Goal: Communication & Community: Answer question/provide support

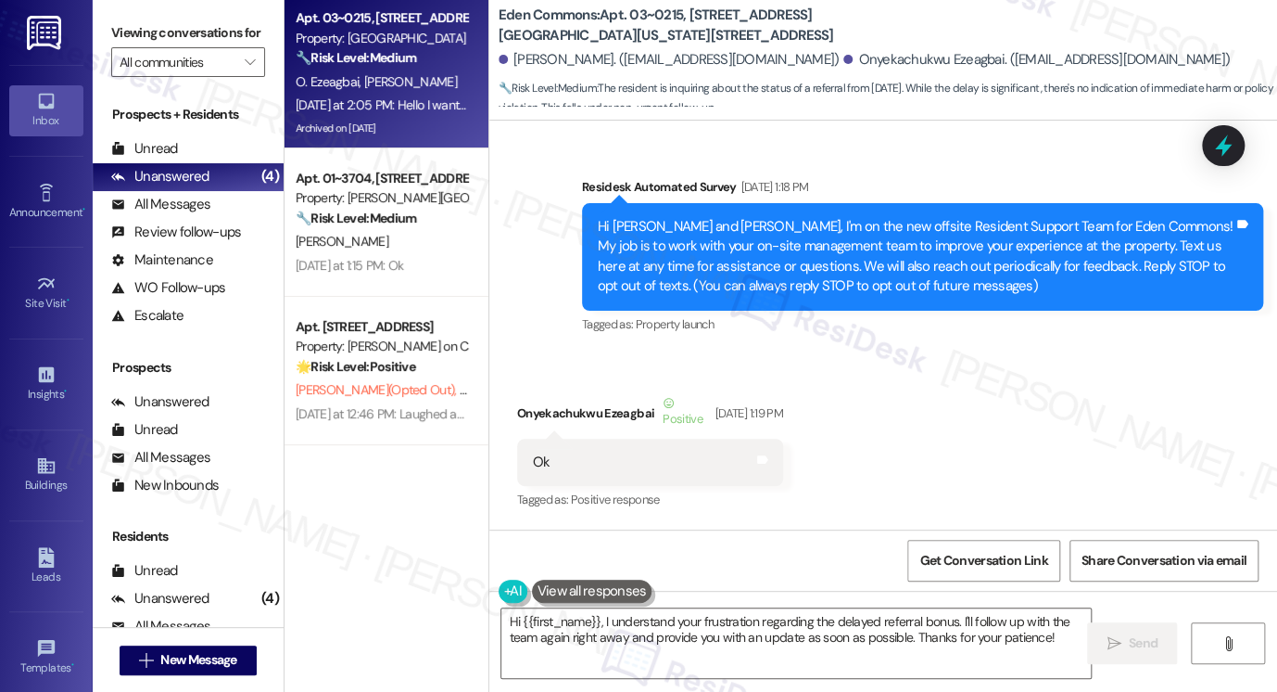
scroll to position [38200, 0]
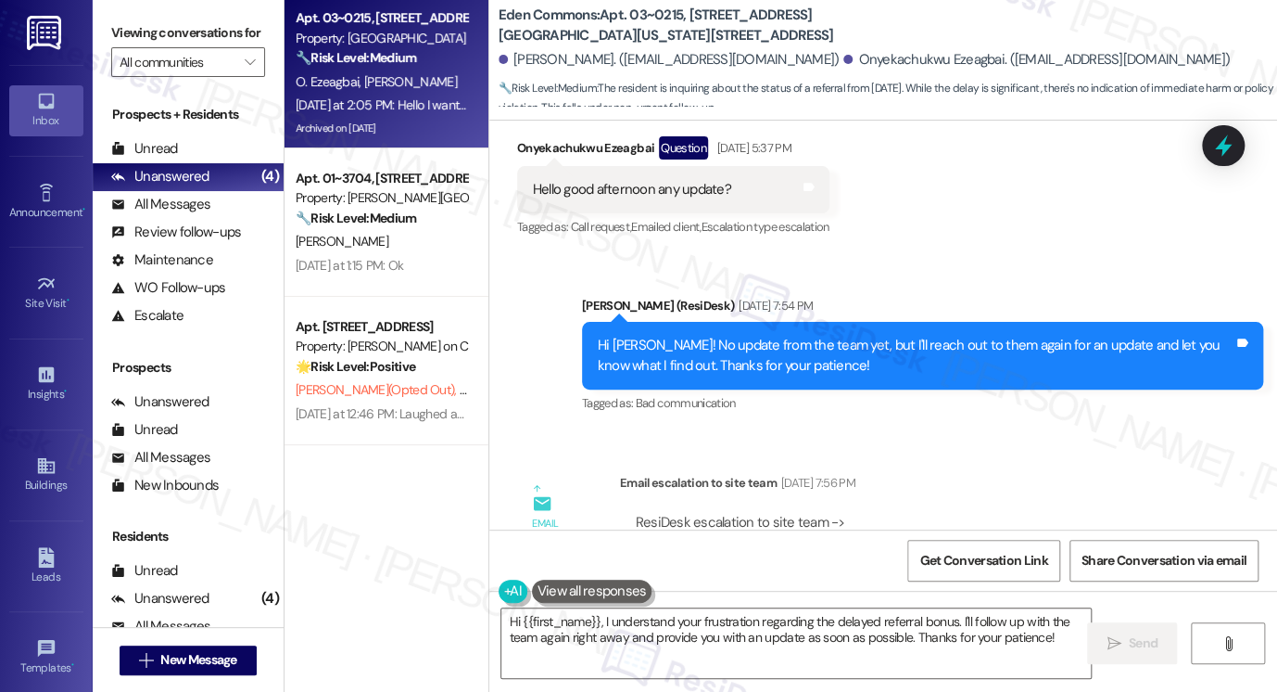
click at [692, 622] on textarea "Hi {{first_name}}, I understand your frustration regarding the delayed referral…" at bounding box center [797, 643] width 590 height 70
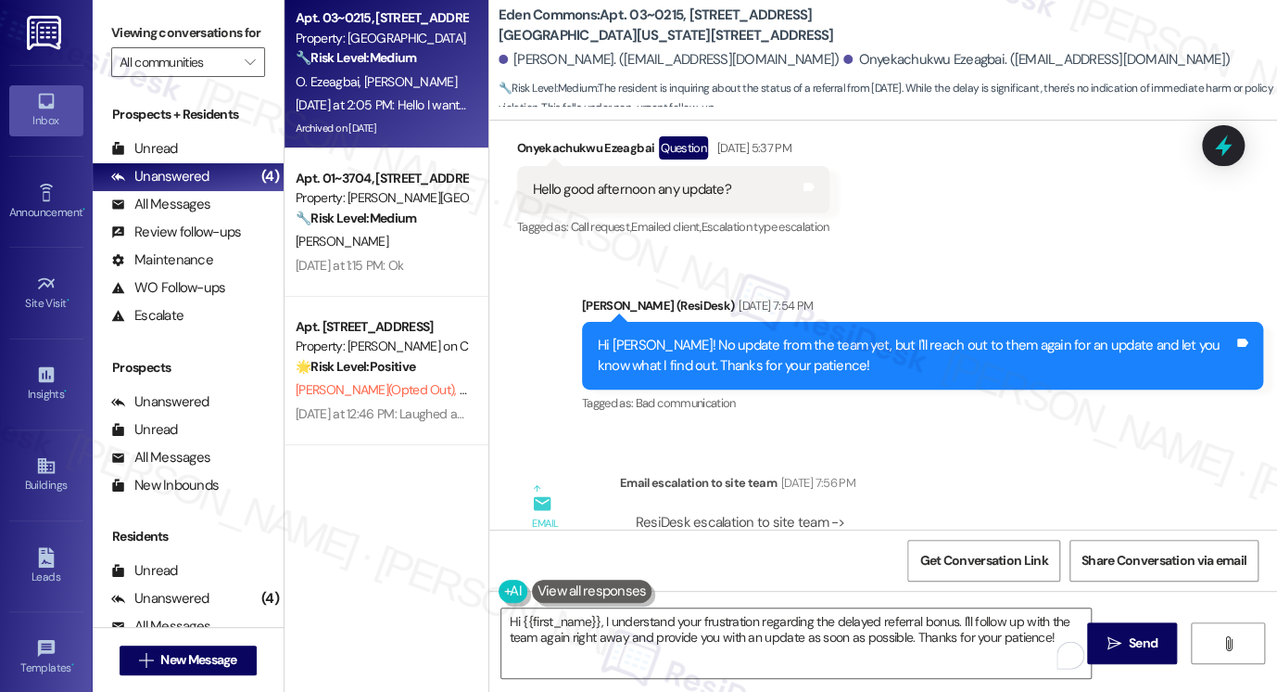
copy div "Onyekachukwu"
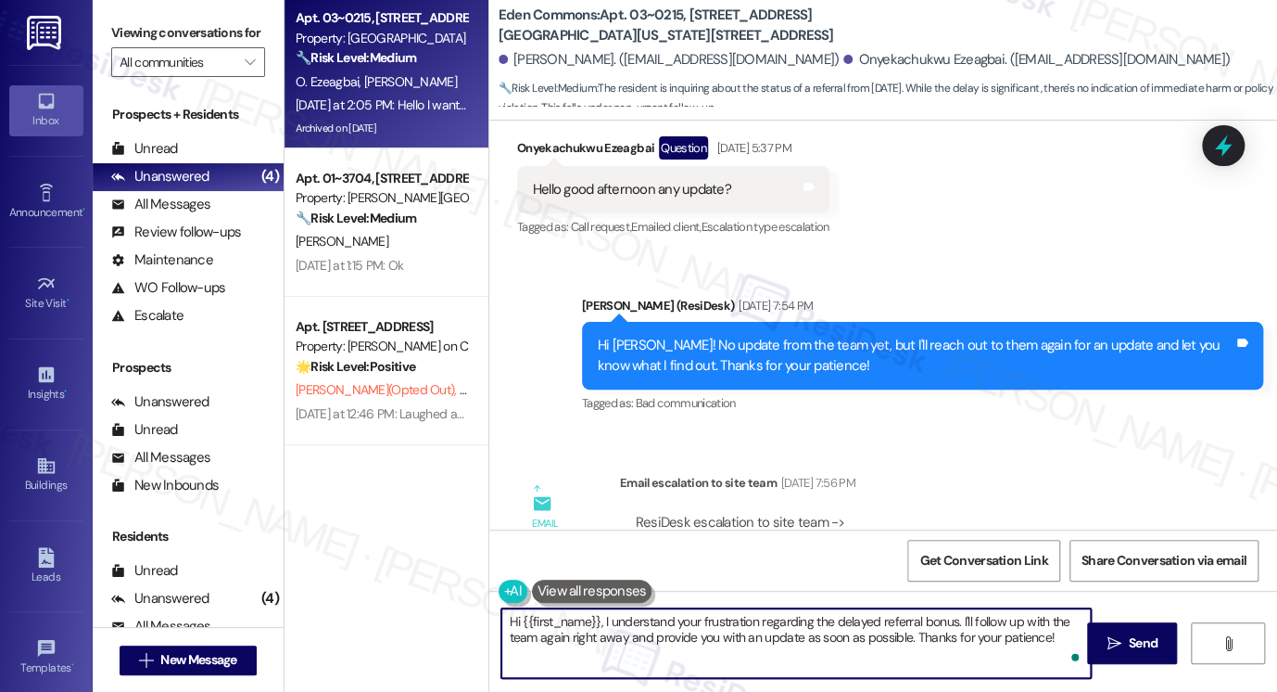
paste textarea "Onyekachukwu"
drag, startPoint x: 517, startPoint y: 625, endPoint x: 593, endPoint y: 615, distance: 76.7
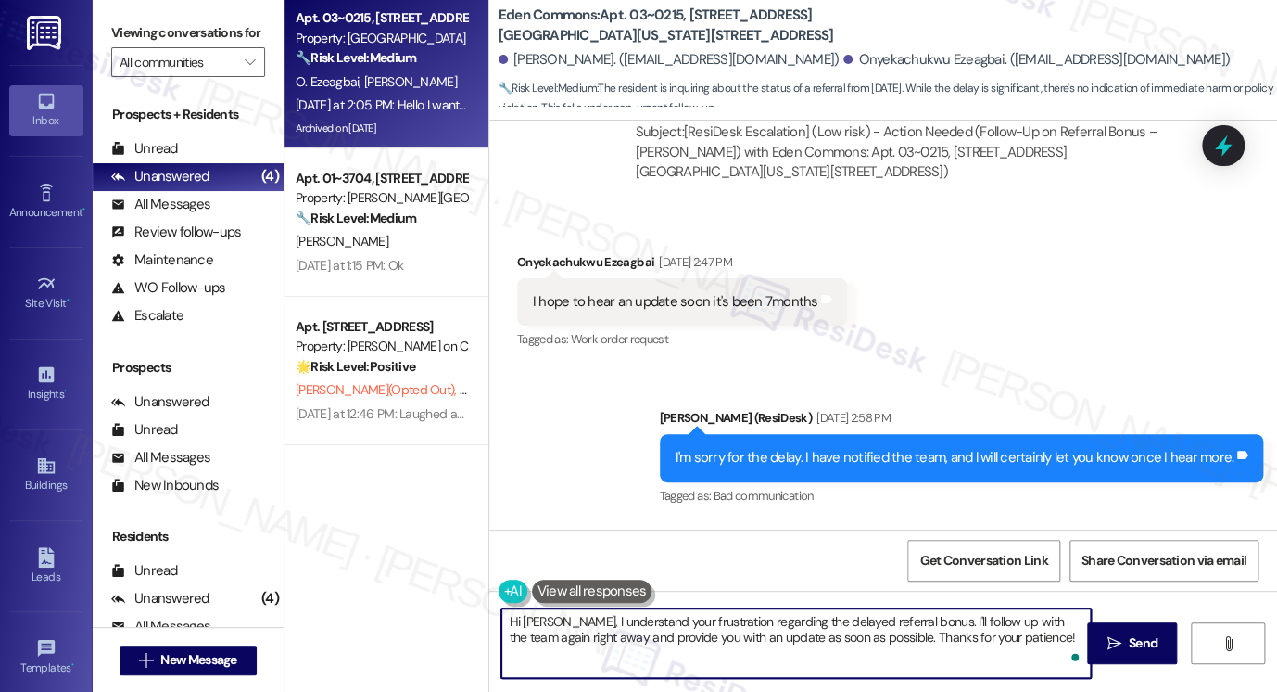
scroll to position [36809, 0]
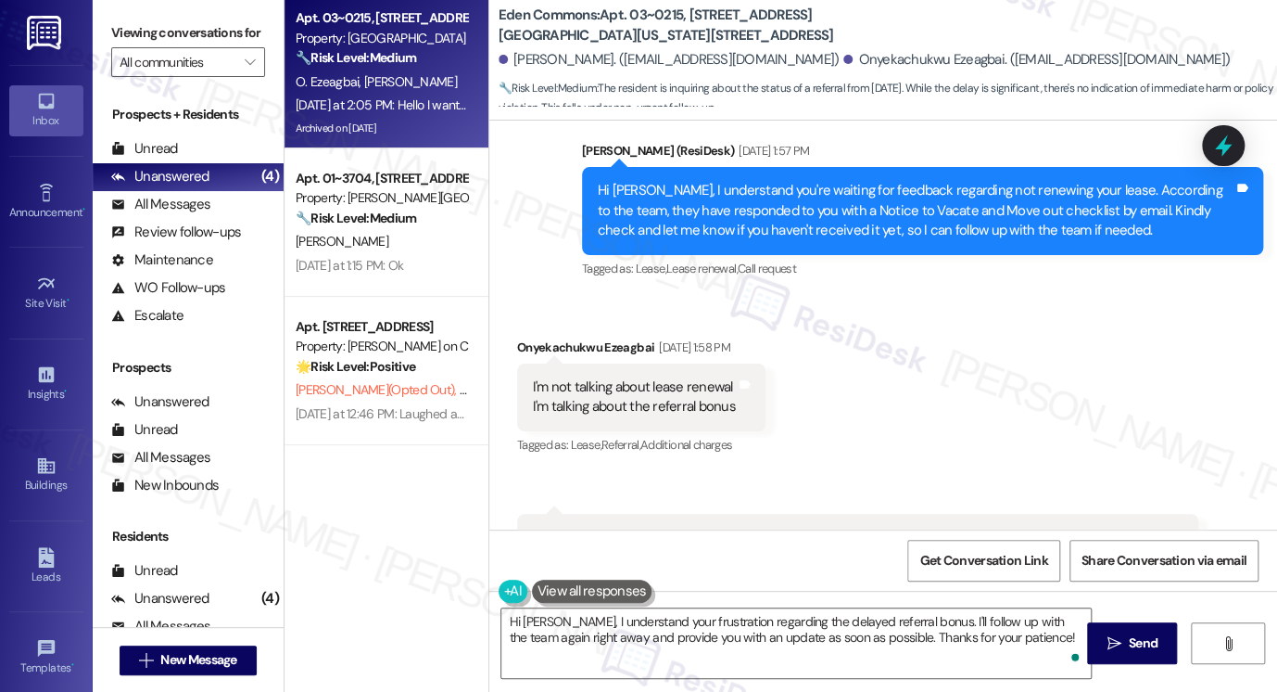
scroll to position [36821, 0]
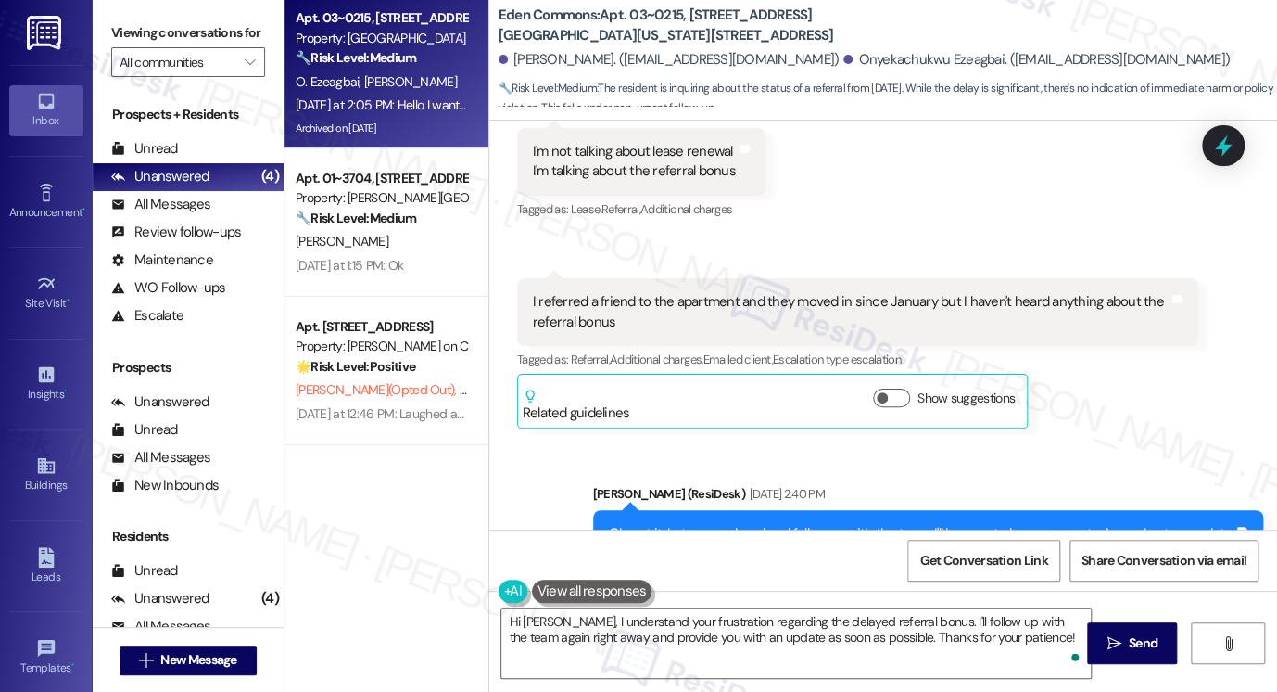
click at [756, 524] on div "Oh, got it. Let me go ahead and follow up with the team. I'll be sure to keep y…" at bounding box center [922, 533] width 626 height 19
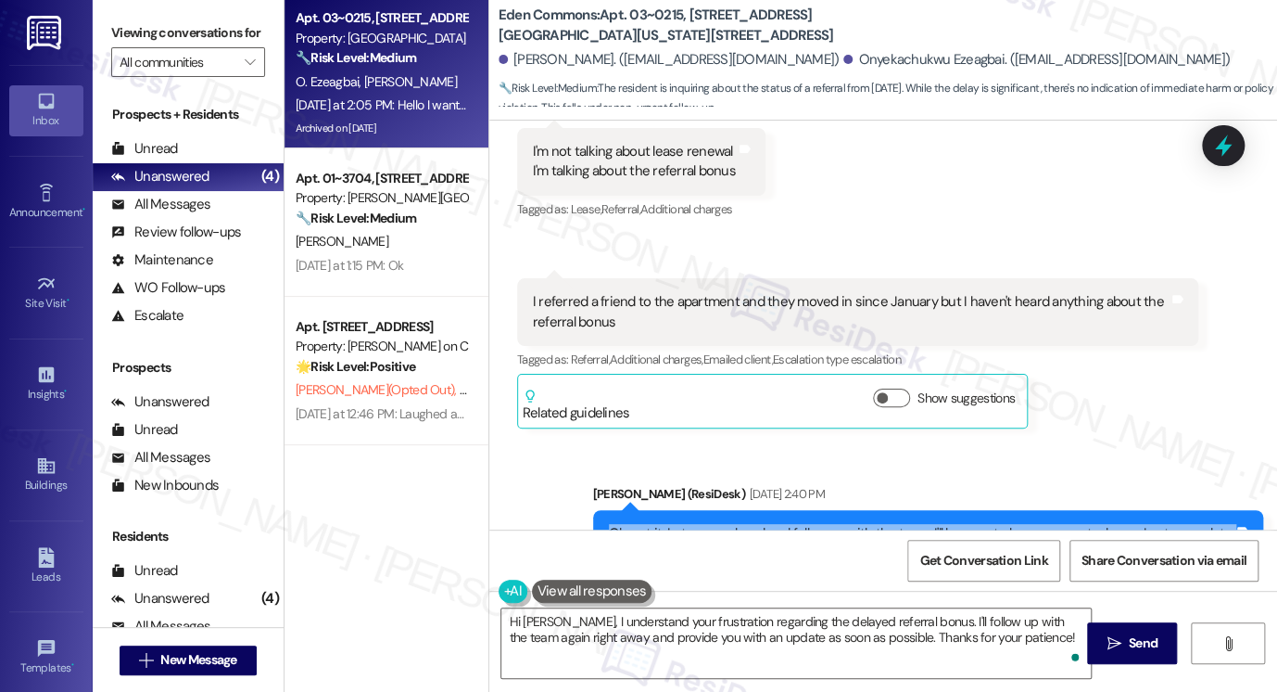
click at [756, 524] on div "Oh, got it. Let me go ahead and follow up with the team. I'll be sure to keep y…" at bounding box center [922, 533] width 626 height 19
click at [883, 524] on div "Oh, got it. Let me go ahead and follow up with the team. I'll be sure to keep y…" at bounding box center [922, 533] width 626 height 19
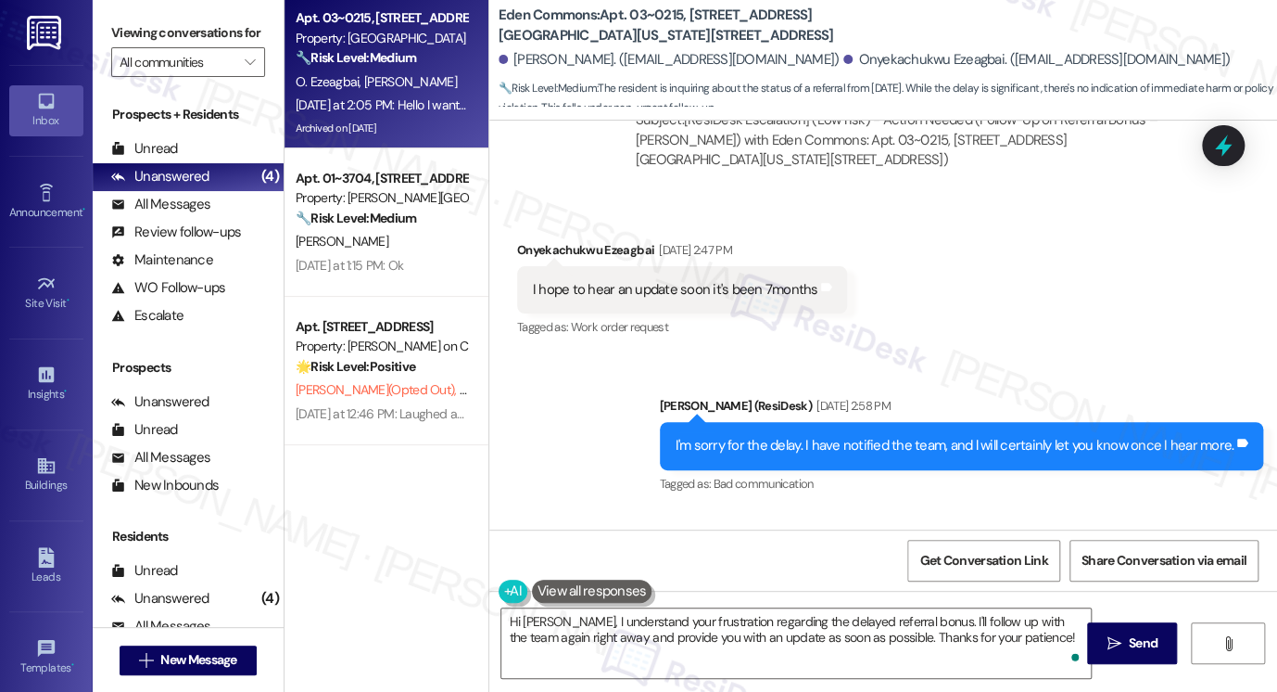
scroll to position [38026, 0]
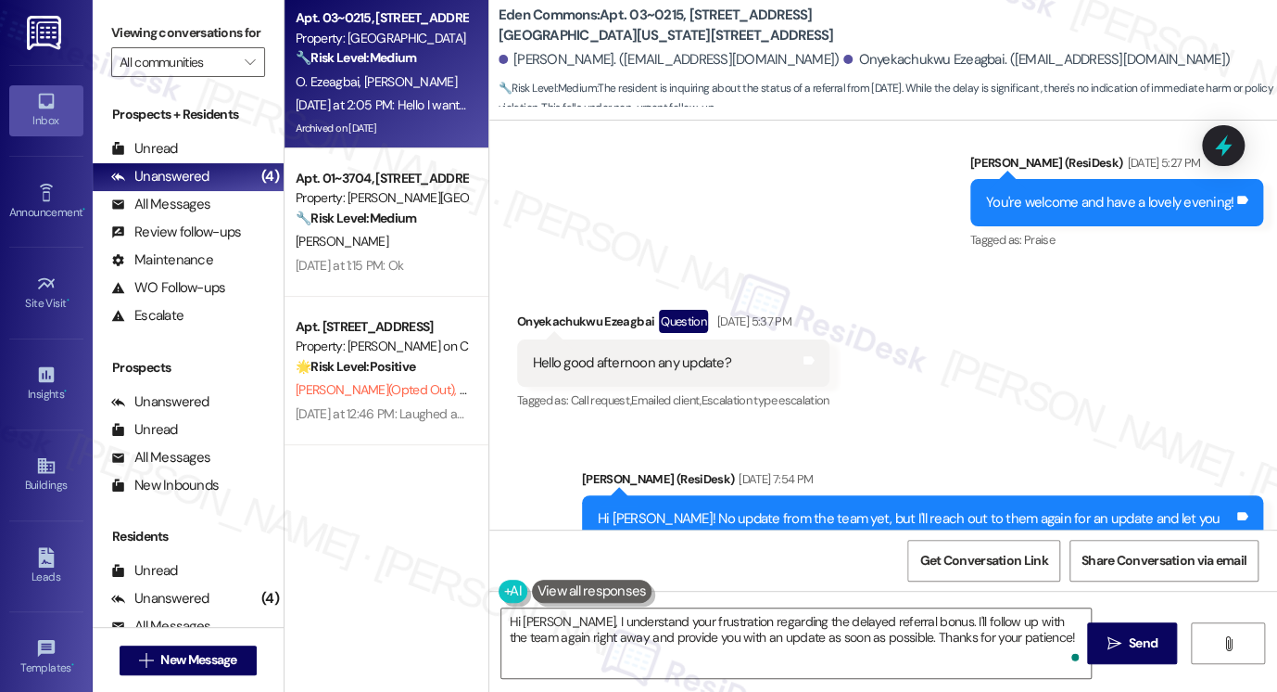
click at [732, 509] on div "Hi Onyekachukwu! No update from the team yet, but I'll reach out to them again …" at bounding box center [916, 529] width 636 height 40
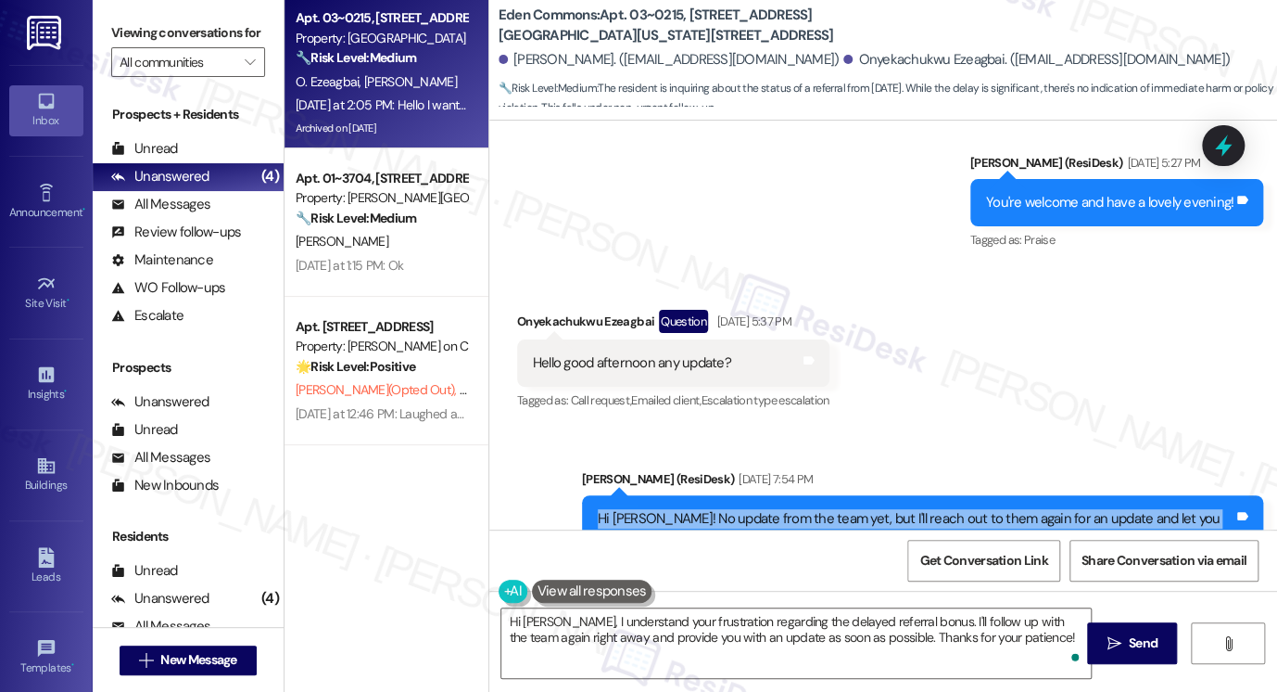
click at [732, 509] on div "Hi Onyekachukwu! No update from the team yet, but I'll reach out to them again …" at bounding box center [916, 529] width 636 height 40
click at [770, 509] on div "Hi Onyekachukwu! No update from the team yet, but I'll reach out to them again …" at bounding box center [916, 529] width 636 height 40
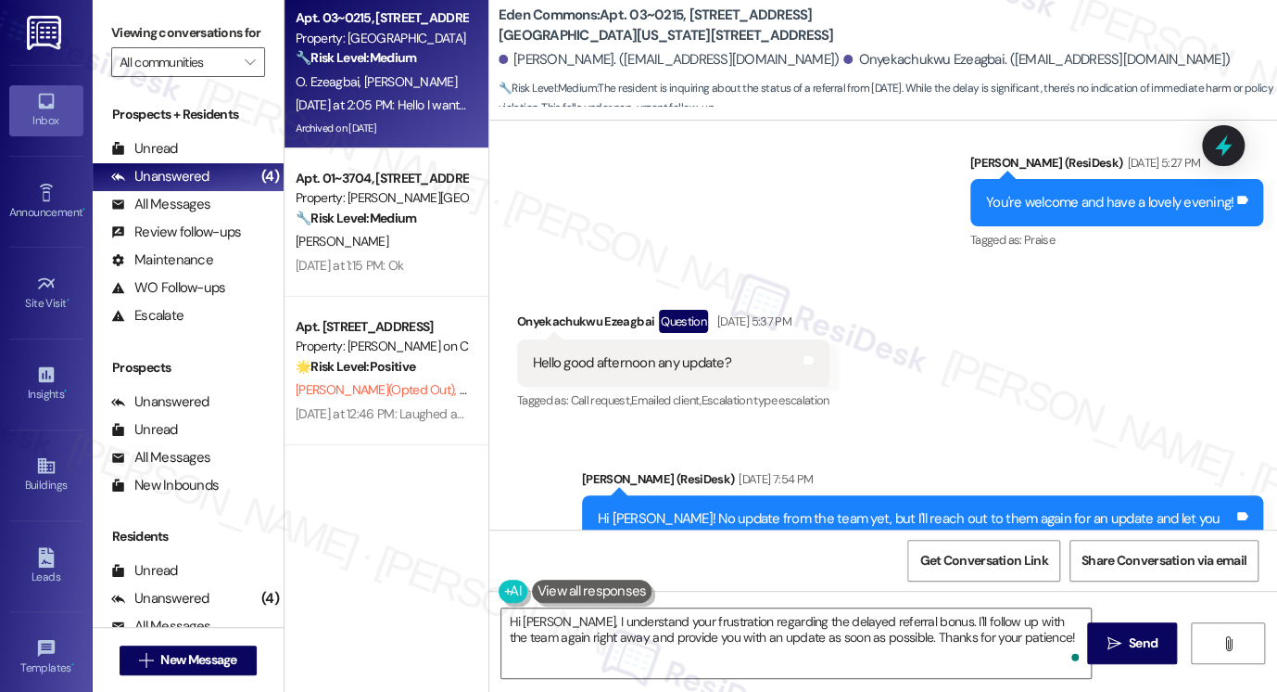
click at [770, 509] on div "Hi Onyekachukwu! No update from the team yet, but I'll reach out to them again …" at bounding box center [916, 529] width 636 height 40
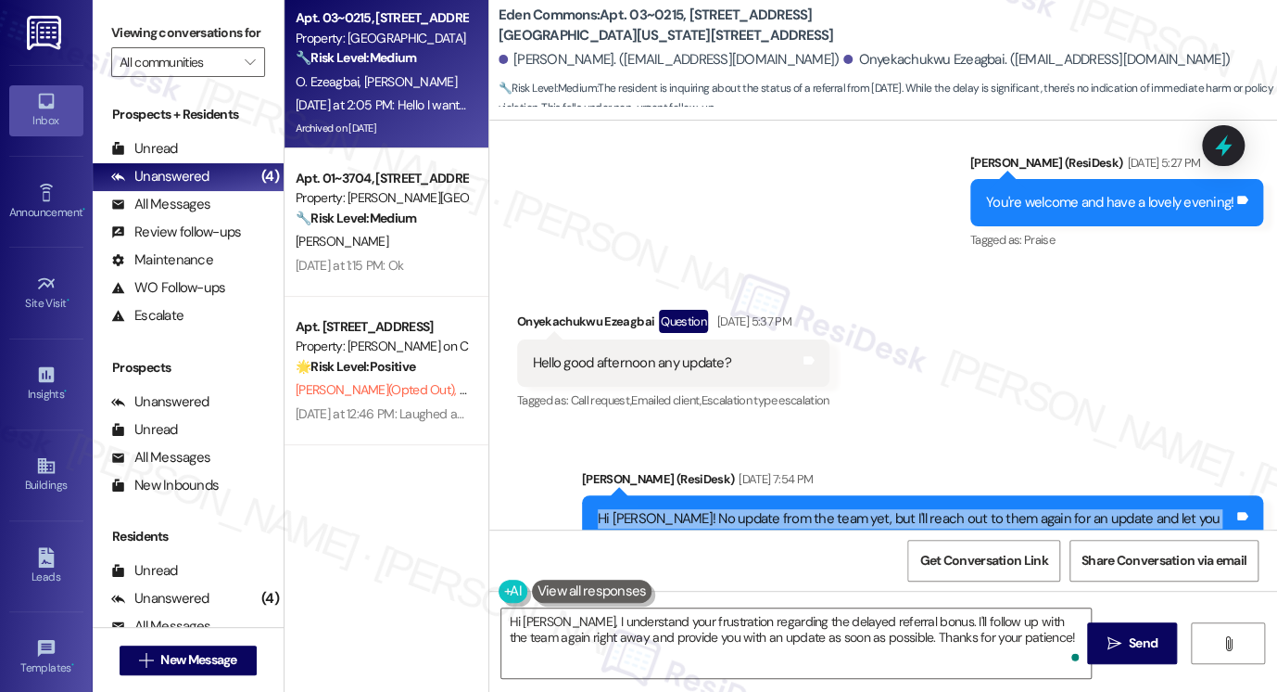
click at [770, 509] on div "Hi Onyekachukwu! No update from the team yet, but I'll reach out to them again …" at bounding box center [916, 529] width 636 height 40
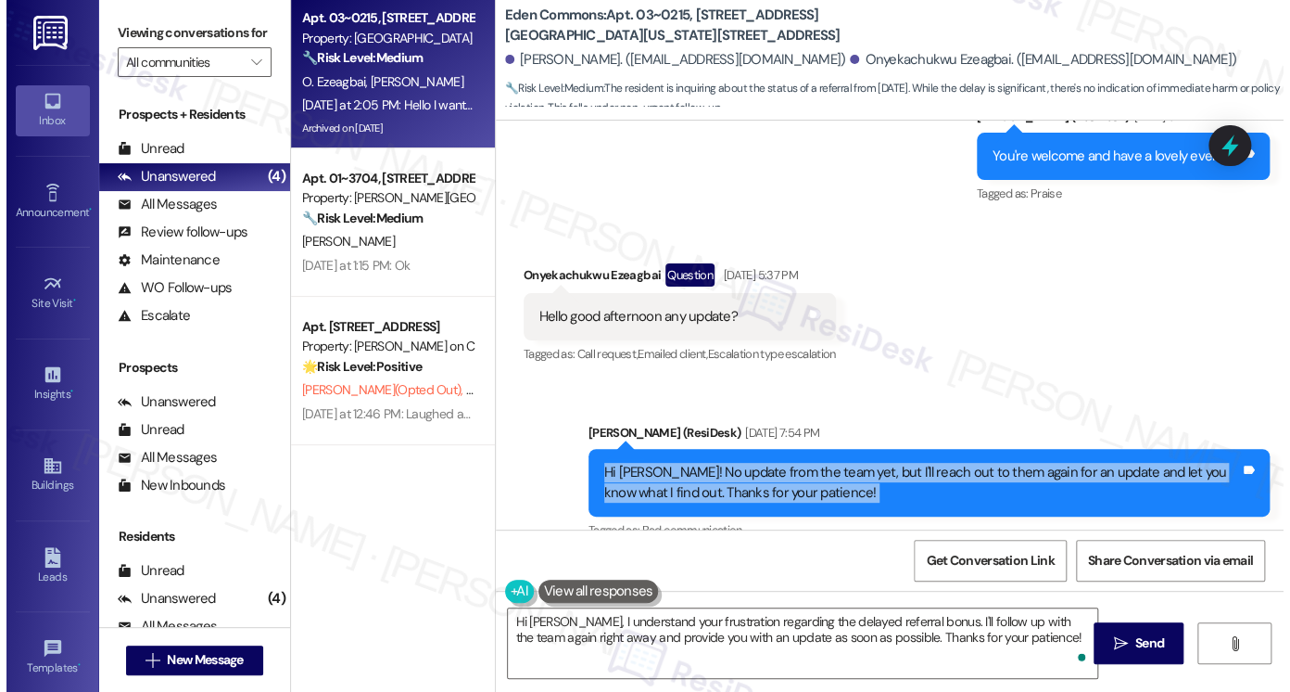
scroll to position [38200, 0]
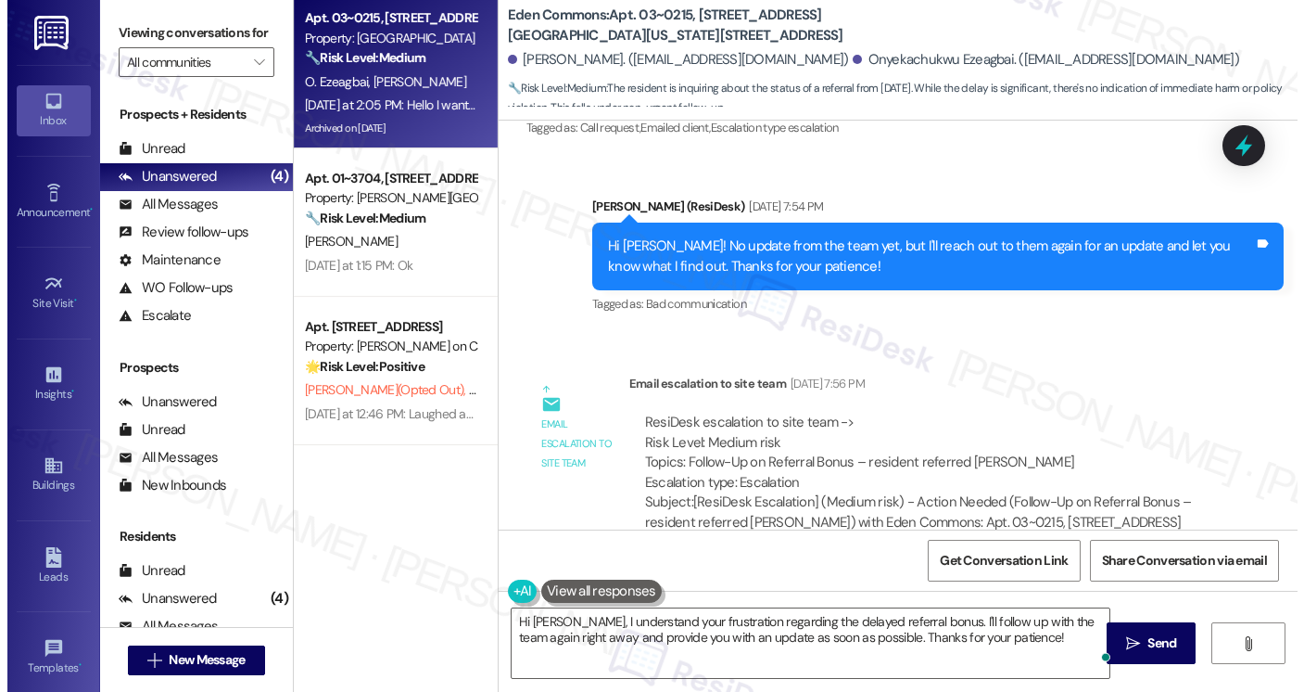
scroll to position [38060, 0]
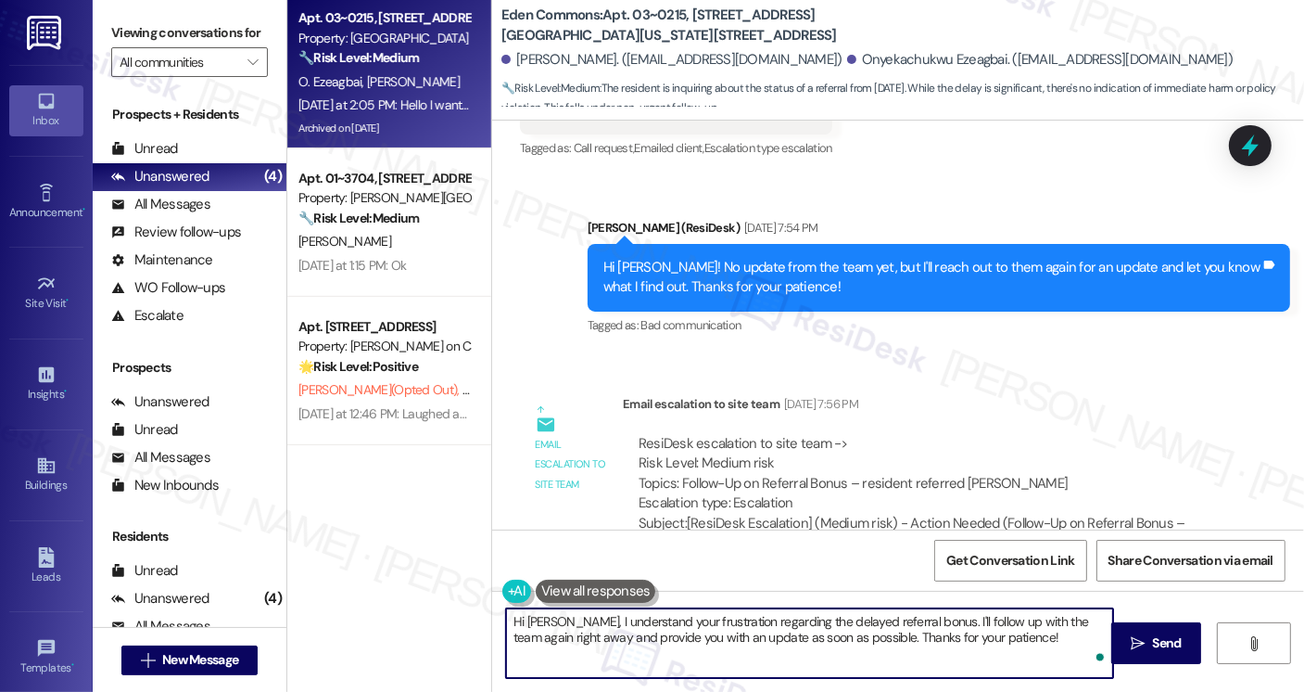
click at [859, 615] on textarea "Hi Onyekachukwu, I understand your frustration regarding the delayed referral b…" at bounding box center [809, 643] width 607 height 70
click at [642, 615] on textarea "Hi Onyekachukwu, I understand your frustration regarding the delayed referral b…" at bounding box center [809, 643] width 607 height 70
click at [730, 627] on textarea "Hi Onyekachukwu, I understand your frustration regarding the delayed referral b…" at bounding box center [809, 643] width 607 height 70
click at [734, 624] on textarea "Hi Onyekachukwu, I understand your frustration regarding the delayed referral b…" at bounding box center [809, 643] width 607 height 70
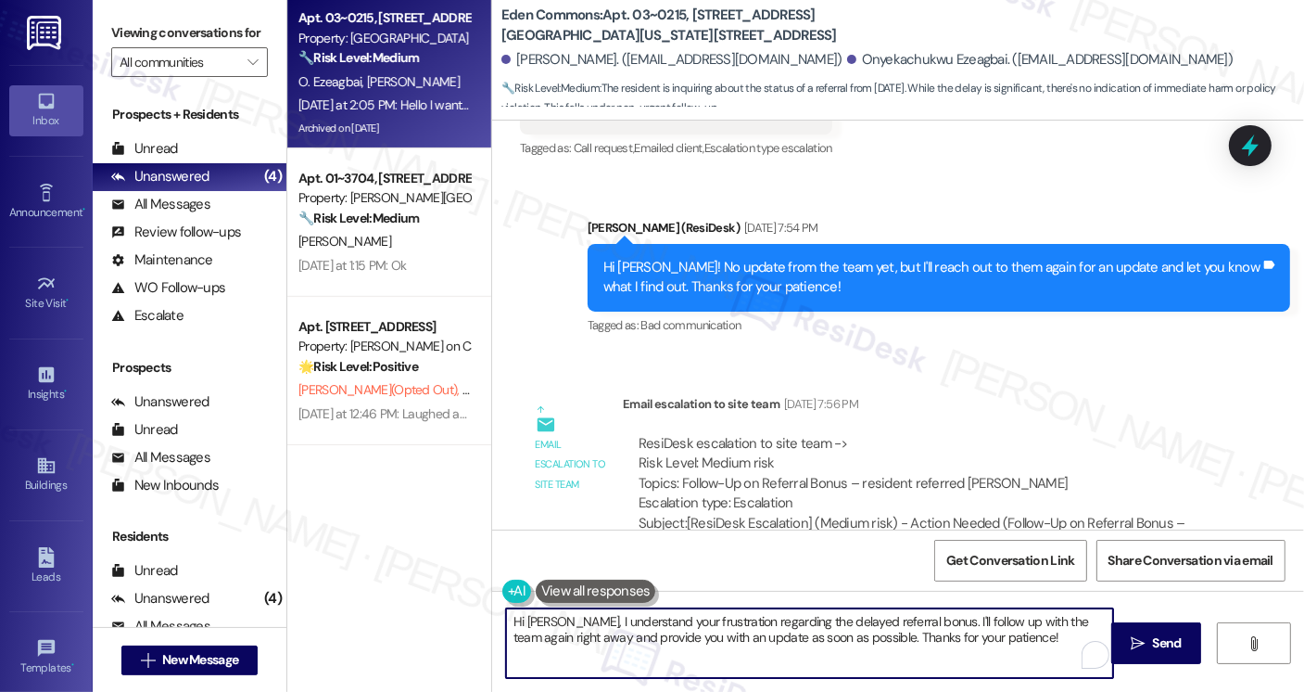
click at [734, 624] on textarea "Hi Onyekachukwu, I understand your frustration regarding the delayed referral b…" at bounding box center [809, 643] width 607 height 70
drag, startPoint x: 534, startPoint y: 639, endPoint x: 596, endPoint y: 637, distance: 62.1
click at [596, 637] on textarea "Hi Onyekachukwu, I understand your frustration regarding the delayed referral b…" at bounding box center [809, 643] width 607 height 70
drag, startPoint x: 984, startPoint y: 645, endPoint x: 768, endPoint y: 640, distance: 216.1
click at [768, 640] on textarea "Hi Onyekachukwu, I understand your frustration regarding the delayed referral b…" at bounding box center [809, 643] width 607 height 70
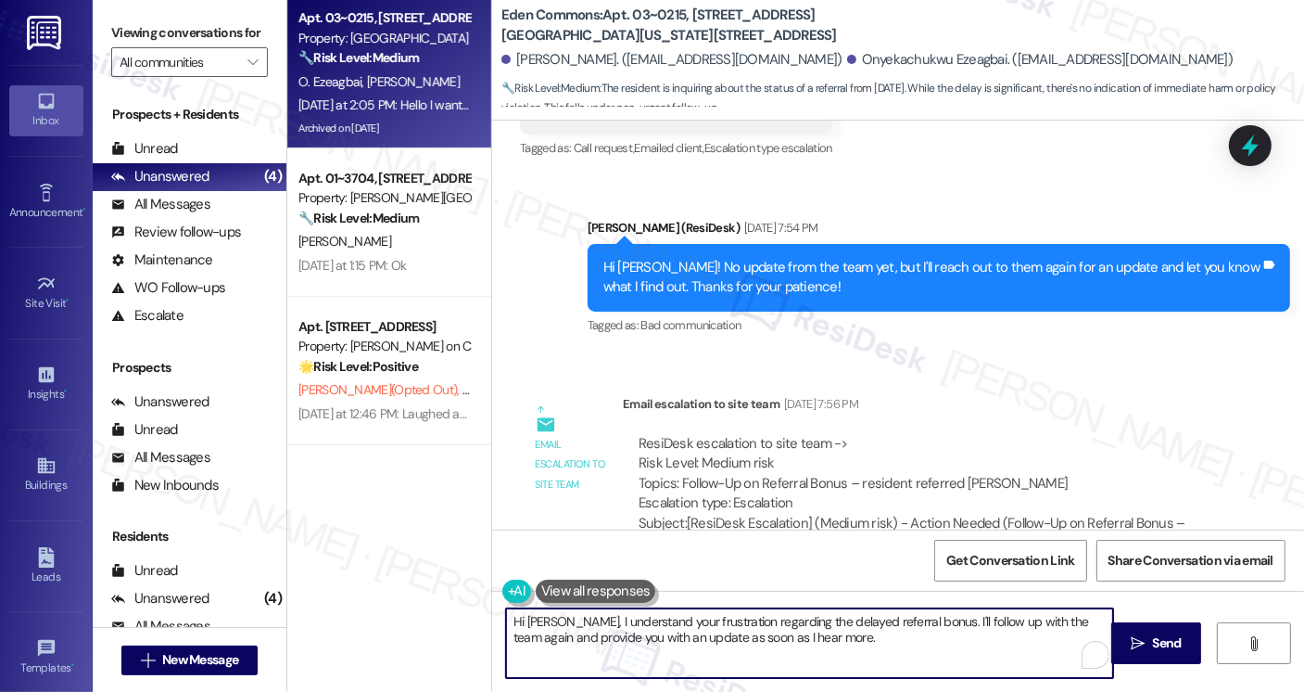
click at [725, 618] on textarea "Hi Onyekachukwu, I understand your frustration regarding the delayed referral b…" at bounding box center [809, 643] width 607 height 70
click at [692, 614] on textarea "Hi Onyekachukwu, I understand your frustration regarding the delayed referral b…" at bounding box center [809, 643] width 607 height 70
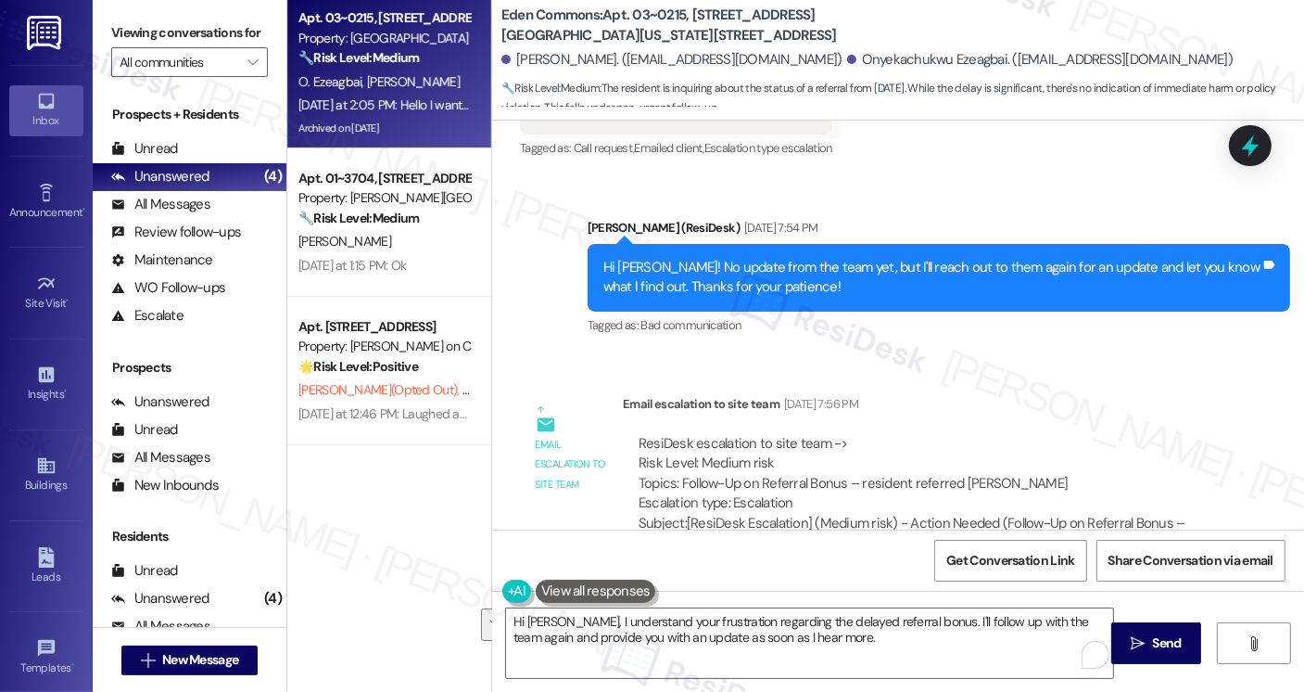
click at [107, 32] on div "Viewing conversations for All communities " at bounding box center [190, 47] width 194 height 95
click at [106, 31] on div "Viewing conversations for All communities " at bounding box center [190, 47] width 194 height 95
click at [651, 634] on textarea "Hi Onyekachukwu, I understand your frustration regarding the delayed referral b…" at bounding box center [809, 643] width 607 height 70
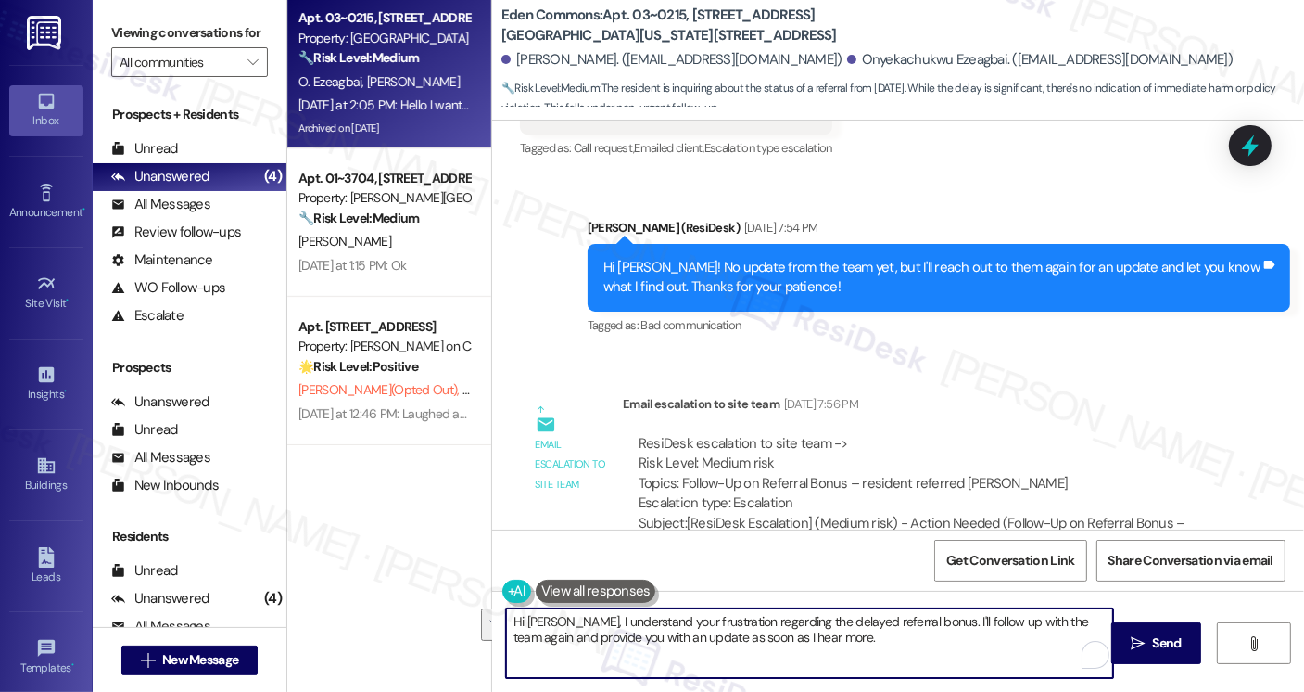
paste textarea "concern about the delayed referral bonus. I’ll follow up with the team right aw…"
drag, startPoint x: 1031, startPoint y: 634, endPoint x: 1021, endPoint y: 630, distance: 10.9
click at [1021, 630] on textarea "Hi Onyekachukwu, I understand your concern about the delayed referral bonus. I’…" at bounding box center [809, 643] width 607 height 70
click at [629, 664] on textarea "Hi Onyekachukwu, I understand your concern about the delayed referral bonus. I’…" at bounding box center [809, 643] width 607 height 70
click at [769, 636] on textarea "Hi Onyekachukwu, I understand your concern about the delayed referral bonus. I’…" at bounding box center [809, 643] width 607 height 70
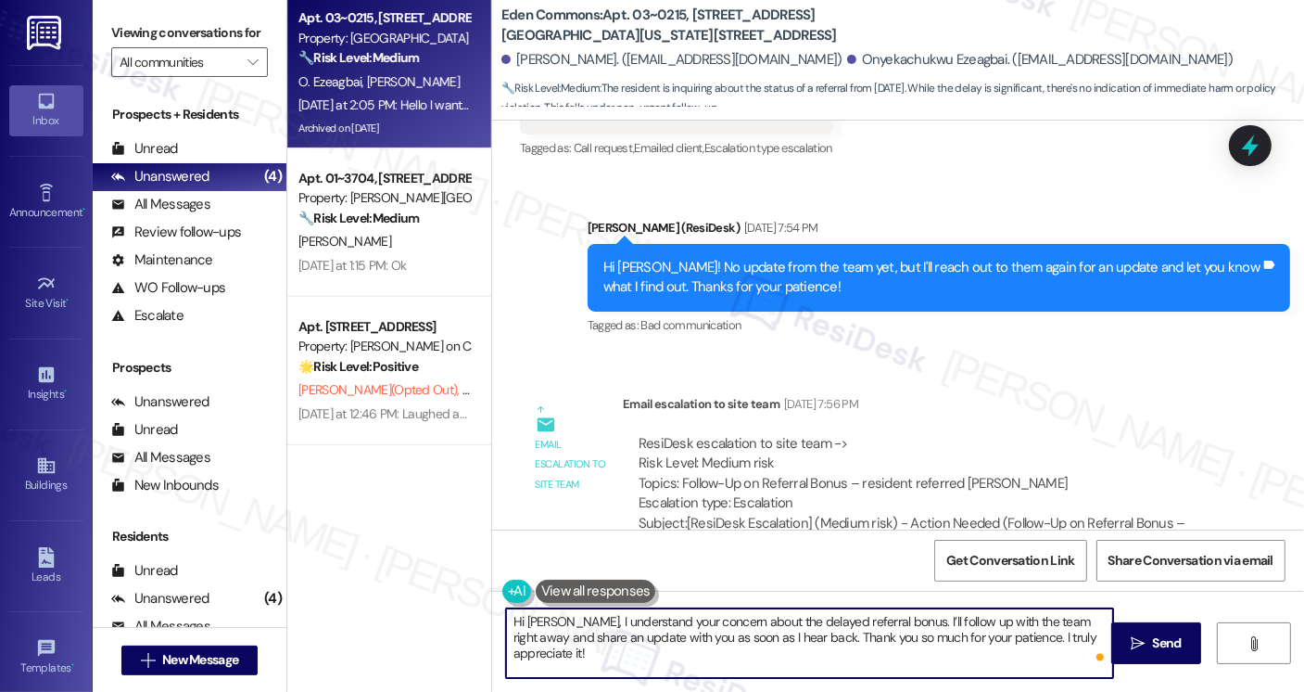
click at [769, 636] on textarea "Hi Onyekachukwu, I understand your concern about the delayed referral bonus. I’…" at bounding box center [809, 643] width 607 height 70
click at [656, 648] on textarea "Hi Onyekachukwu, I understand your concern about the delayed referral bonus. I’…" at bounding box center [809, 643] width 607 height 70
type textarea "Hi Onyekachukwu, I understand your concern about the delayed referral bonus. I’…"
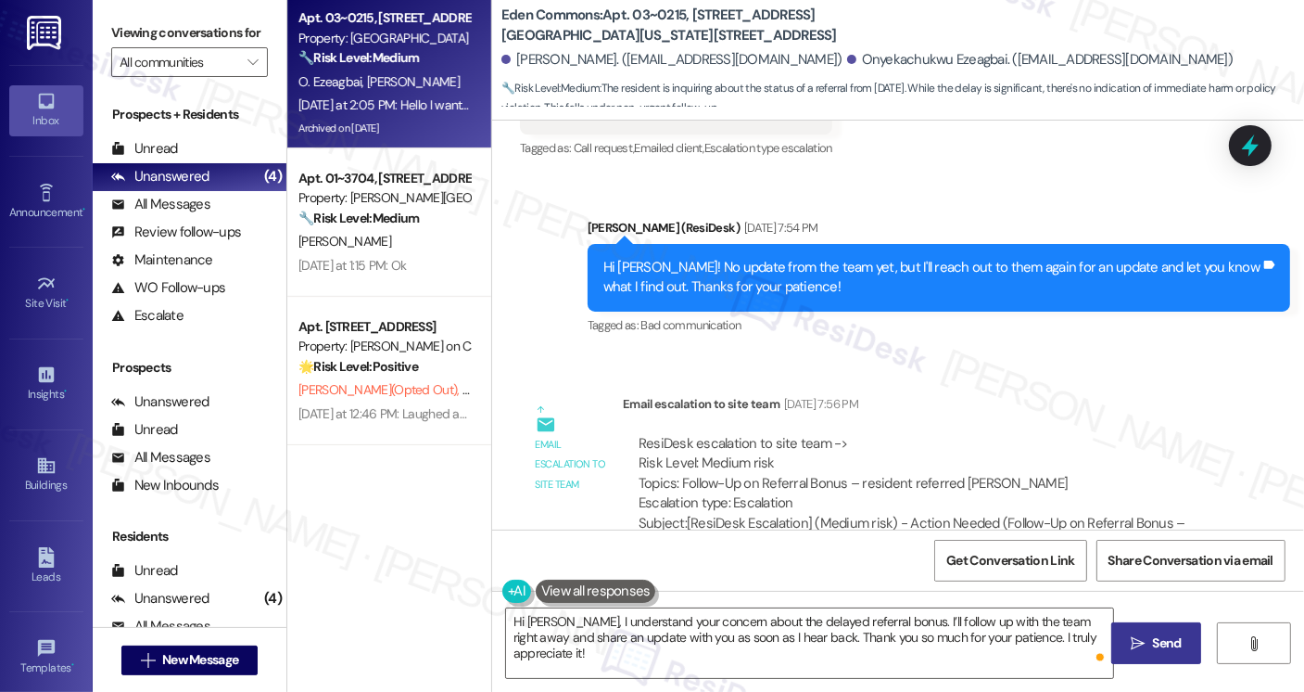
click at [1173, 636] on span "Send" at bounding box center [1167, 642] width 29 height 19
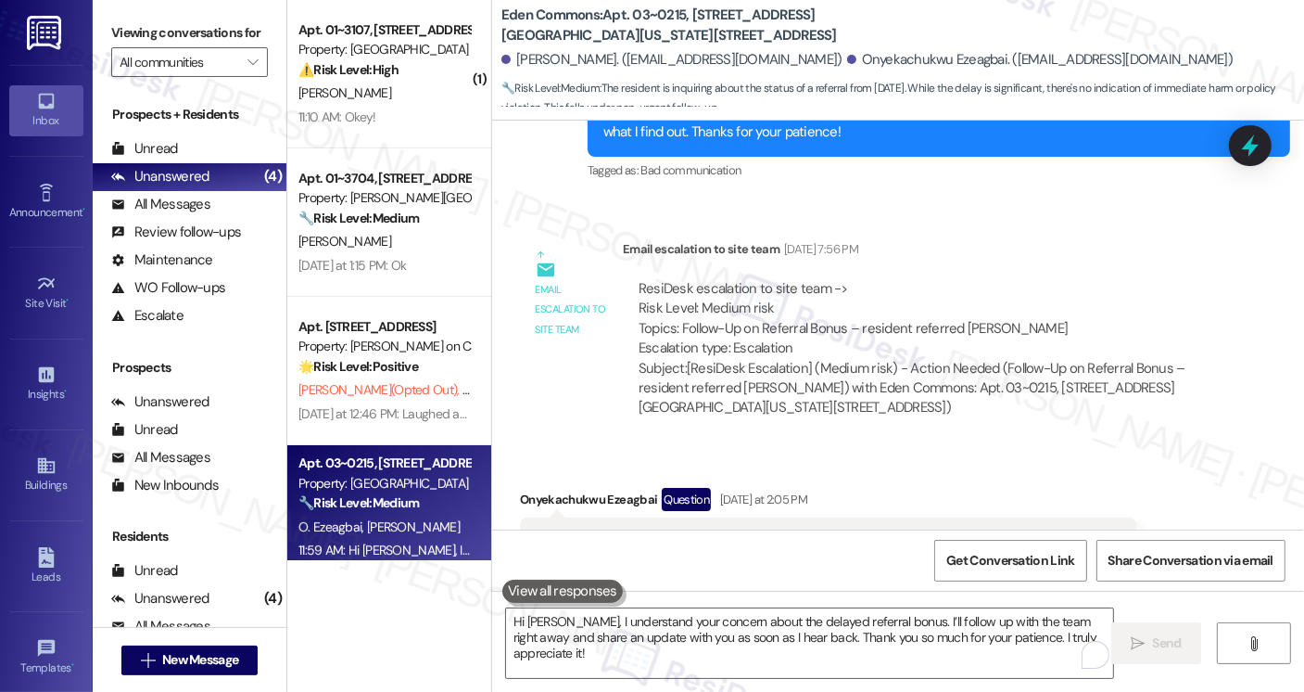
scroll to position [38230, 0]
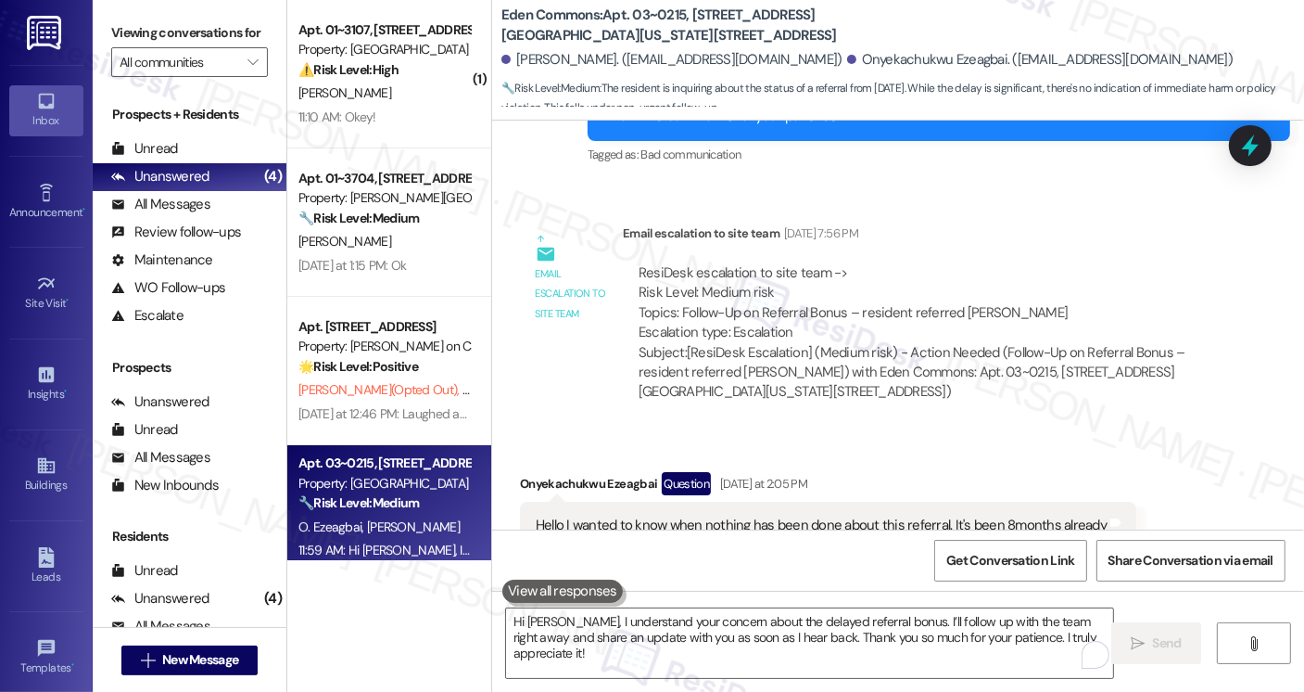
click at [801, 474] on div "Yesterday at 2:05 PM" at bounding box center [762, 483] width 92 height 19
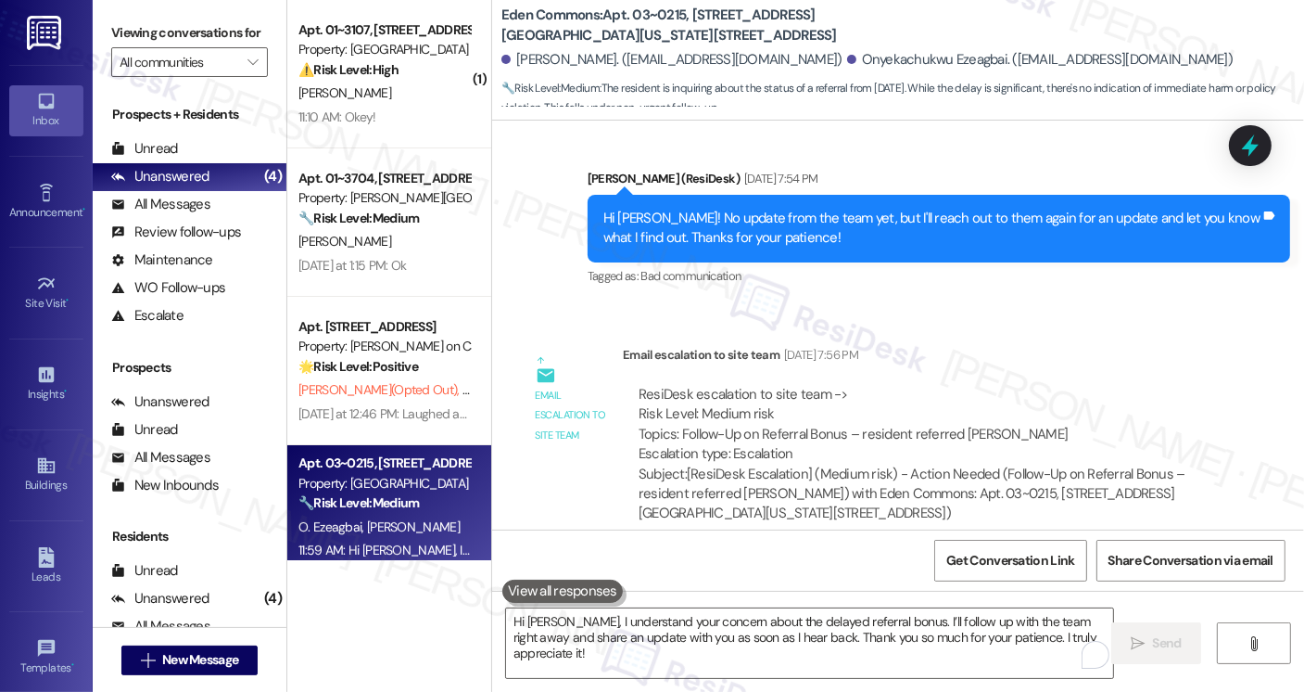
scroll to position [37952, 0]
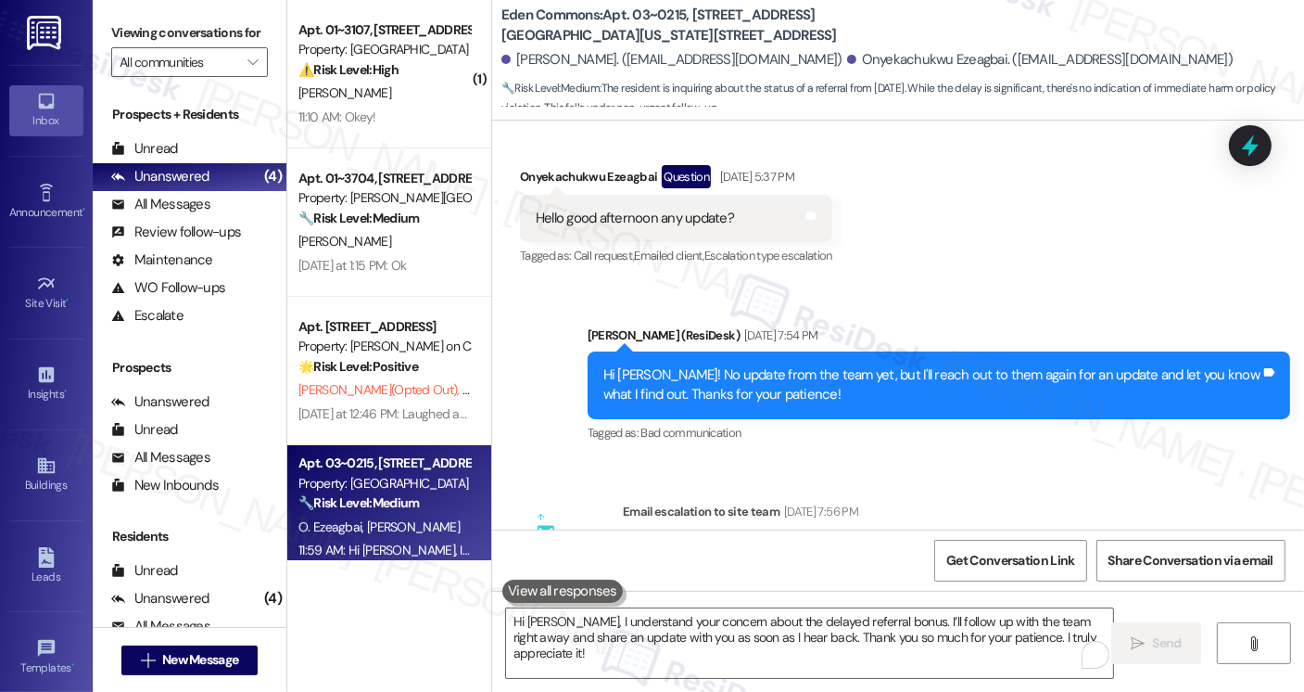
drag, startPoint x: 672, startPoint y: 361, endPoint x: 1061, endPoint y: 357, distance: 388.4
click at [1061, 541] on div "ResiDesk escalation to site team -> Risk Level: Medium risk Topics: Follow-Up o…" at bounding box center [923, 581] width 568 height 80
copy div "Follow-Up on Referral Bonus – resident referred Michael Aniagor"
click at [971, 621] on div "Subject: [ResiDesk Escalation] (Medium risk) - Action Needed (Follow-Up on Refe…" at bounding box center [923, 650] width 568 height 59
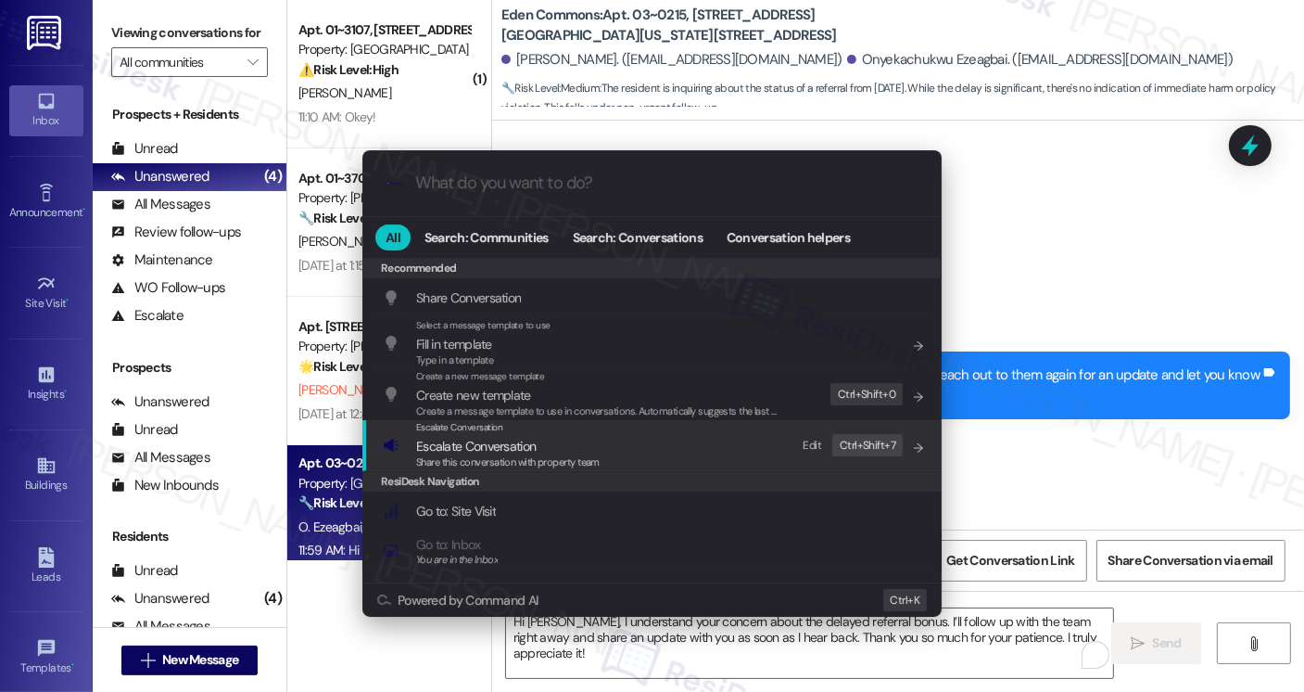
click at [517, 447] on span "Escalate Conversation" at bounding box center [476, 446] width 120 height 17
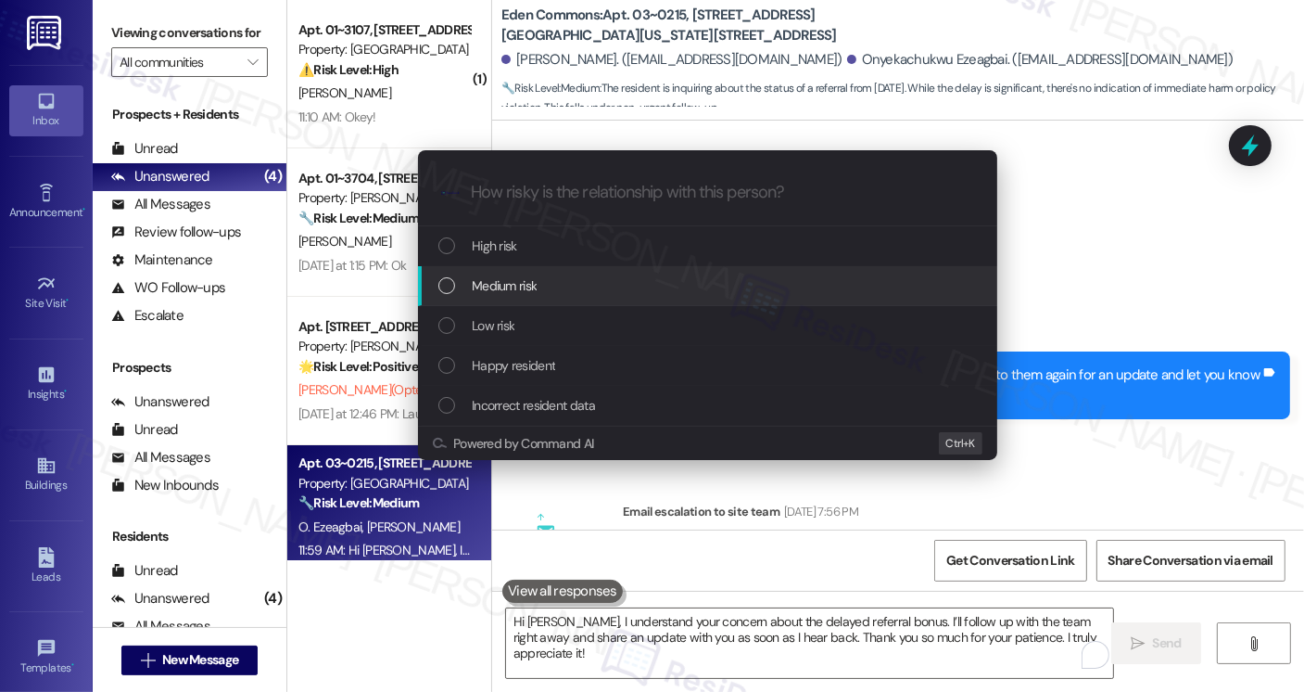
click at [527, 288] on span "Medium risk" at bounding box center [504, 285] width 65 height 20
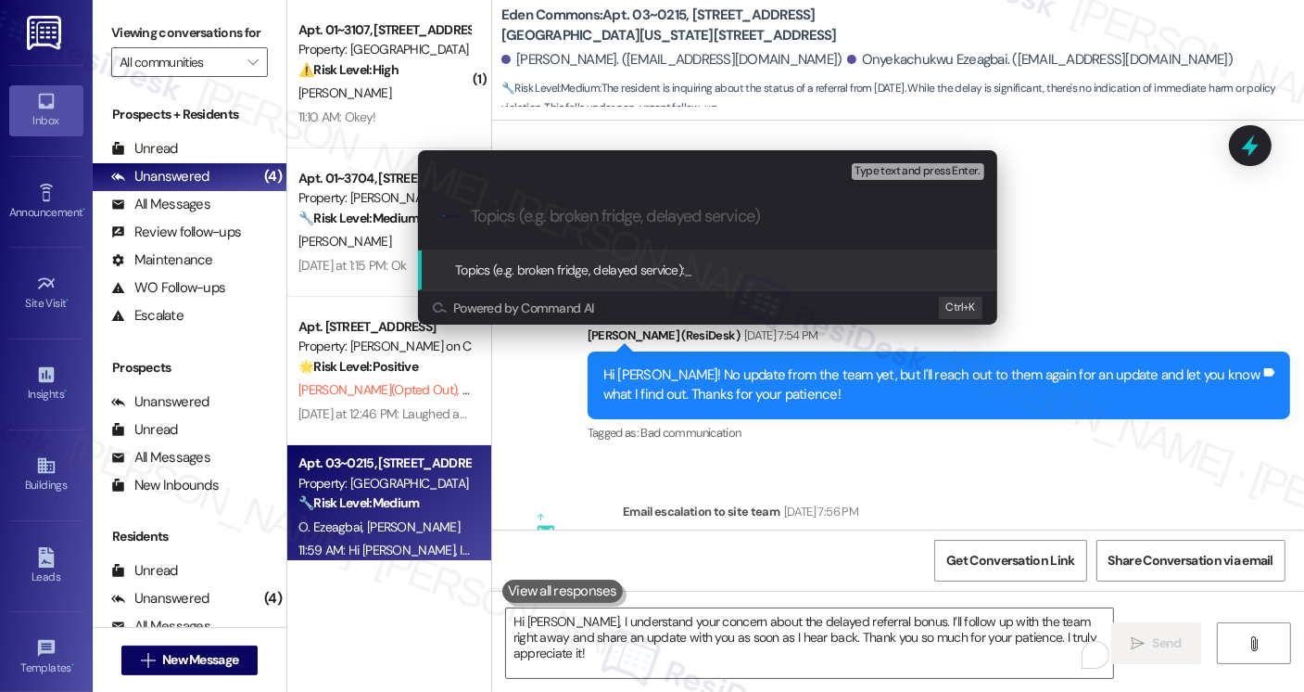
paste input "Follow-Up on Referral Bonus – resident referred Michael Aniagor"
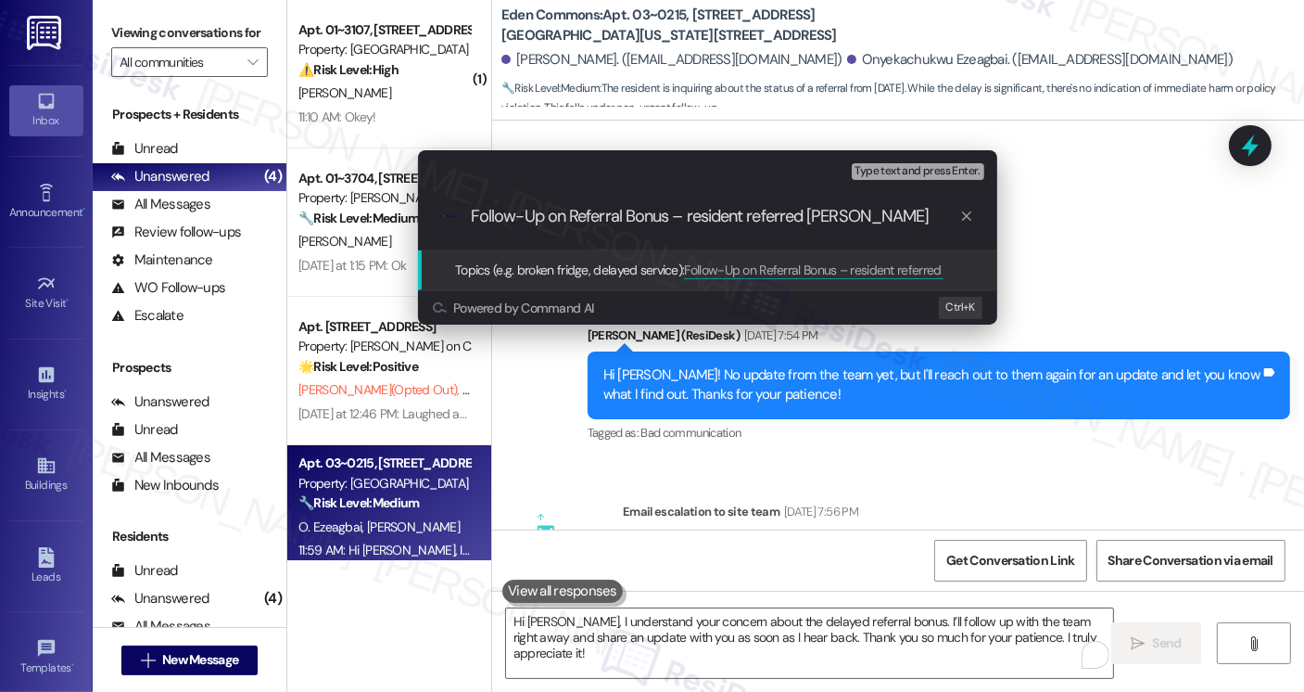
drag, startPoint x: 671, startPoint y: 216, endPoint x: 828, endPoint y: 217, distance: 156.7
click at [828, 217] on input "Follow-Up on Referral Bonus – resident referred Michael Aniagor" at bounding box center [715, 216] width 489 height 19
click at [705, 211] on input "Follow-Up on Referral Bonus – resident referred Michael Aniagor" at bounding box center [715, 216] width 489 height 19
click at [723, 210] on input "Follow-Up on Referral Bonus – resident referred Michael Aniagor" at bounding box center [715, 216] width 489 height 19
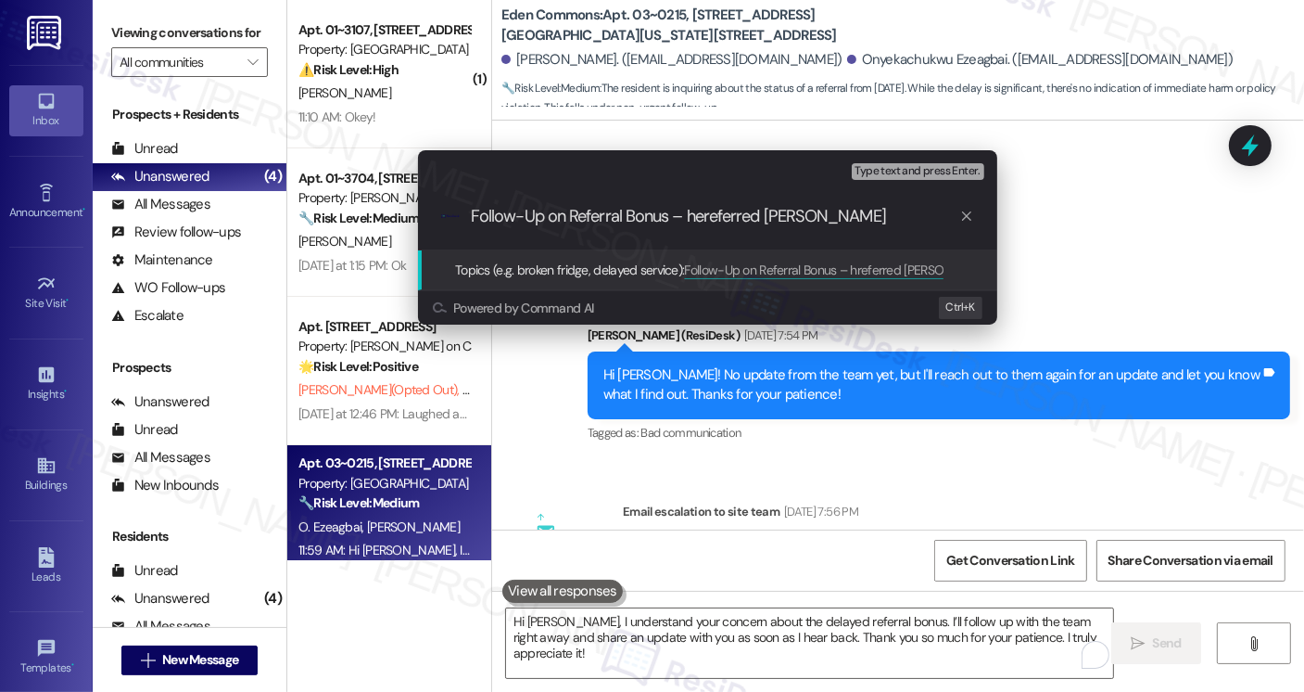
type input "Follow-Up on Referral Bonus – he referred Michael Aniagor"
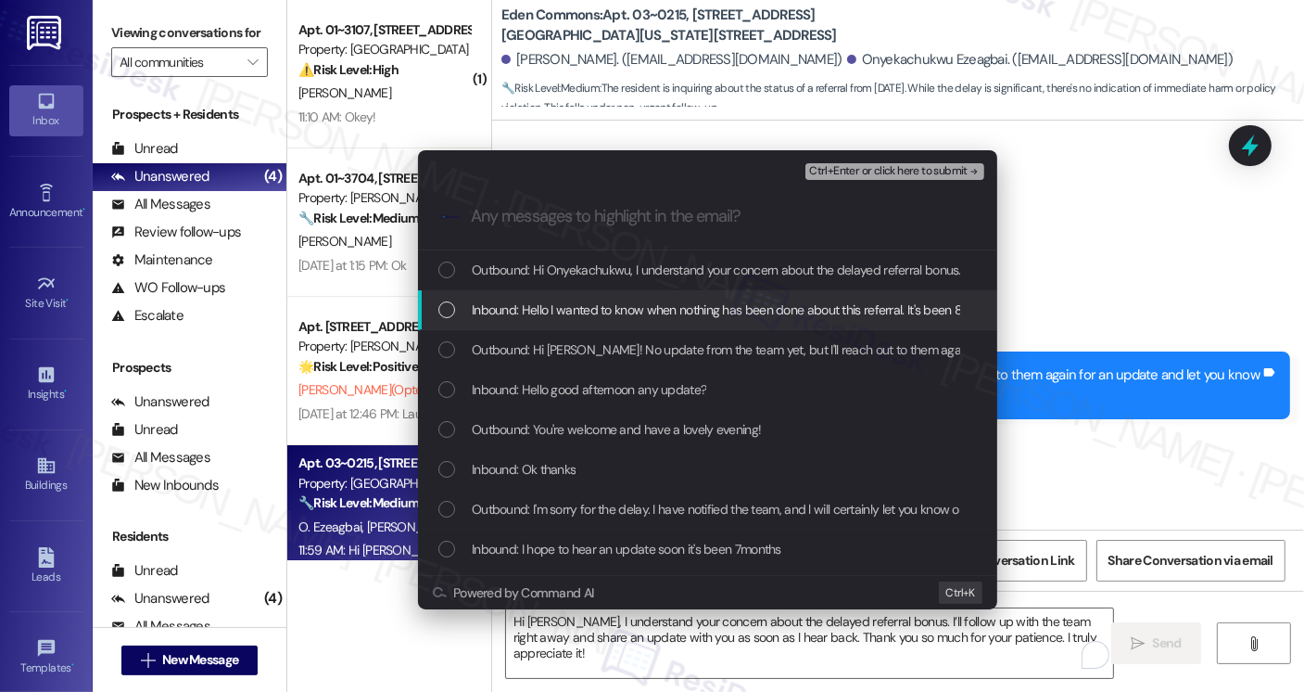
click at [633, 306] on span "Inbound: Hello I wanted to know when nothing has been done about this referral.…" at bounding box center [760, 309] width 576 height 20
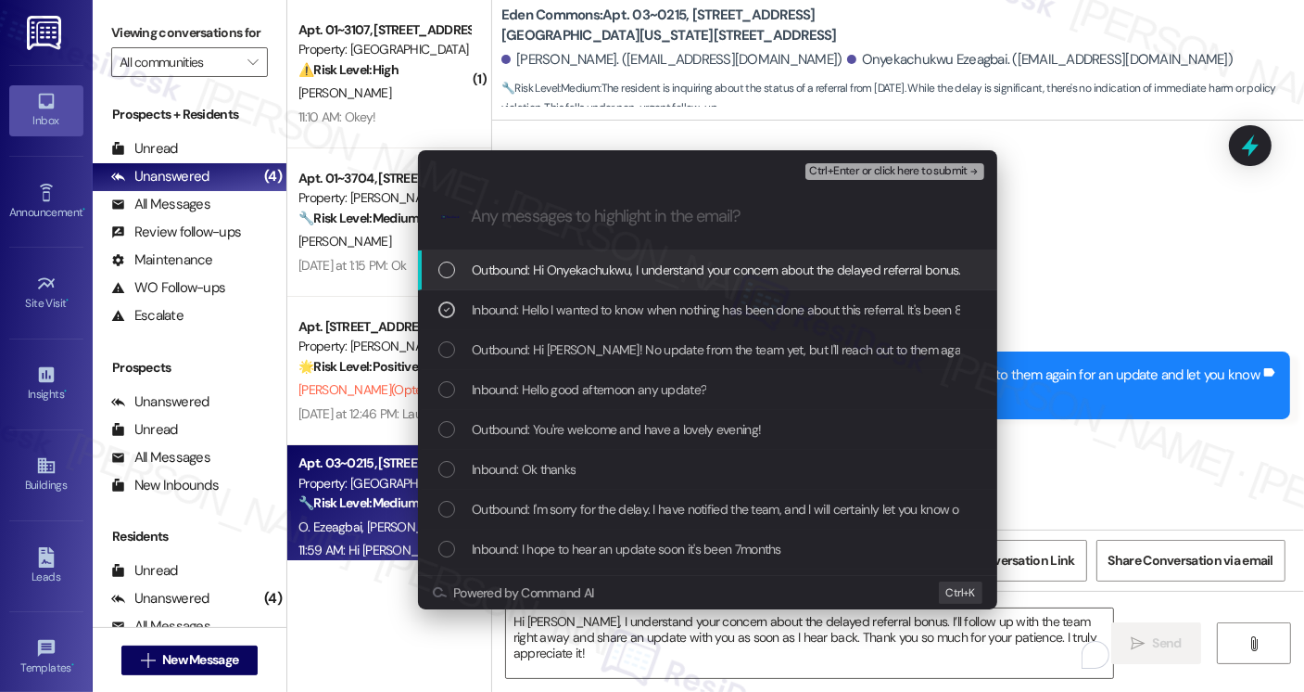
click at [890, 166] on span "Ctrl+Enter or click here to submit" at bounding box center [888, 171] width 159 height 13
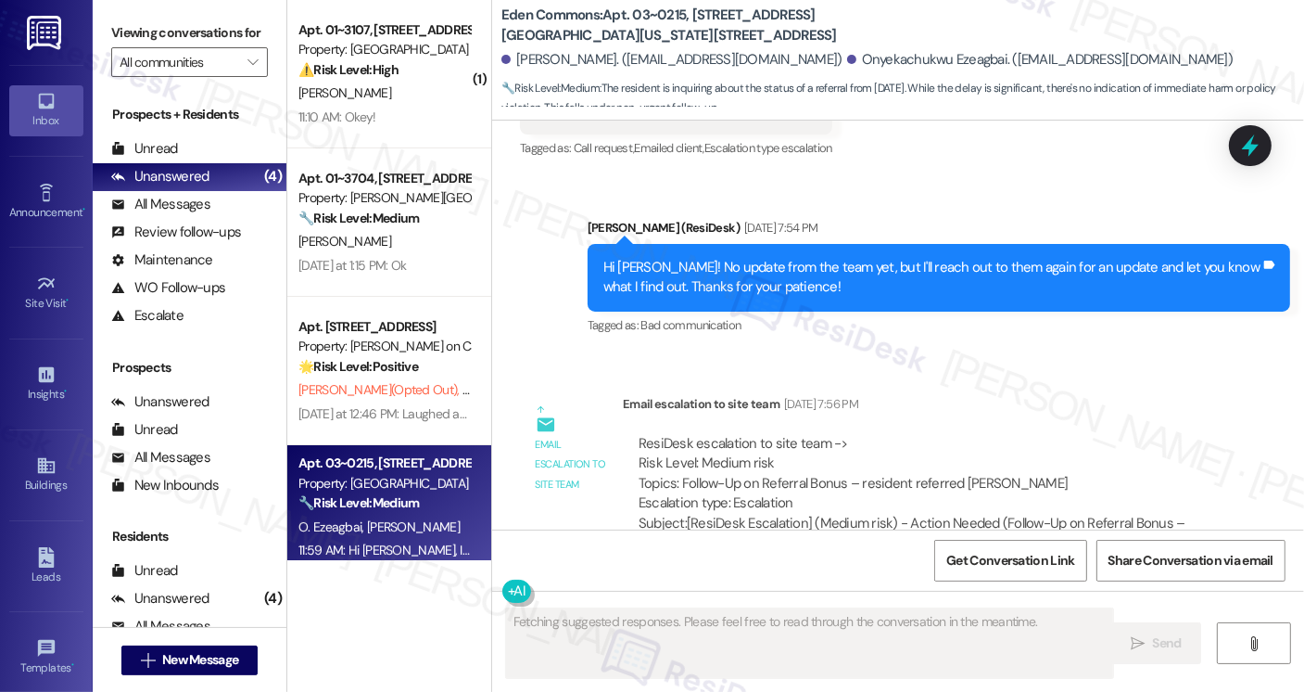
scroll to position [38256, 0]
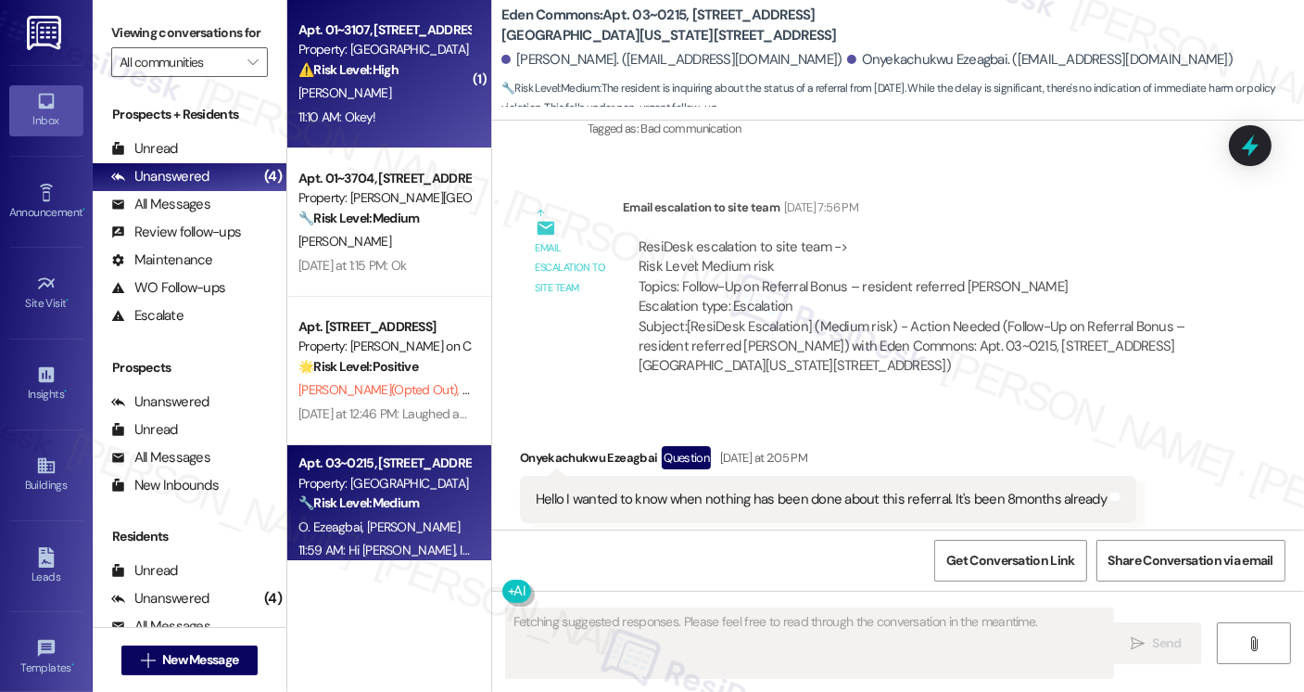
click at [402, 107] on div "11:10 AM: Okey! 11:10 AM: Okey!" at bounding box center [384, 117] width 175 height 23
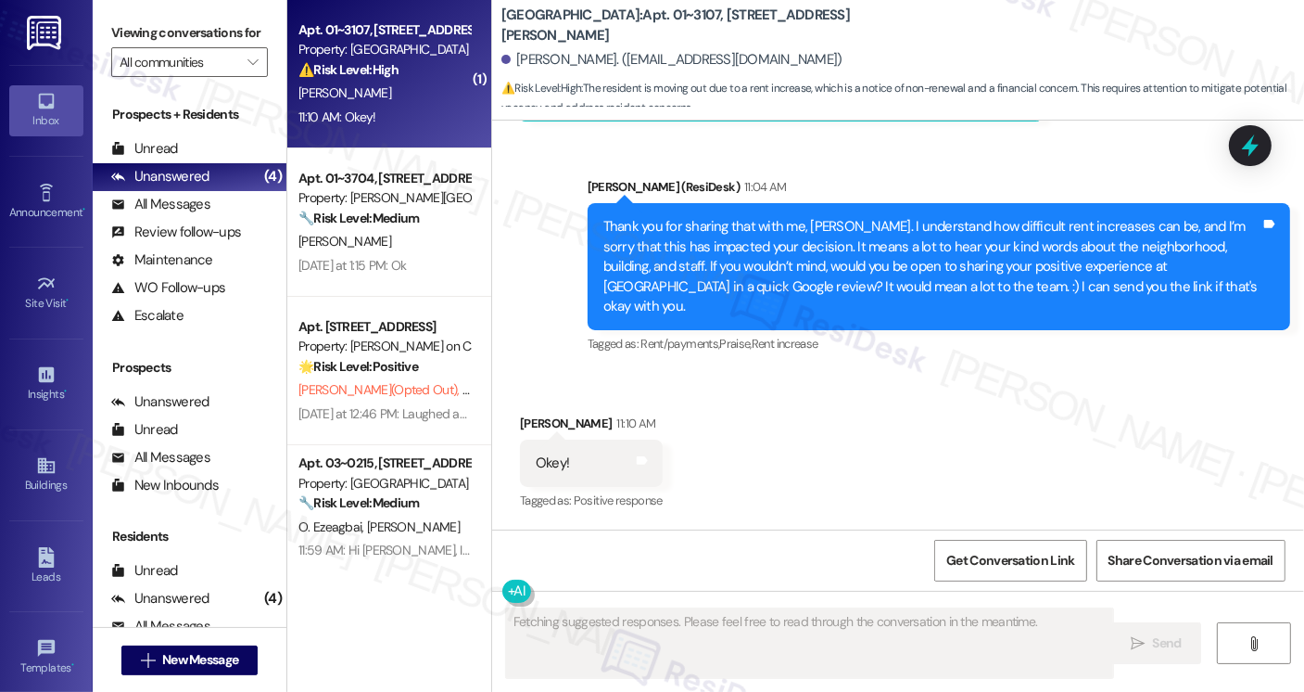
scroll to position [6981, 0]
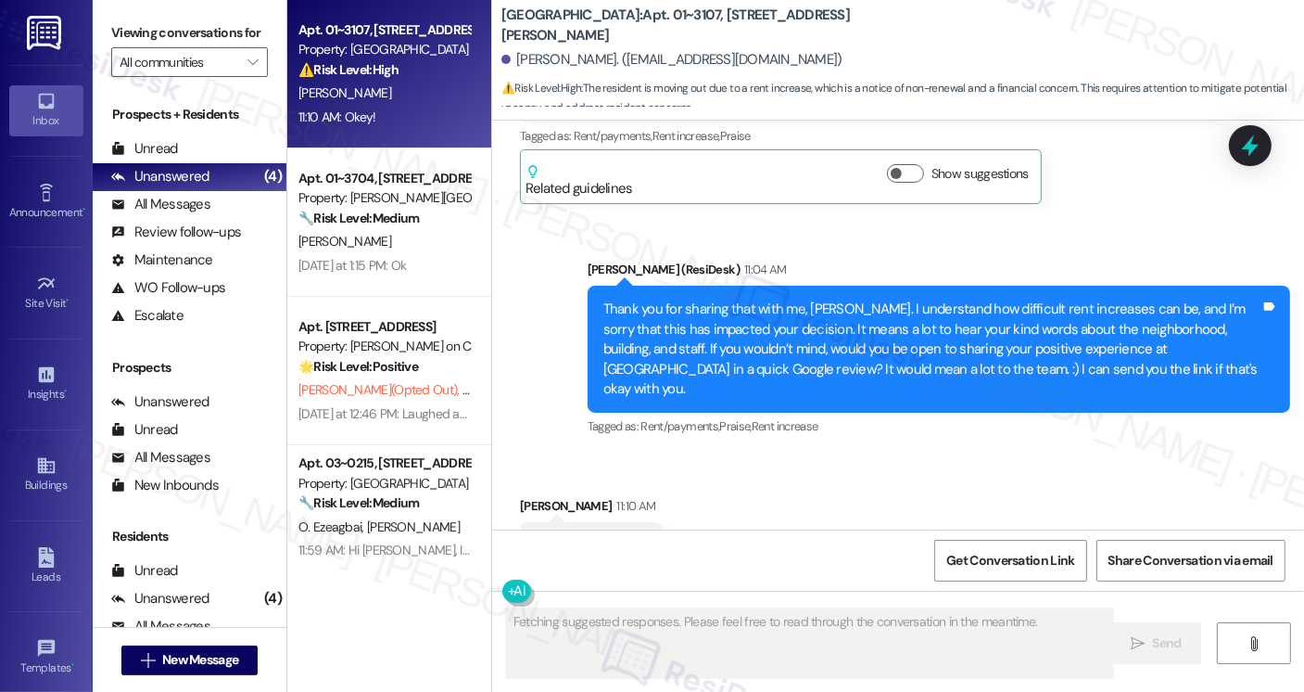
click at [692, 299] on div "Thank you for sharing that with me, Shuai. I understand how difficult rent incr…" at bounding box center [931, 348] width 657 height 99
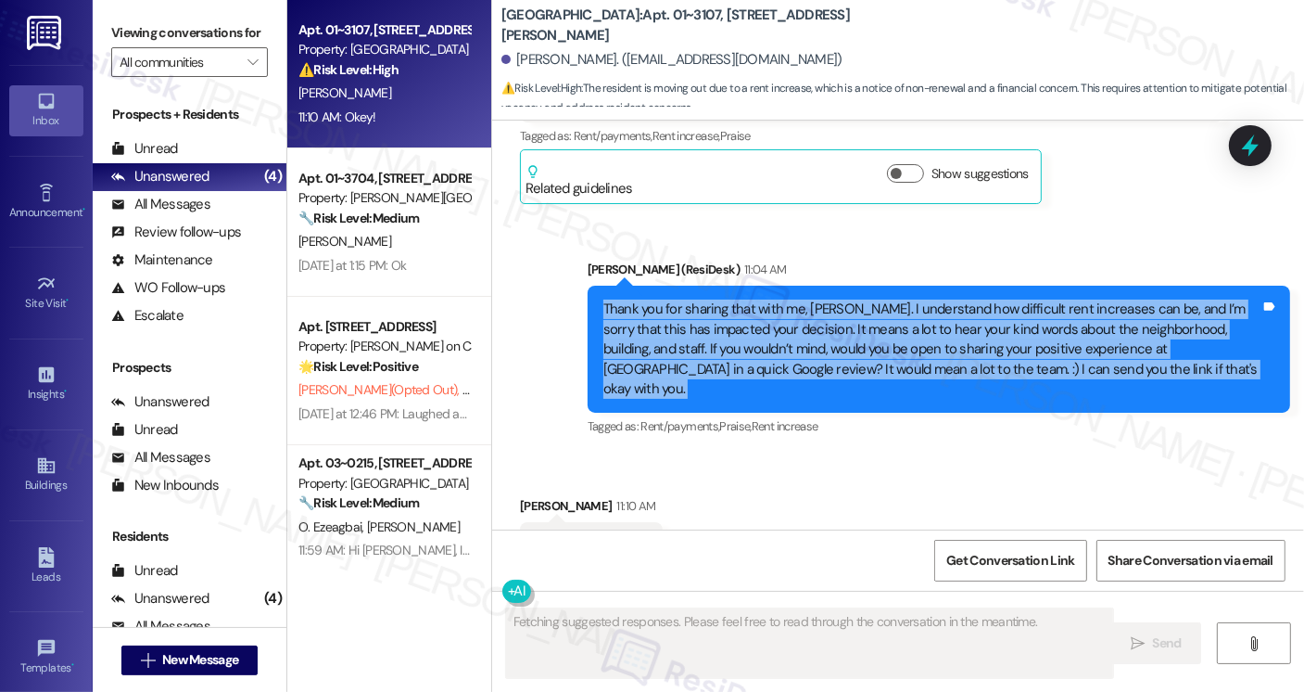
click at [692, 299] on div "Thank you for sharing that with me, Shuai. I understand how difficult rent incr…" at bounding box center [931, 348] width 657 height 99
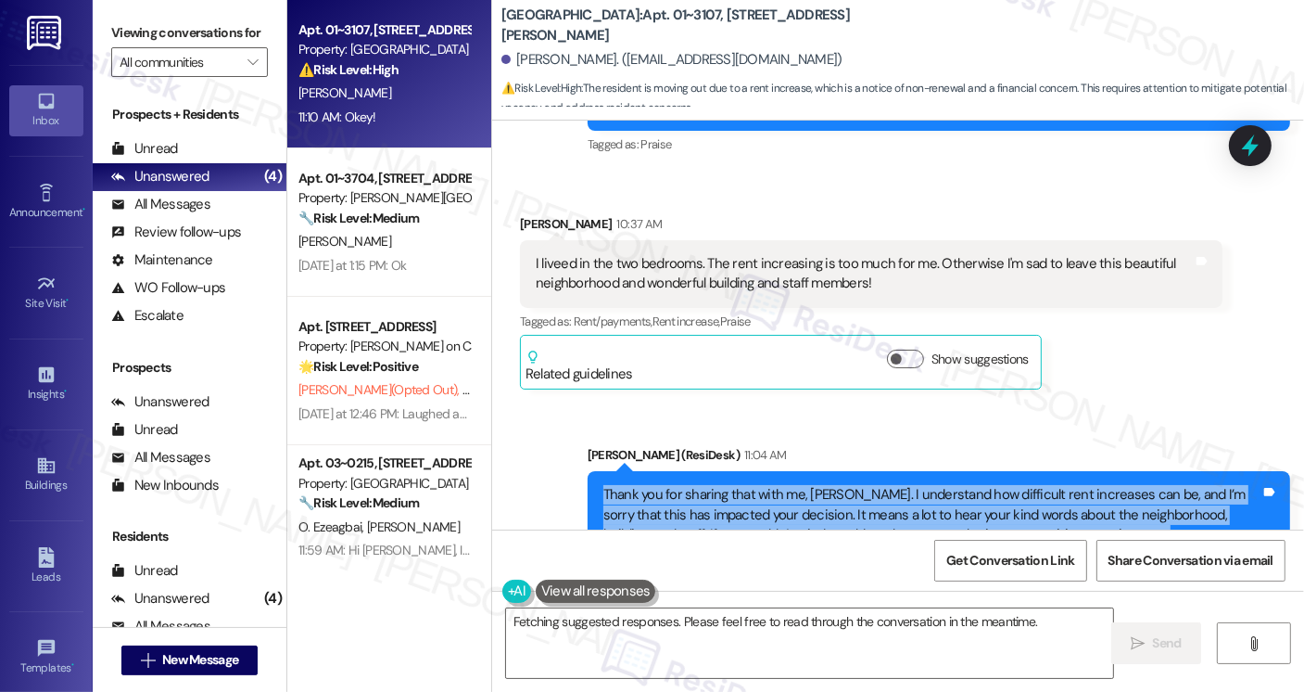
click at [860, 485] on div "Thank you for sharing that with me, Shuai. I understand how difficult rent incr…" at bounding box center [931, 534] width 657 height 99
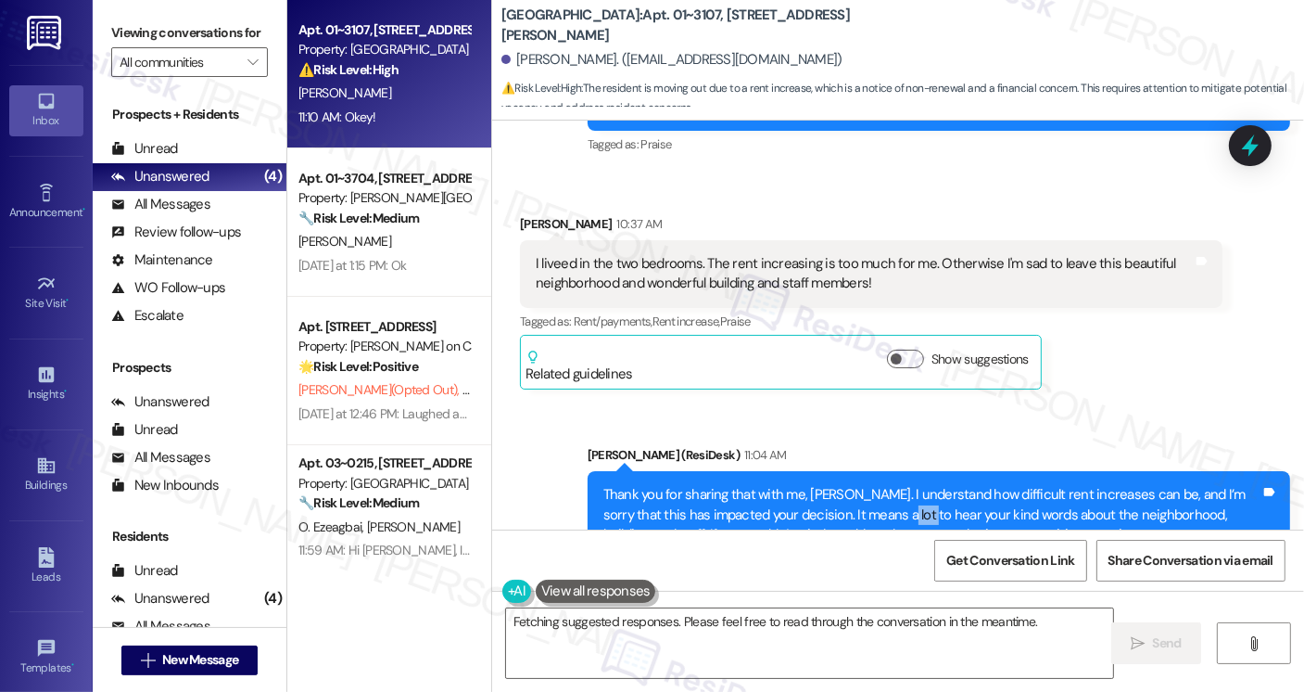
click at [860, 485] on div "Thank you for sharing that with me, Shuai. I understand how difficult rent incr…" at bounding box center [931, 534] width 657 height 99
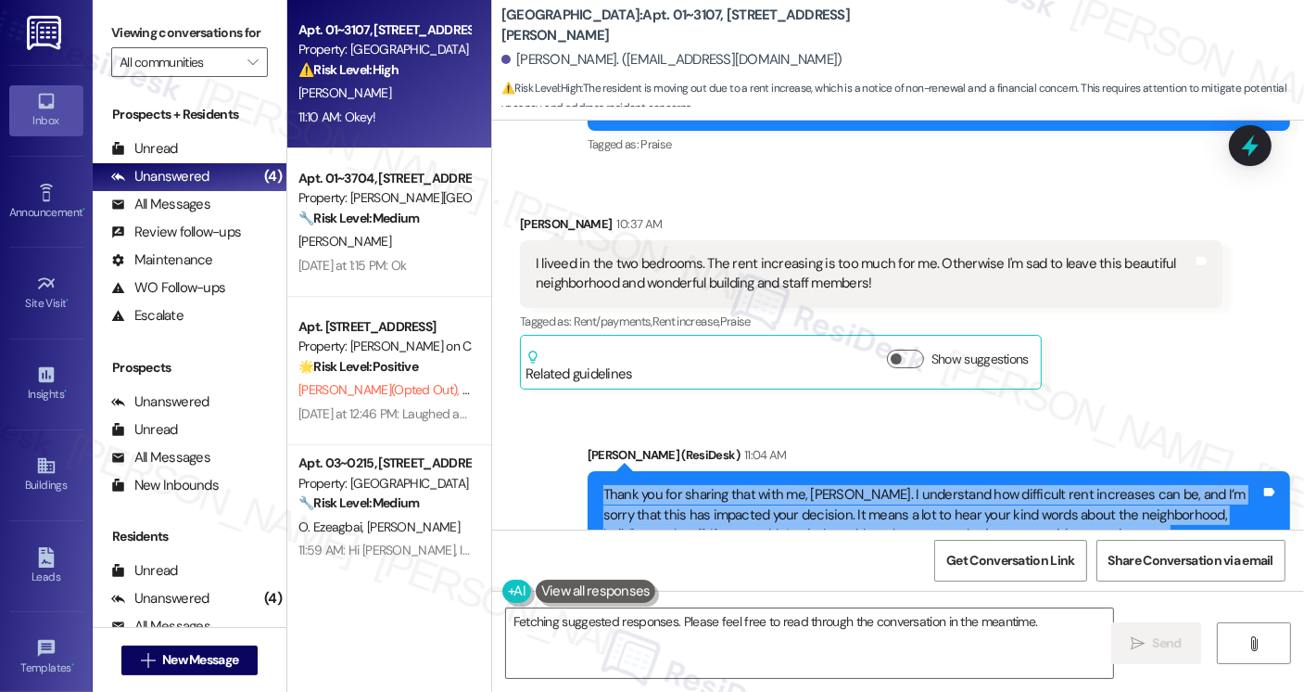
click at [860, 485] on div "Thank you for sharing that with me, Shuai. I understand how difficult rent incr…" at bounding box center [931, 534] width 657 height 99
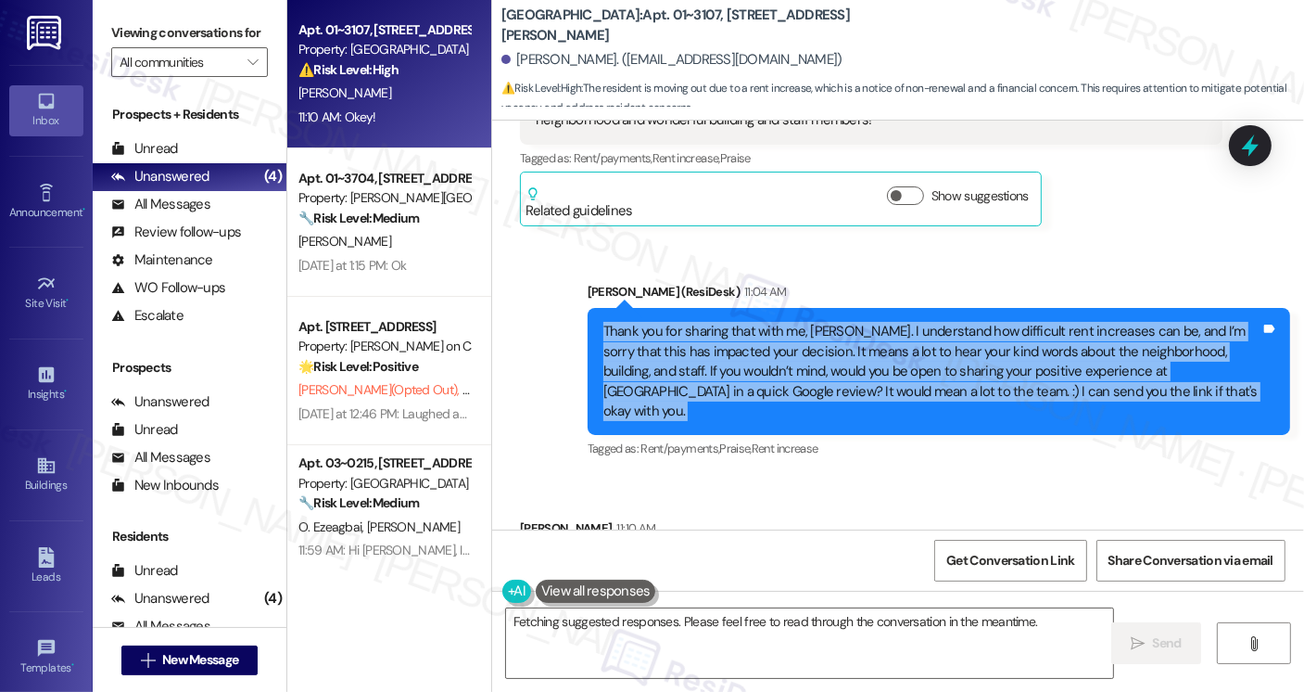
scroll to position [6981, 0]
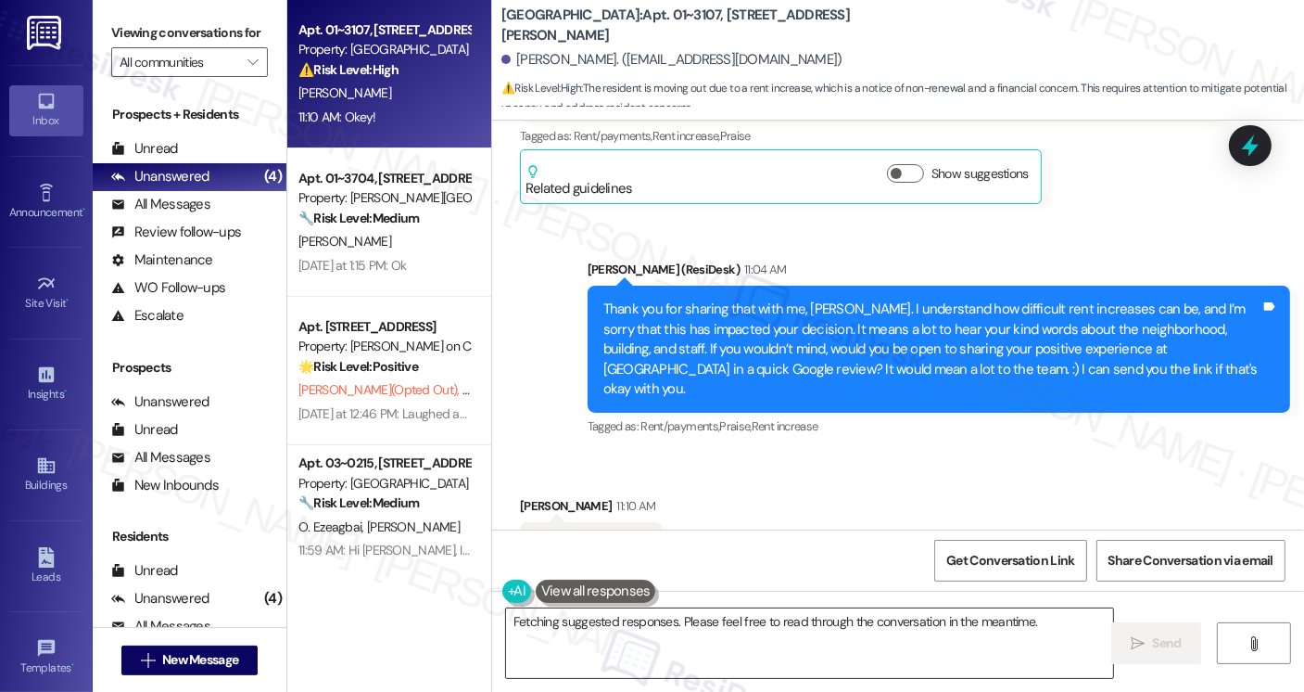
click at [677, 616] on textarea "Hey {{first_name}}! Thanks for confirming your move-out inspection with Angela …" at bounding box center [809, 643] width 607 height 70
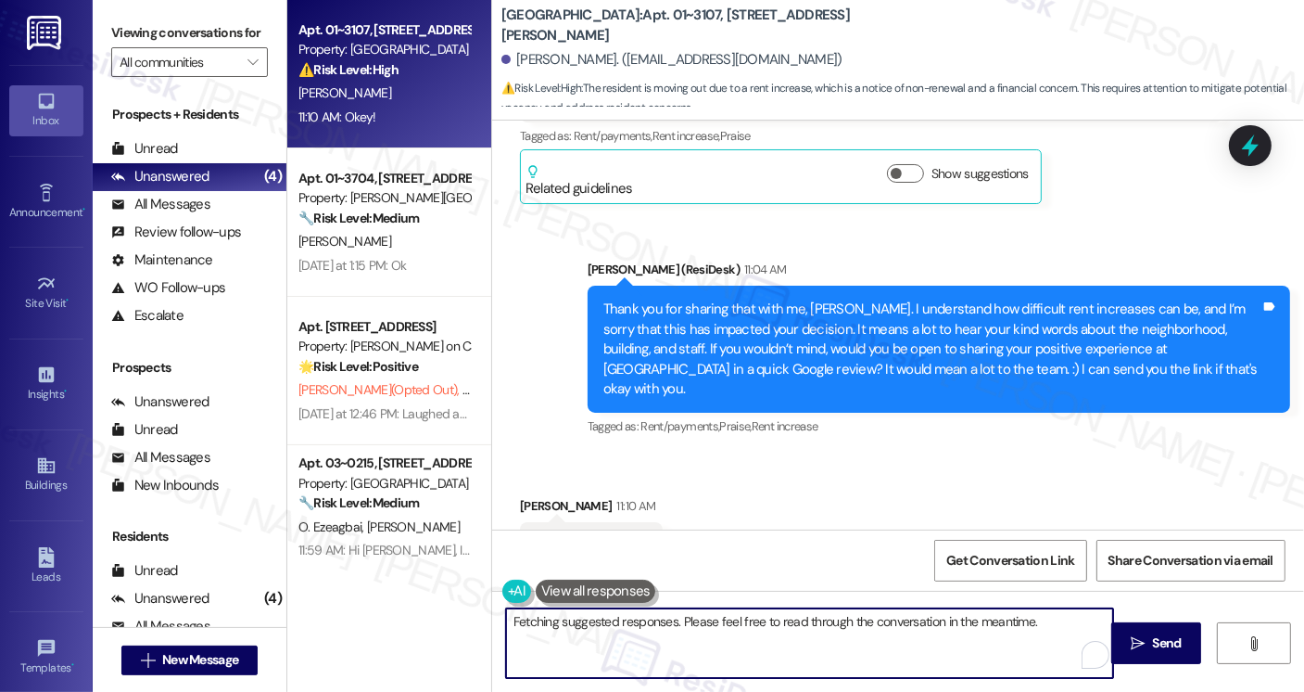
click at [677, 616] on textarea "Hey {{first_name}}! Thanks for confirming your move-out inspection with Angela …" at bounding box center [809, 643] width 607 height 70
type textarea "Hey {{first_name}}! Thanks for confirming your move-out inspection with Angela …"
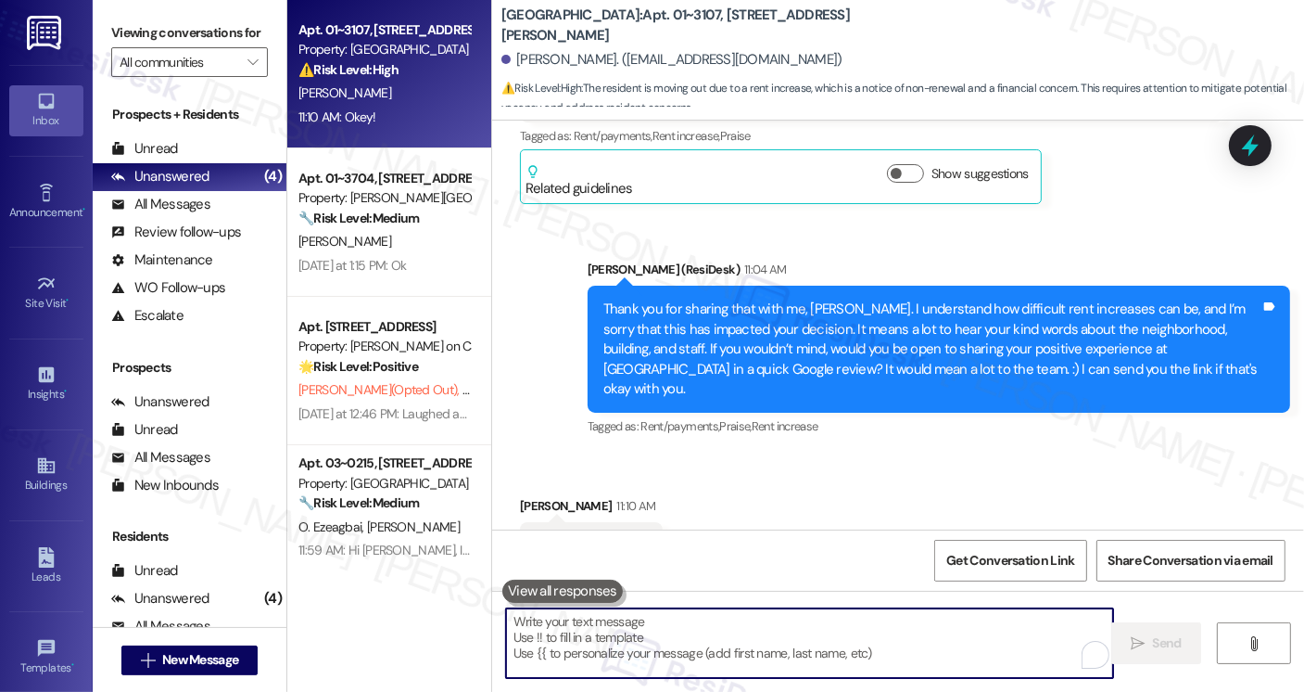
click at [832, 299] on div "Thank you for sharing that with me, Shuai. I understand how difficult rent incr…" at bounding box center [931, 348] width 657 height 99
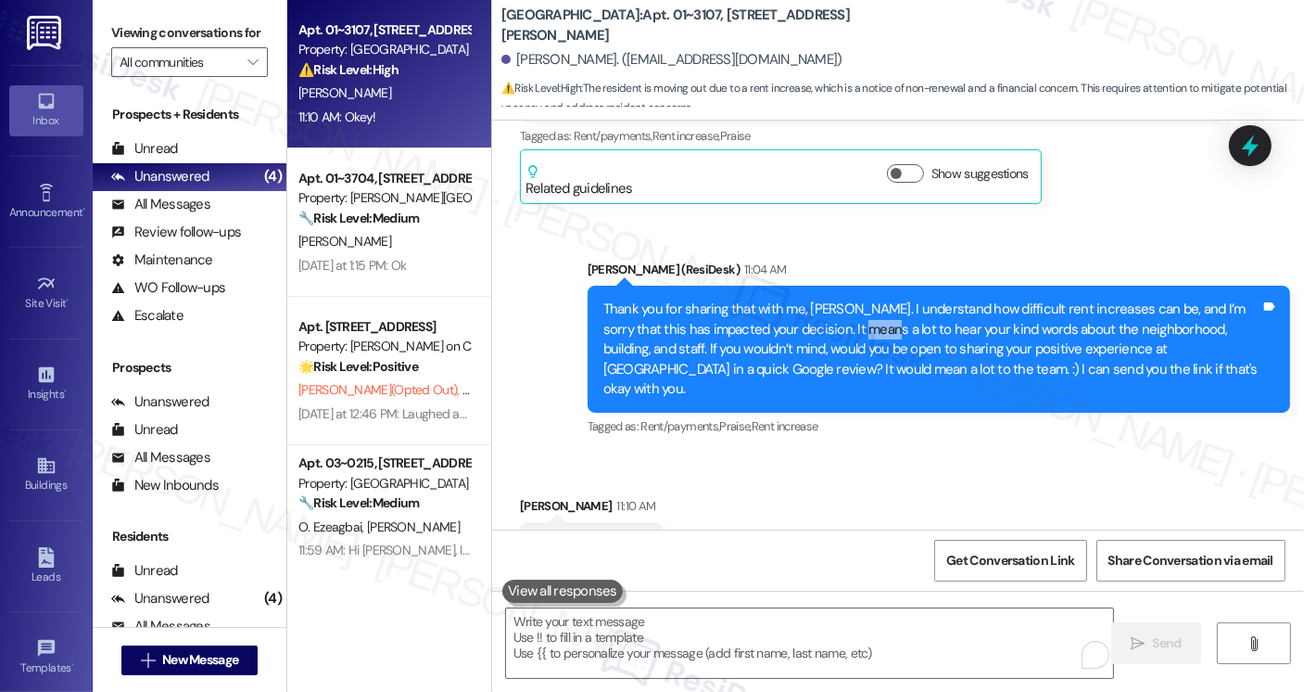
click at [832, 299] on div "Thank you for sharing that with me, Shuai. I understand how difficult rent incr…" at bounding box center [931, 348] width 657 height 99
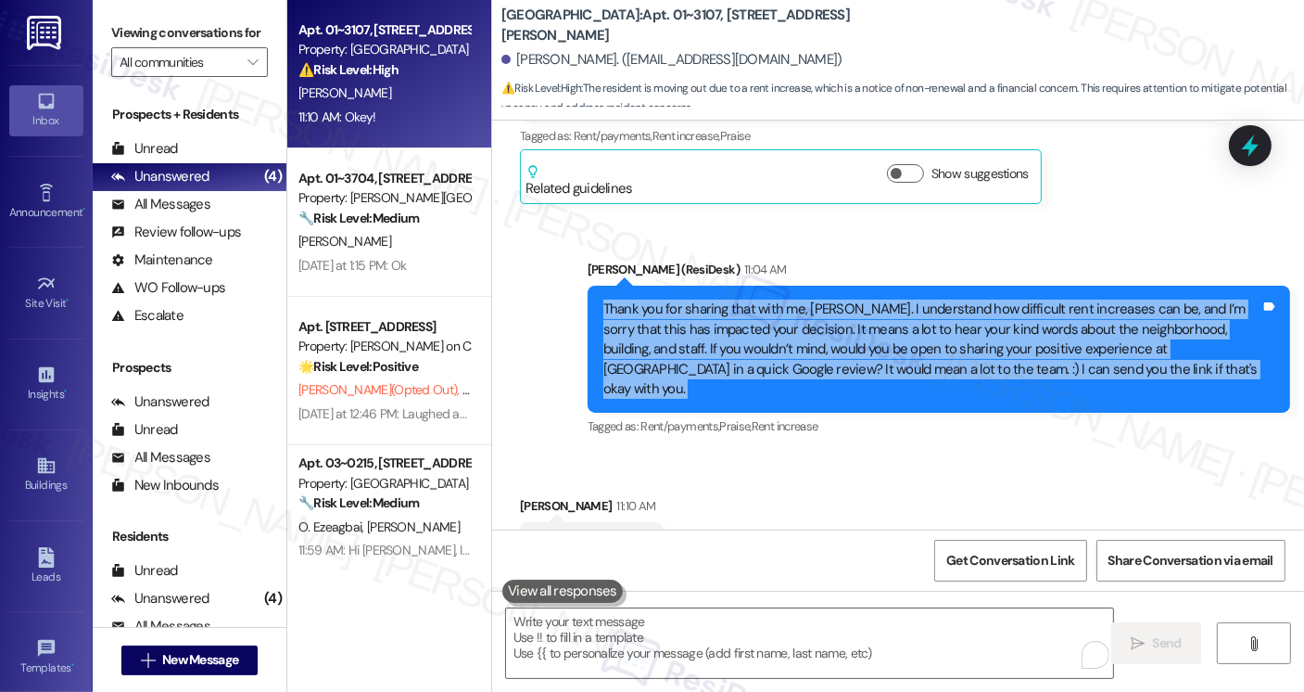
click at [832, 299] on div "Thank you for sharing that with me, Shuai. I understand how difficult rent incr…" at bounding box center [931, 348] width 657 height 99
click at [824, 299] on div "Thank you for sharing that with me, Shuai. I understand how difficult rent incr…" at bounding box center [931, 348] width 657 height 99
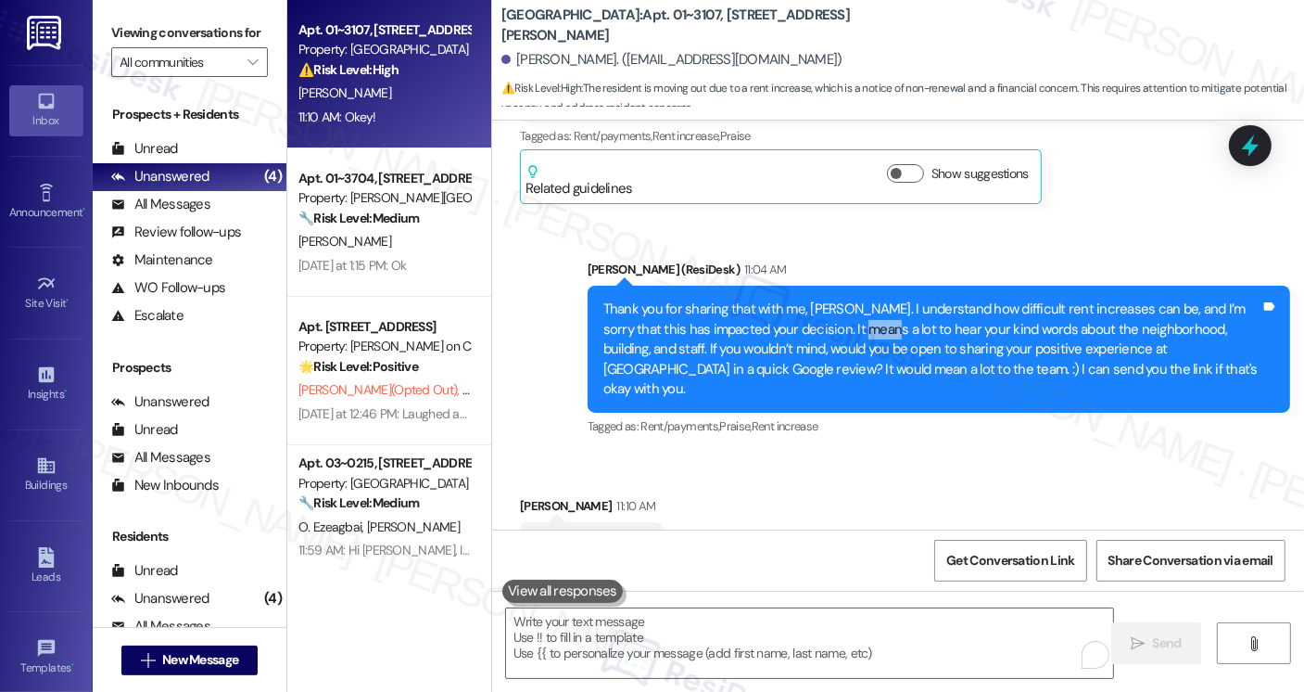
click at [824, 299] on div "Thank you for sharing that with me, Shuai. I understand how difficult rent incr…" at bounding box center [931, 348] width 657 height 99
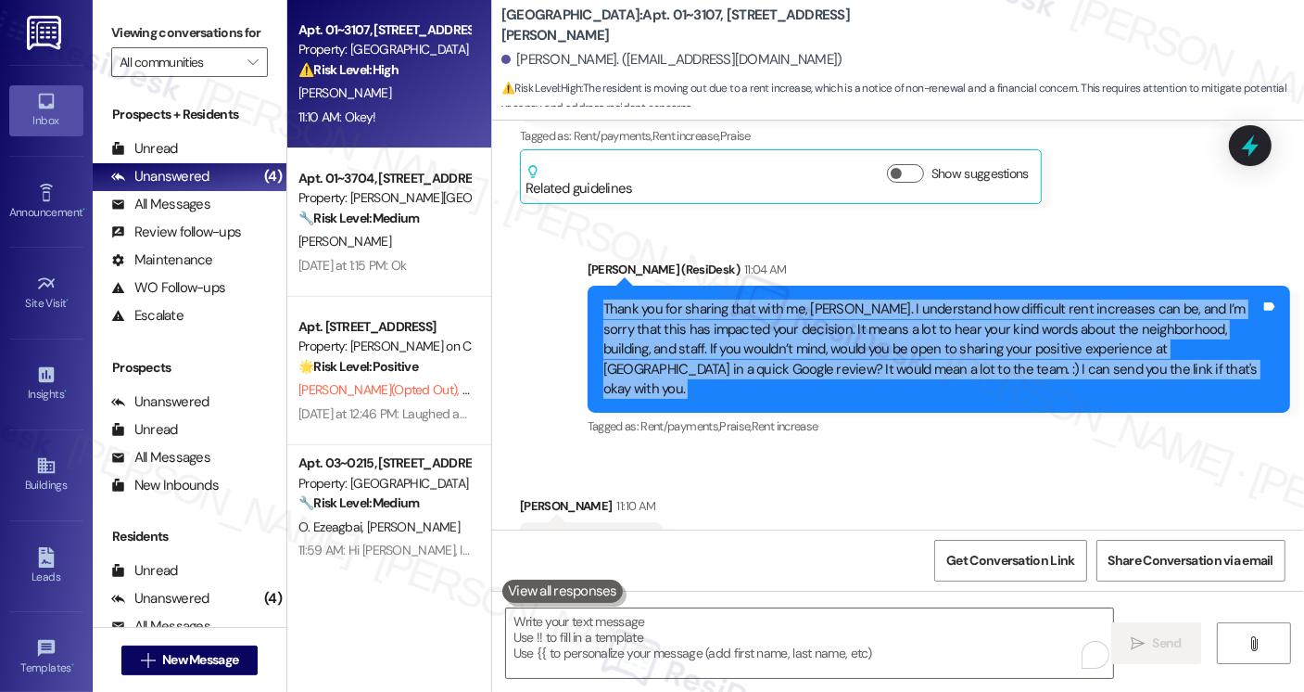
click at [824, 299] on div "Thank you for sharing that with me, Shuai. I understand how difficult rent incr…" at bounding box center [931, 348] width 657 height 99
click at [952, 299] on div "Thank you for sharing that with me, Shuai. I understand how difficult rent incr…" at bounding box center [931, 348] width 657 height 99
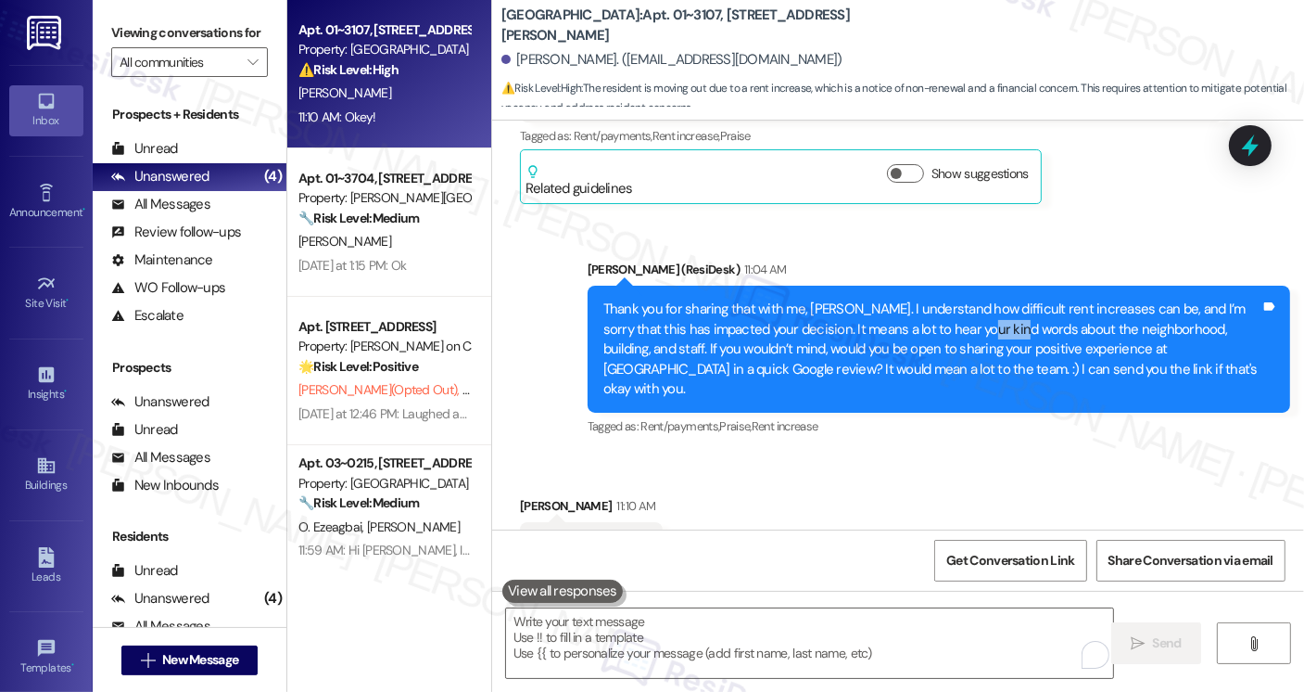
click at [952, 299] on div "Thank you for sharing that with me, Shuai. I understand how difficult rent incr…" at bounding box center [931, 348] width 657 height 99
click at [931, 299] on div "Thank you for sharing that with me, Shuai. I understand how difficult rent incr…" at bounding box center [931, 348] width 657 height 99
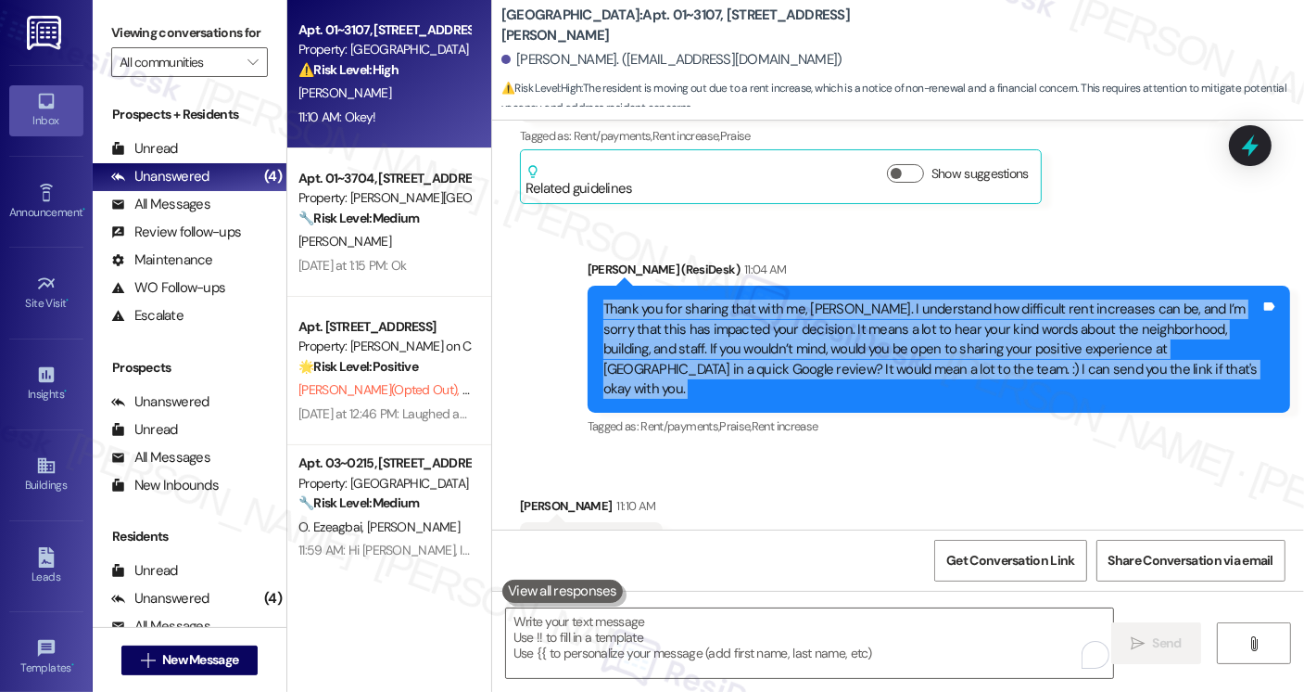
click at [931, 299] on div "Thank you for sharing that with me, Shuai. I understand how difficult rent incr…" at bounding box center [931, 348] width 657 height 99
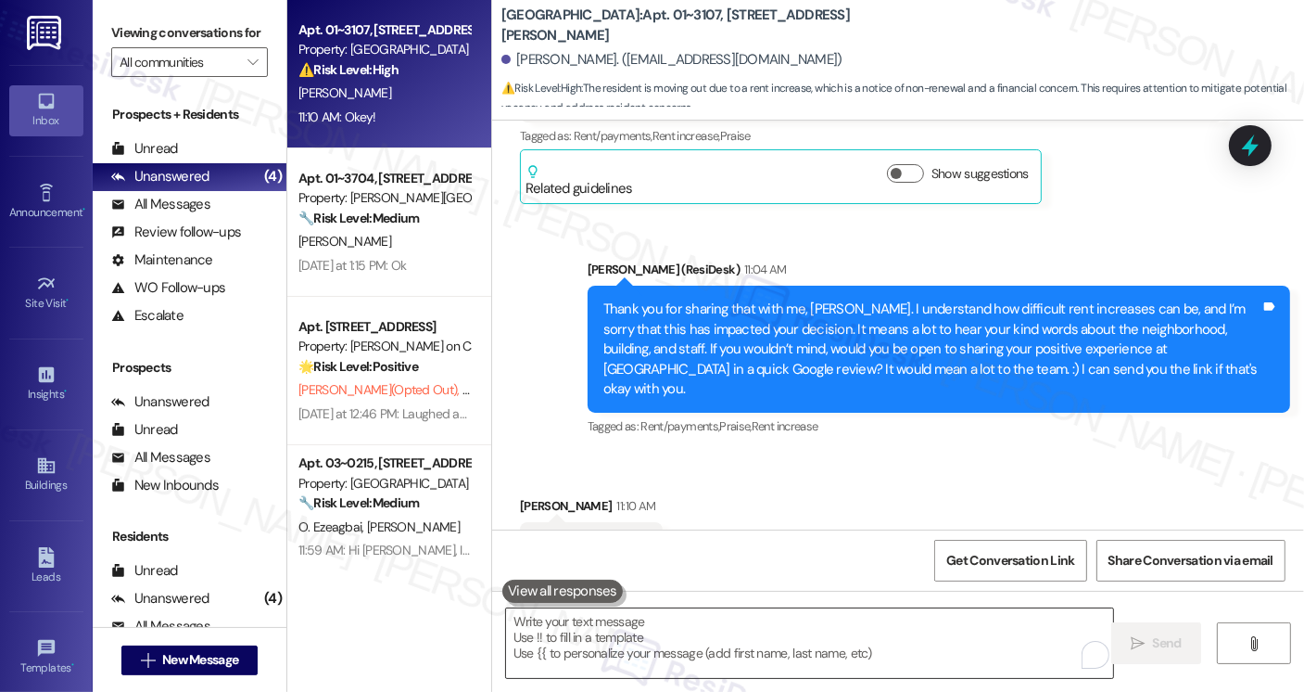
click at [663, 629] on textarea "To enrich screen reader interactions, please activate Accessibility in Grammarl…" at bounding box center [809, 643] width 607 height 70
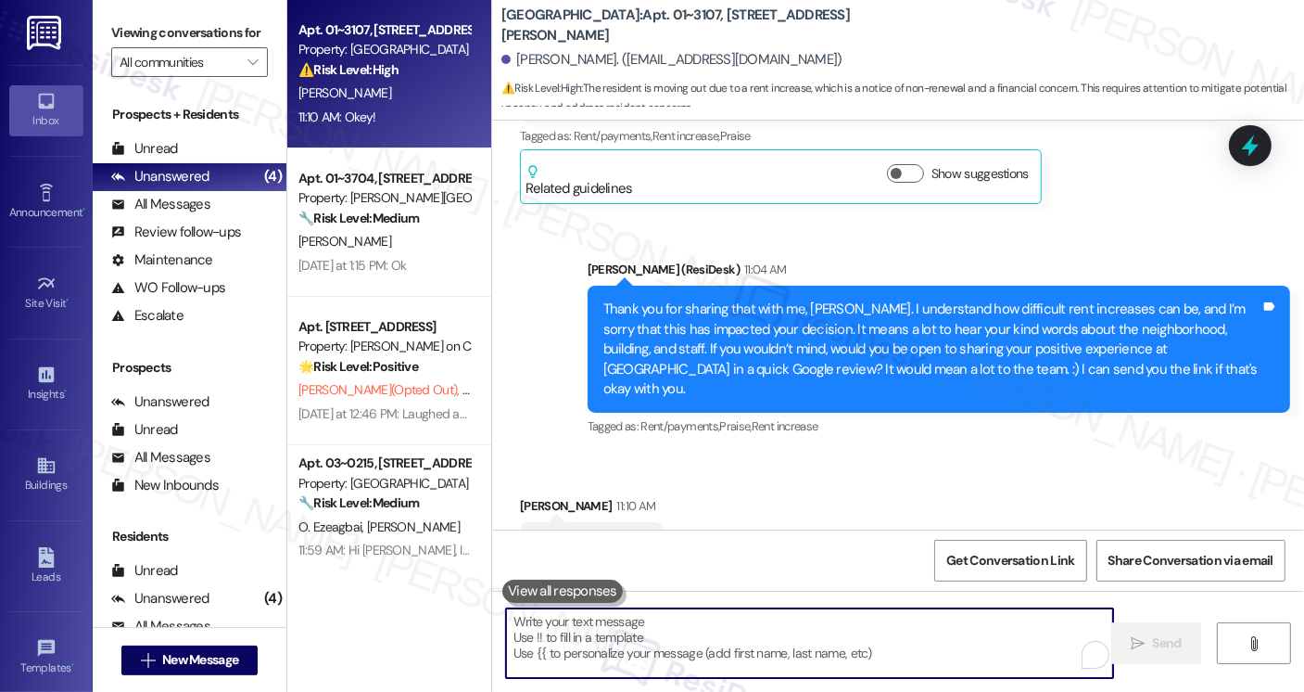
drag, startPoint x: 663, startPoint y: 629, endPoint x: 567, endPoint y: 597, distance: 100.8
click at [567, 597] on button at bounding box center [562, 590] width 121 height 23
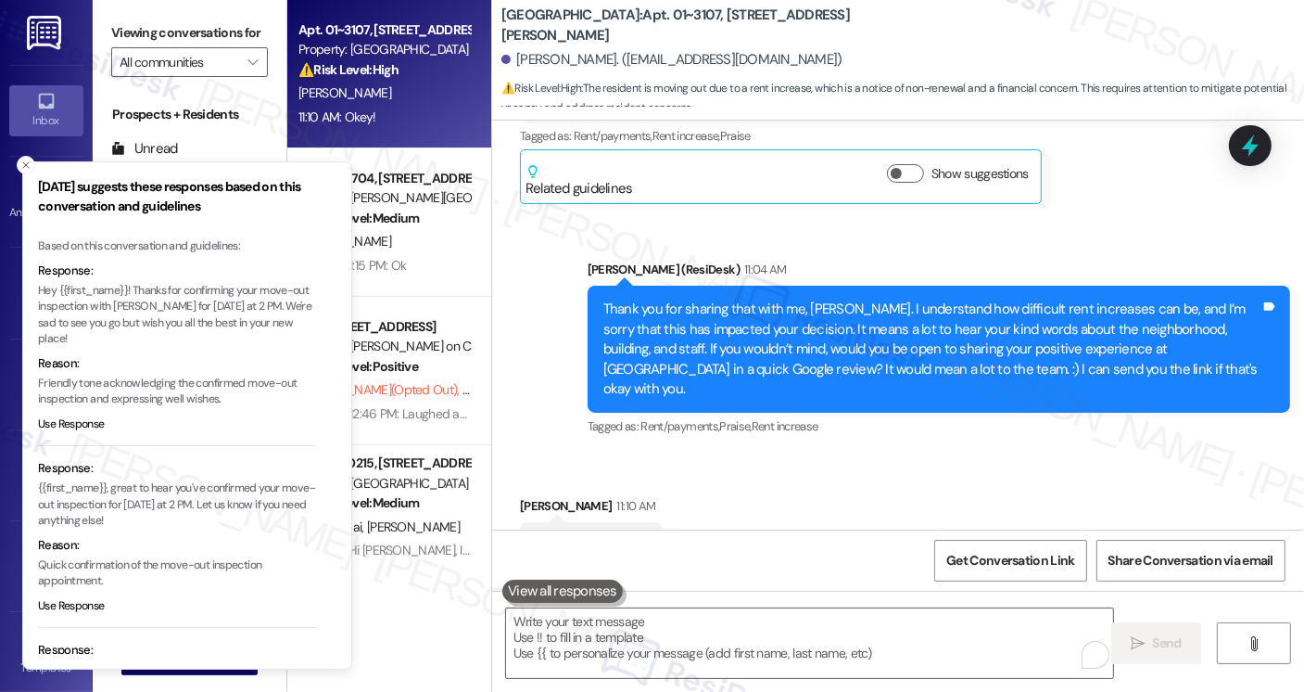
click at [791, 454] on div "Received via SMS Shuai Liu 11:10 AM Okey! Tags and notes Tagged as: Positive re…" at bounding box center [898, 532] width 812 height 157
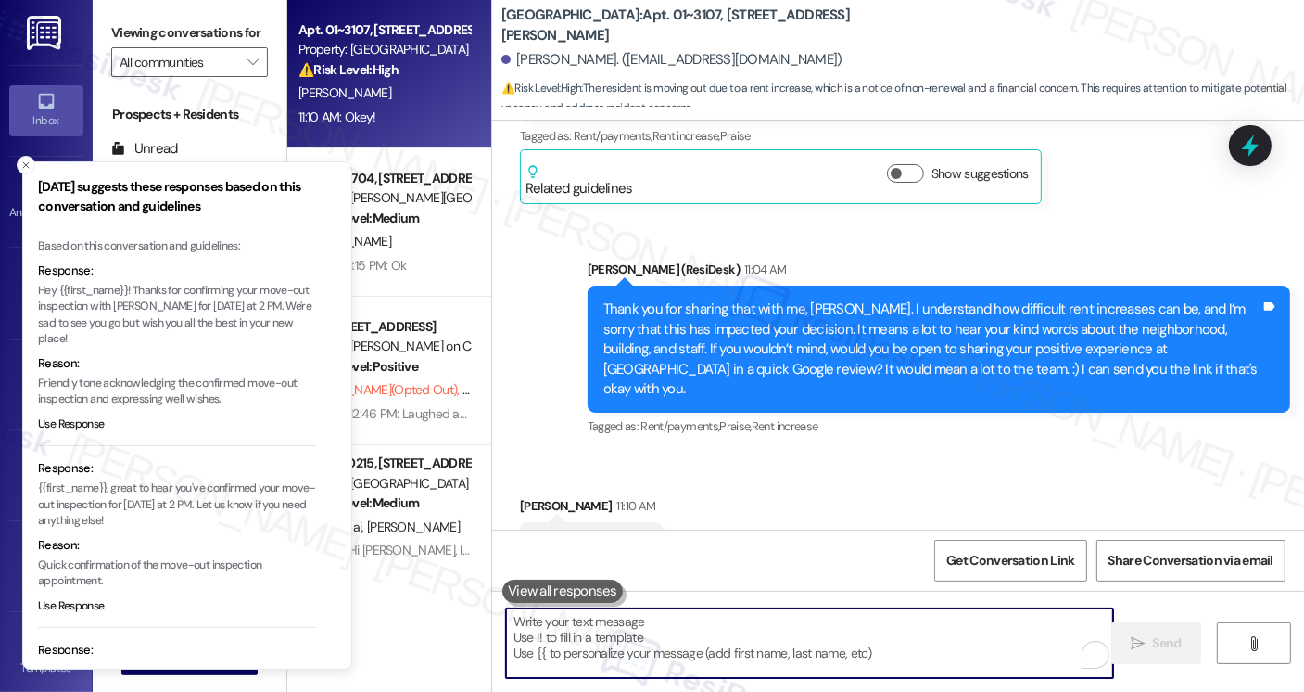
click at [693, 642] on textarea "To enrich screen reader interactions, please activate Accessibility in Grammarl…" at bounding box center [809, 643] width 607 height 70
click at [27, 169] on icon "Close toast" at bounding box center [25, 164] width 11 height 11
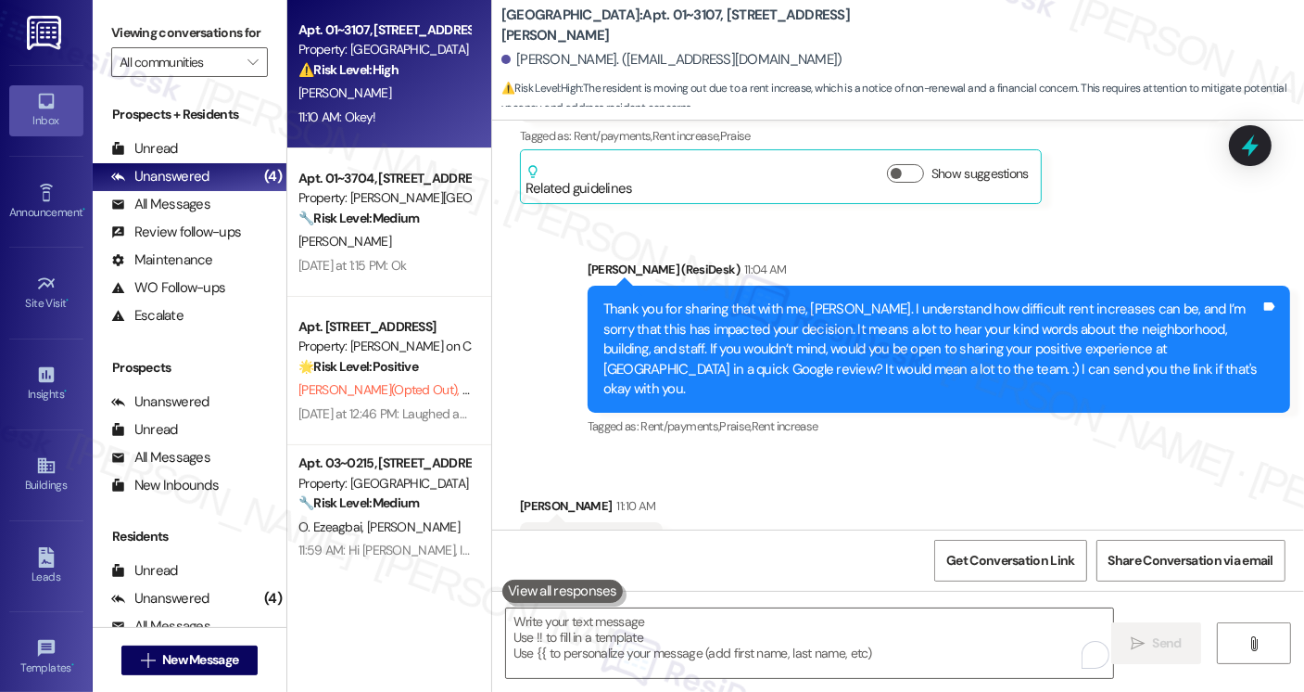
click at [847, 260] on div "Sarah (ResiDesk) 11:04 AM" at bounding box center [939, 273] width 703 height 26
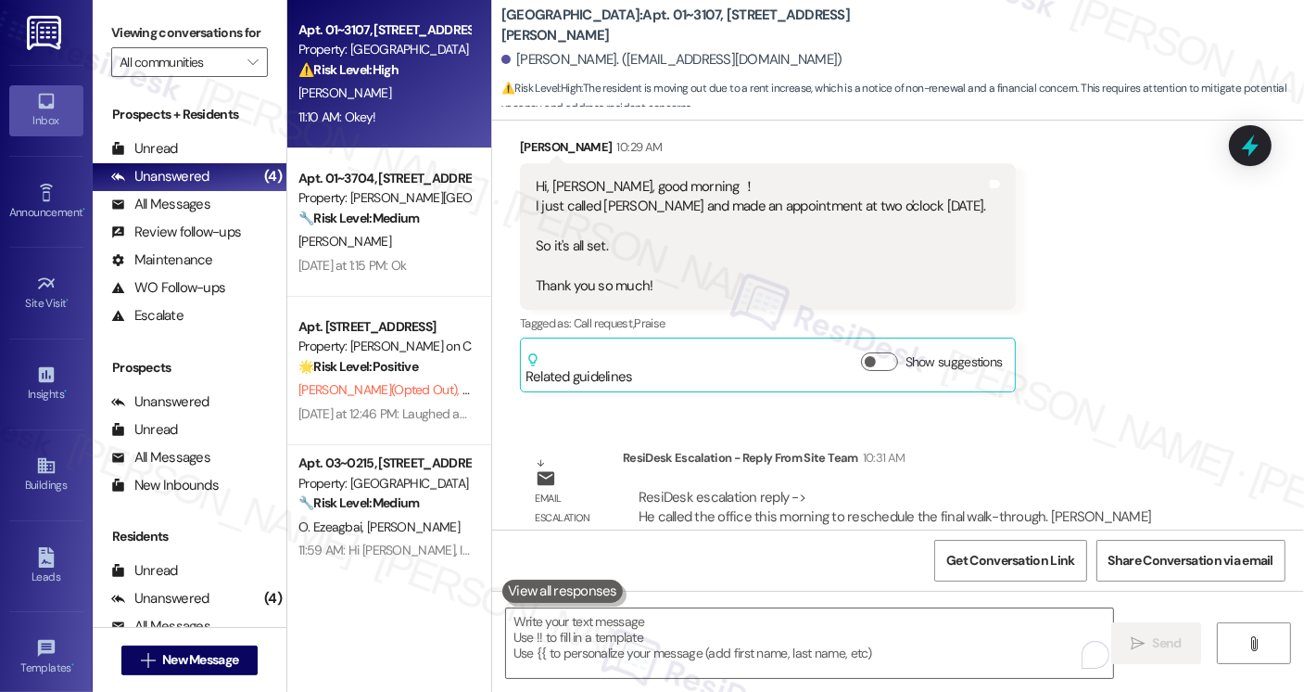
scroll to position [6054, 0]
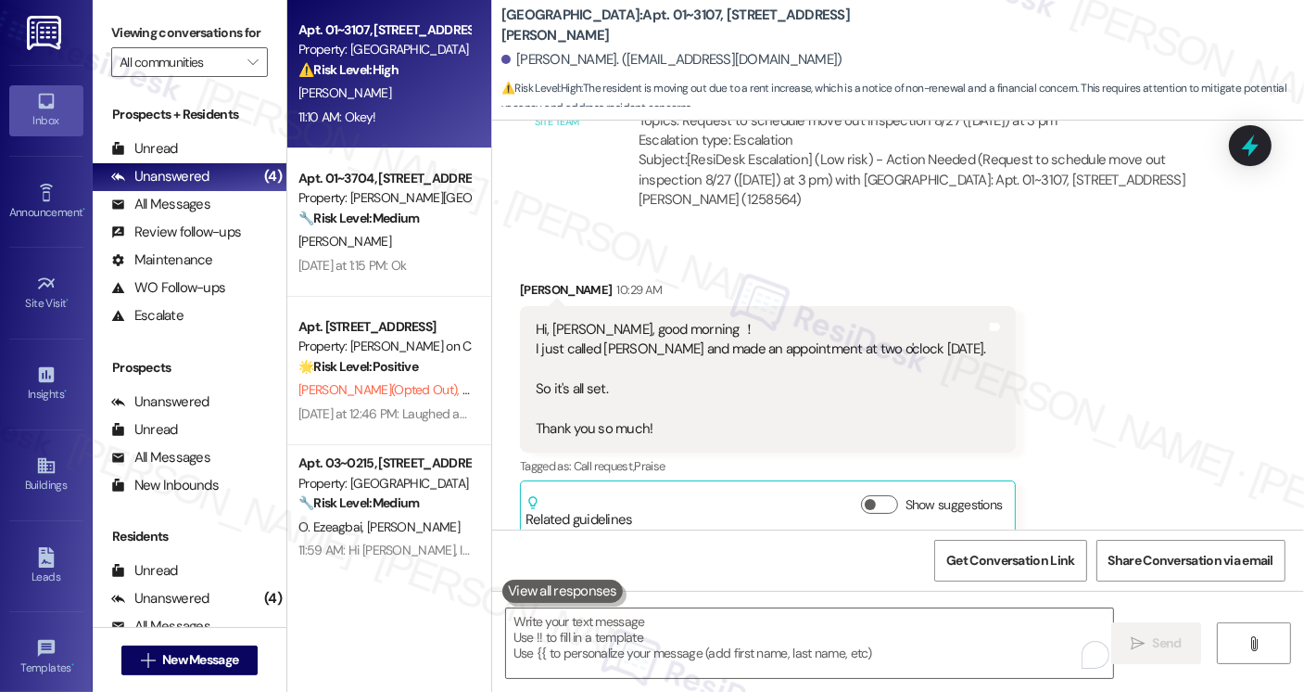
click at [623, 320] on div "Hi, Sarah, good morning ！ I just called Angela and made an appointment at two o…" at bounding box center [761, 380] width 451 height 120
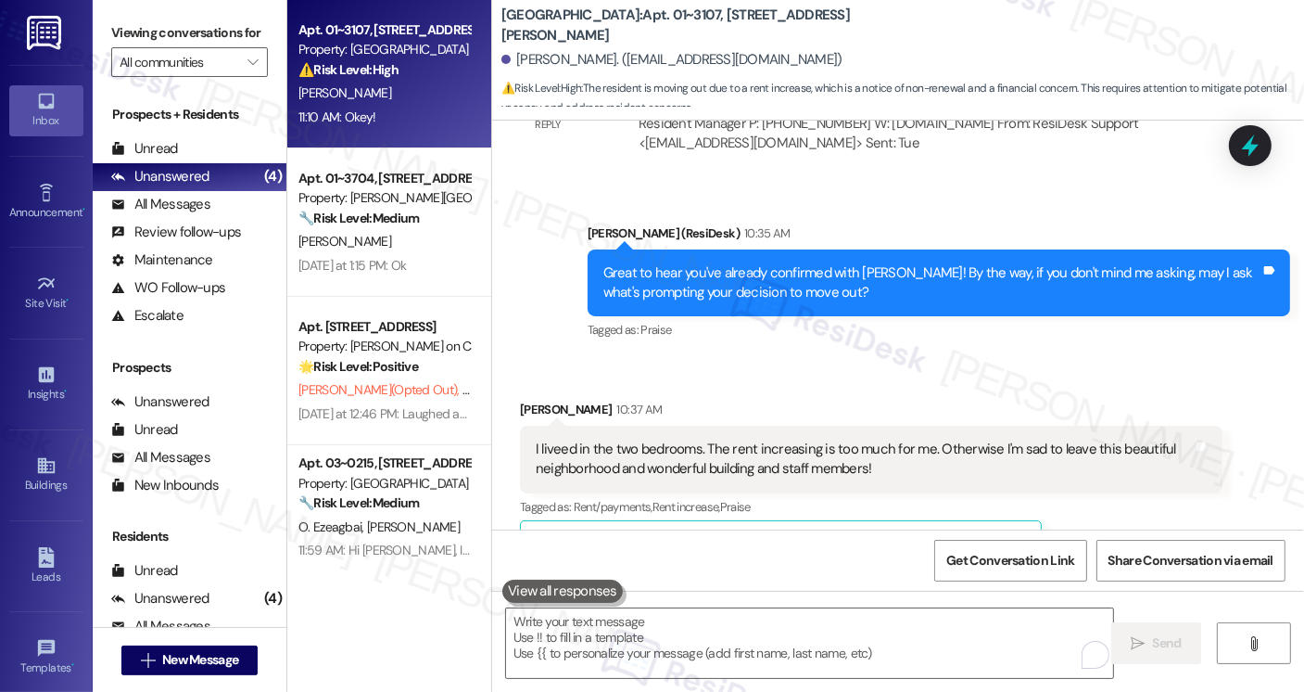
scroll to position [6981, 0]
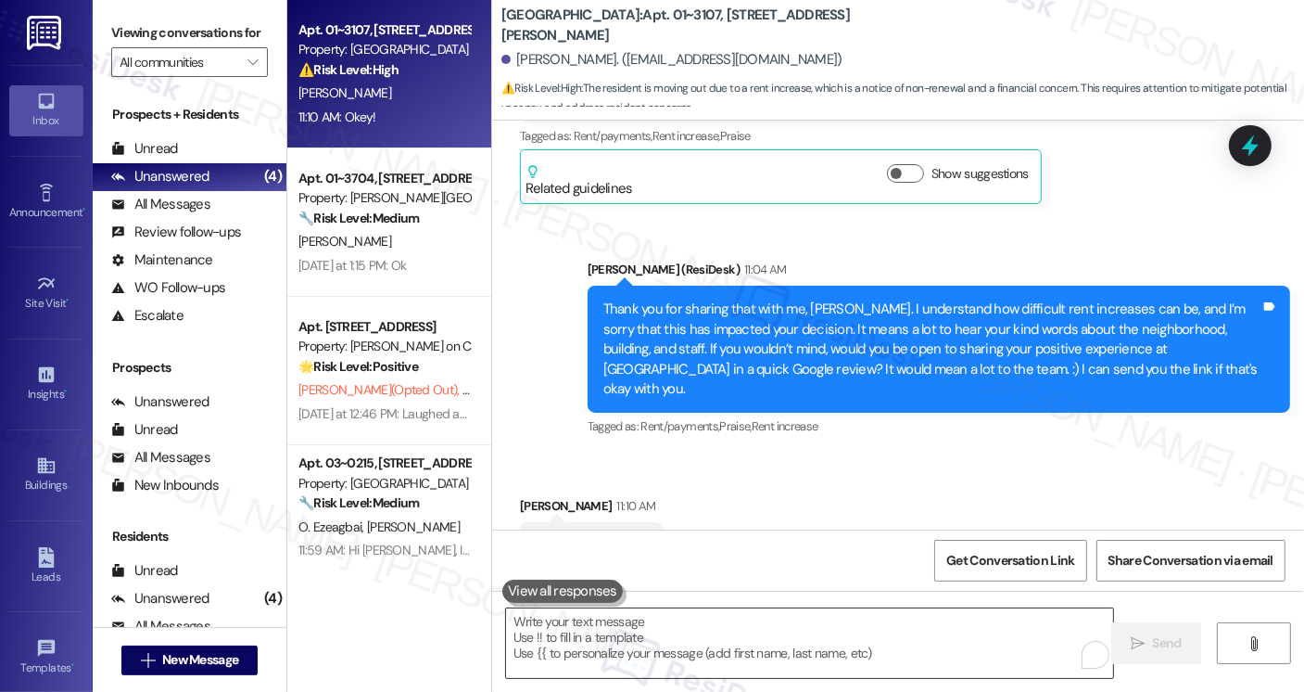
drag, startPoint x: 671, startPoint y: 637, endPoint x: 681, endPoint y: 625, distance: 15.8
click at [671, 640] on textarea "To enrich screen reader interactions, please activate Accessibility in Grammarl…" at bounding box center [809, 643] width 607 height 70
click at [1047, 454] on div "Received via SMS Shuai Liu 11:10 AM Okey! Tags and notes Tagged as: Positive re…" at bounding box center [898, 532] width 812 height 157
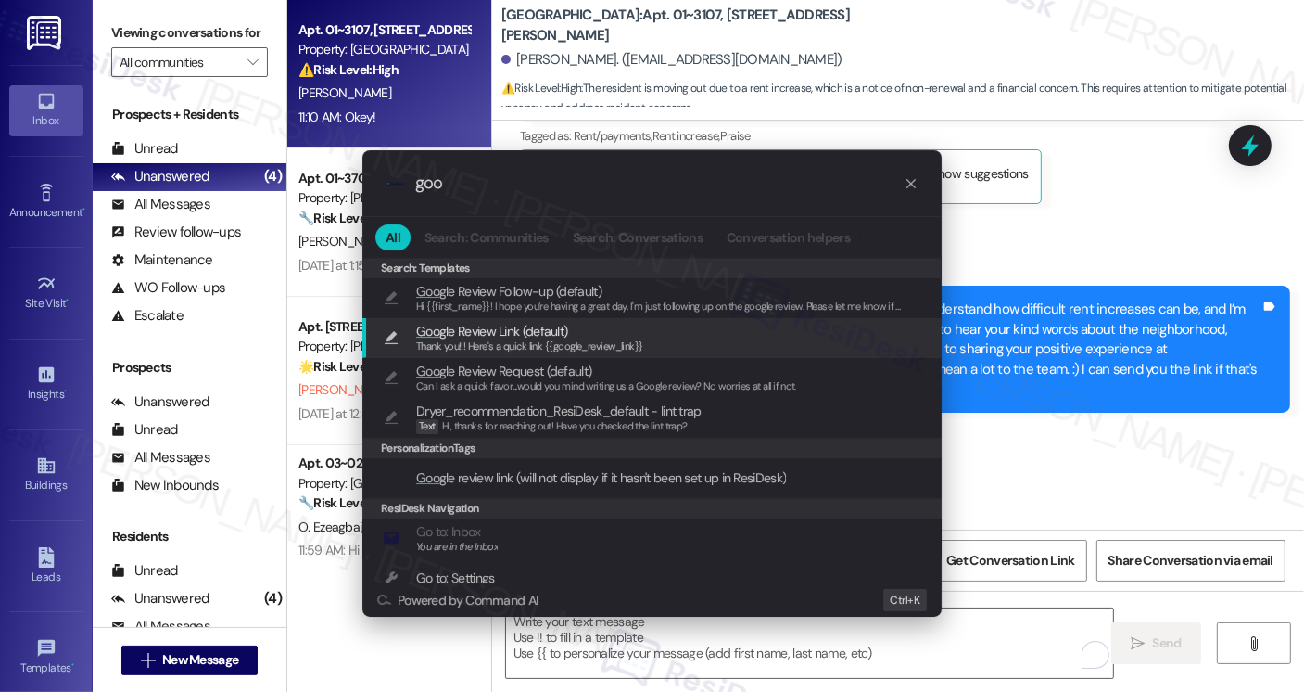
type input "goo"
click at [728, 326] on div "Goo gle Review Link (default) Thank you!!! Here's a quick link {{google_review_…" at bounding box center [654, 338] width 542 height 34
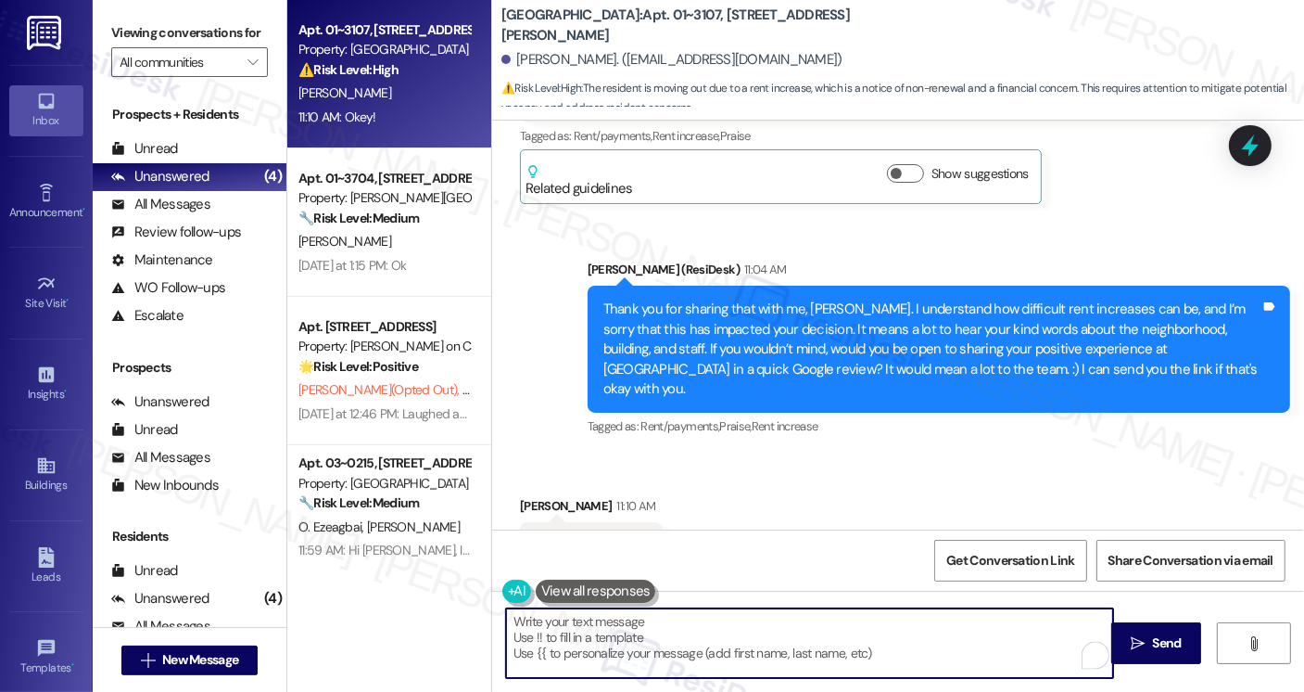
click at [849, 629] on textarea "Thank you!!! Here's a quick link {{google_review_link}}" at bounding box center [809, 643] width 607 height 70
click at [1137, 636] on icon "" at bounding box center [1138, 643] width 14 height 15
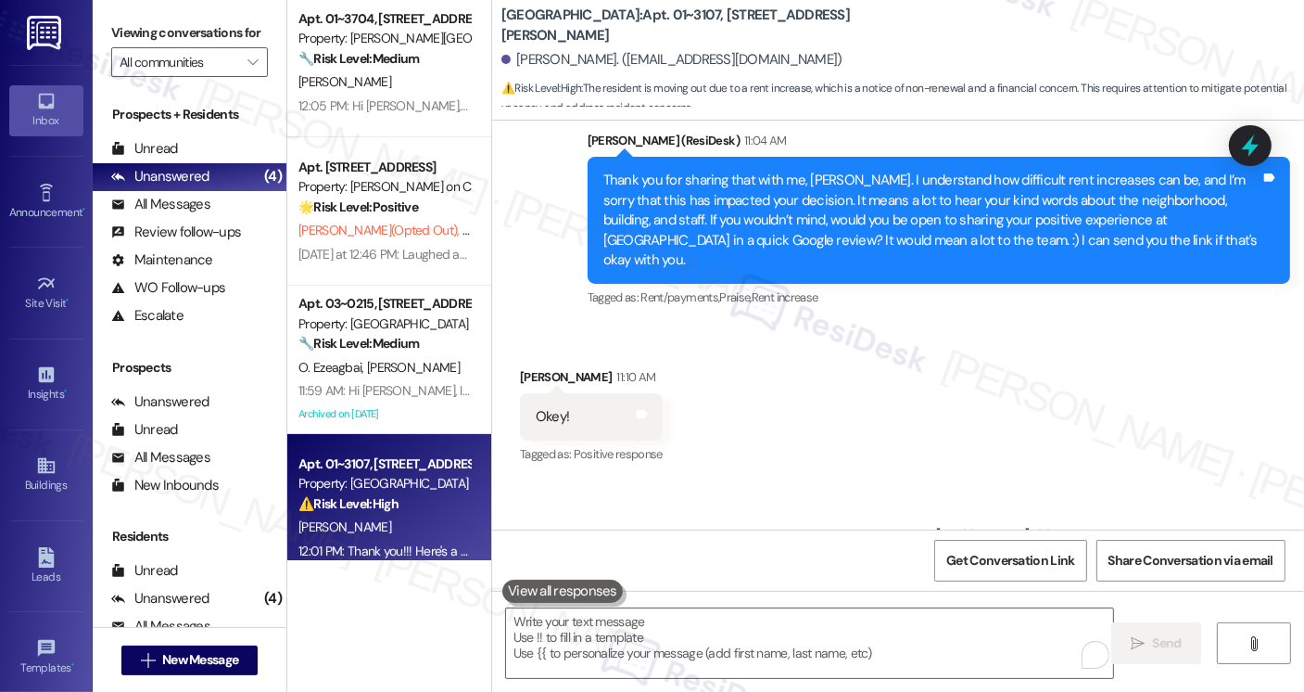
scroll to position [0, 0]
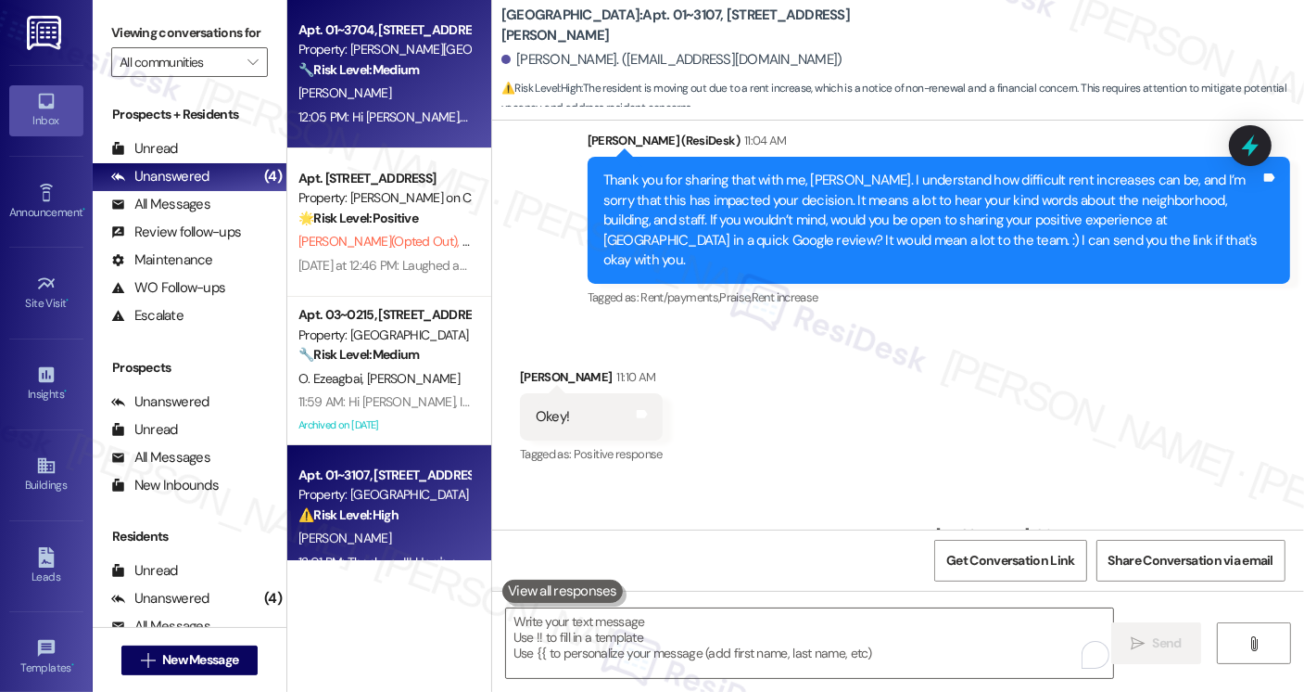
click at [382, 99] on div "[PERSON_NAME]" at bounding box center [384, 93] width 175 height 23
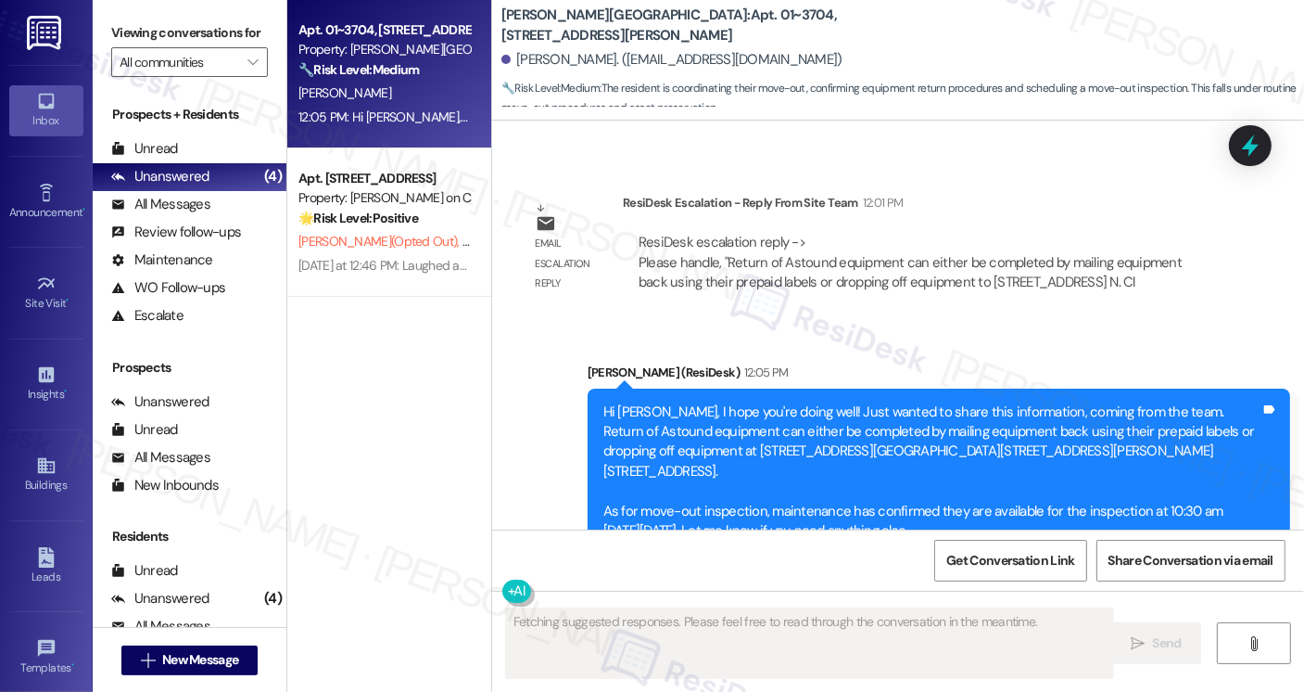
scroll to position [2529, 0]
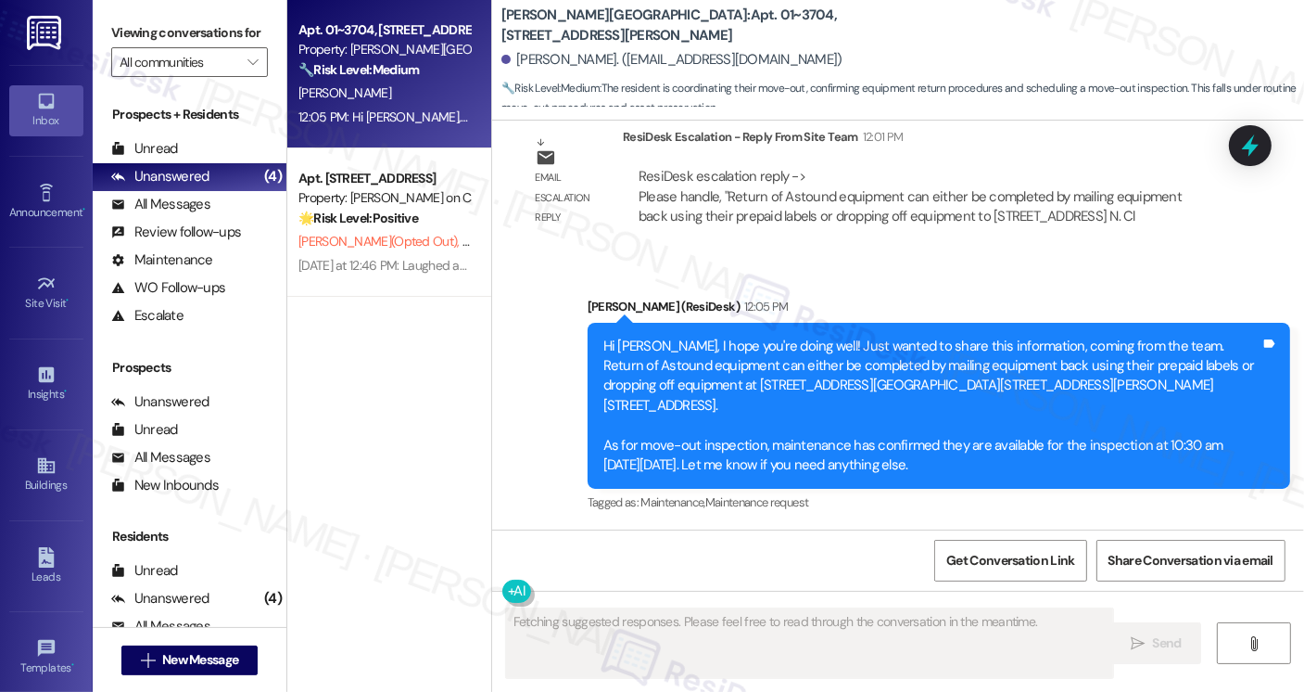
click at [653, 341] on div "Hi Jacqueline, I hope you're doing well! Just wanted to share this information,…" at bounding box center [931, 406] width 657 height 139
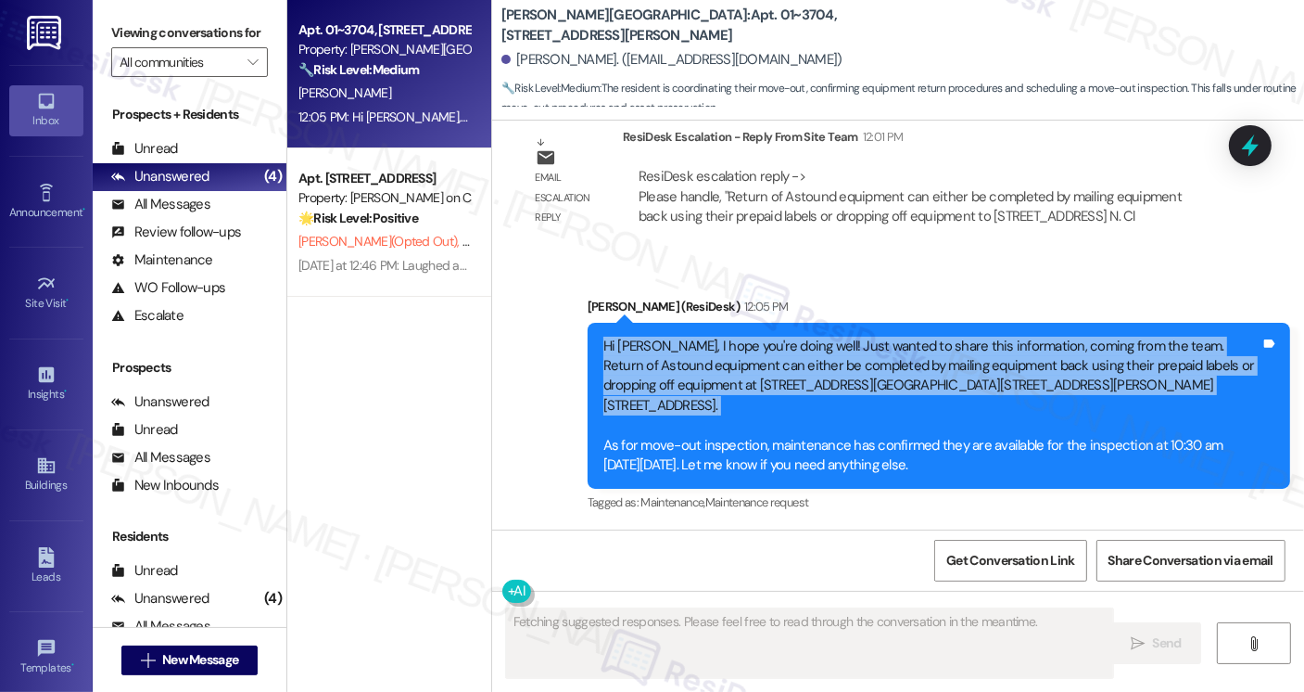
click at [653, 341] on div "Hi Jacqueline, I hope you're doing well! Just wanted to share this information,…" at bounding box center [931, 406] width 657 height 139
click at [719, 342] on div "Hi Jacqueline, I hope you're doing well! Just wanted to share this information,…" at bounding box center [931, 406] width 657 height 139
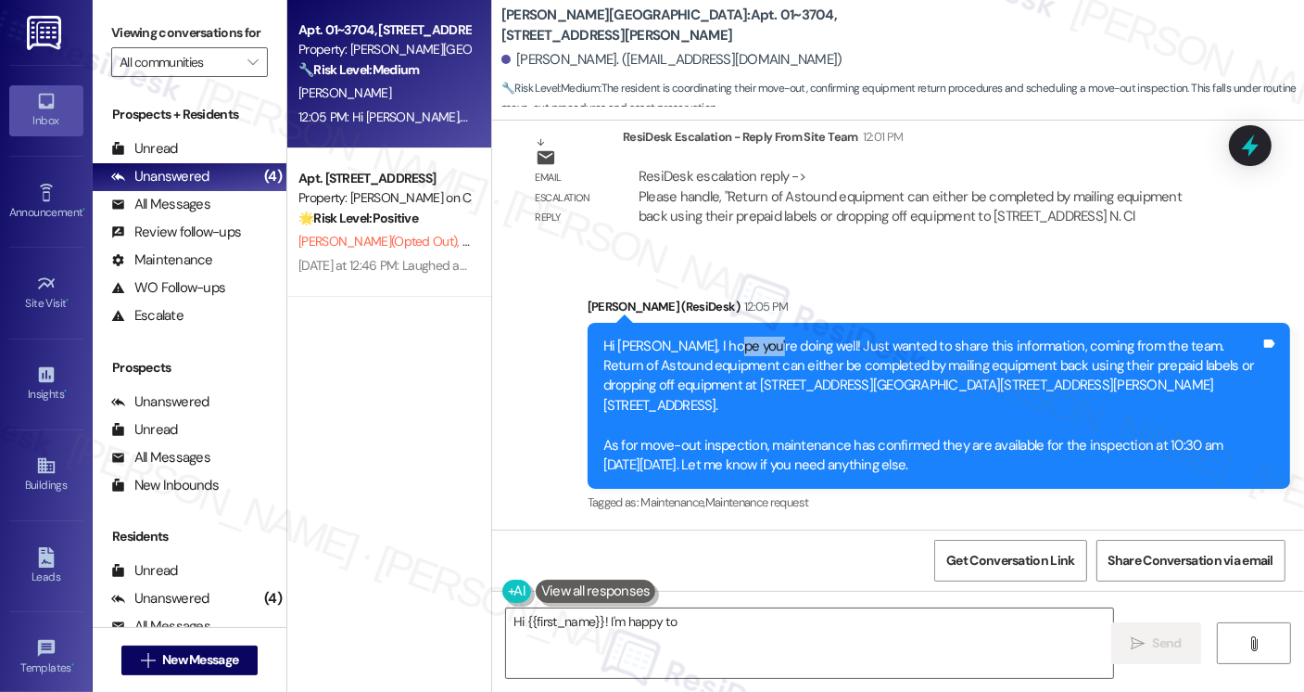
click at [719, 342] on div "Hi Jacqueline, I hope you're doing well! Just wanted to share this information,…" at bounding box center [931, 406] width 657 height 139
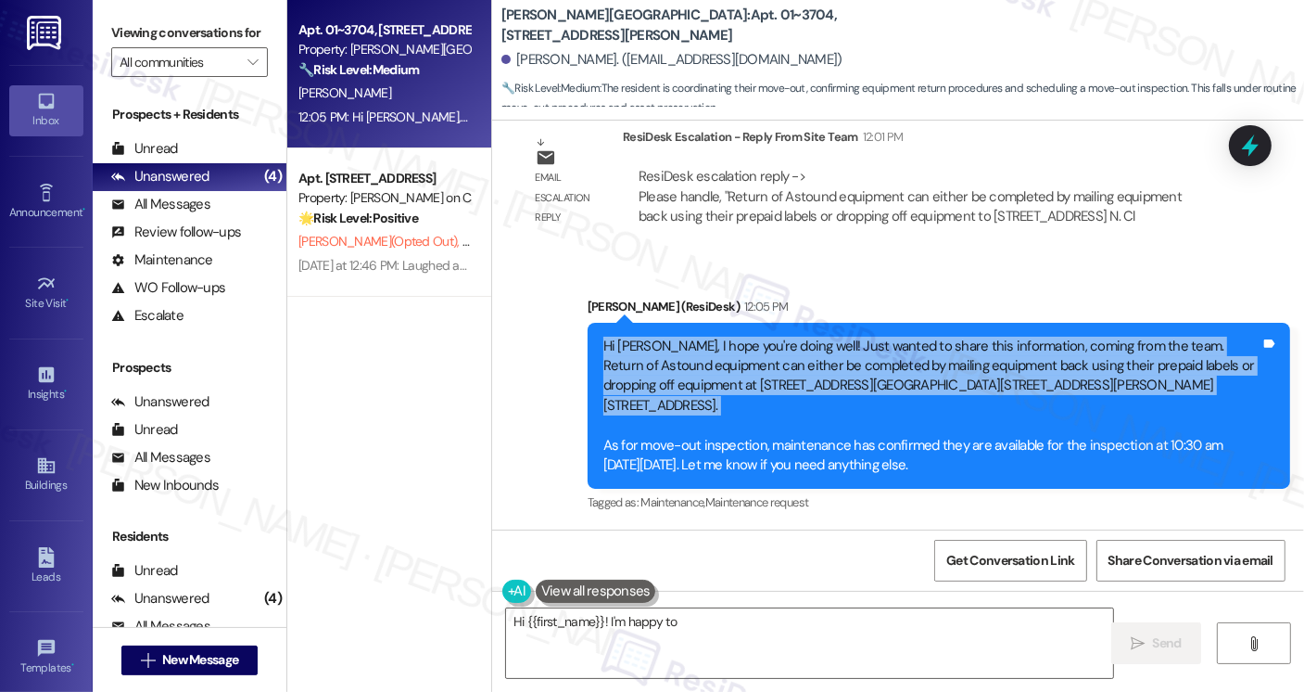
click at [719, 342] on div "Hi Jacqueline, I hope you're doing well! Just wanted to share this information,…" at bounding box center [931, 406] width 657 height 139
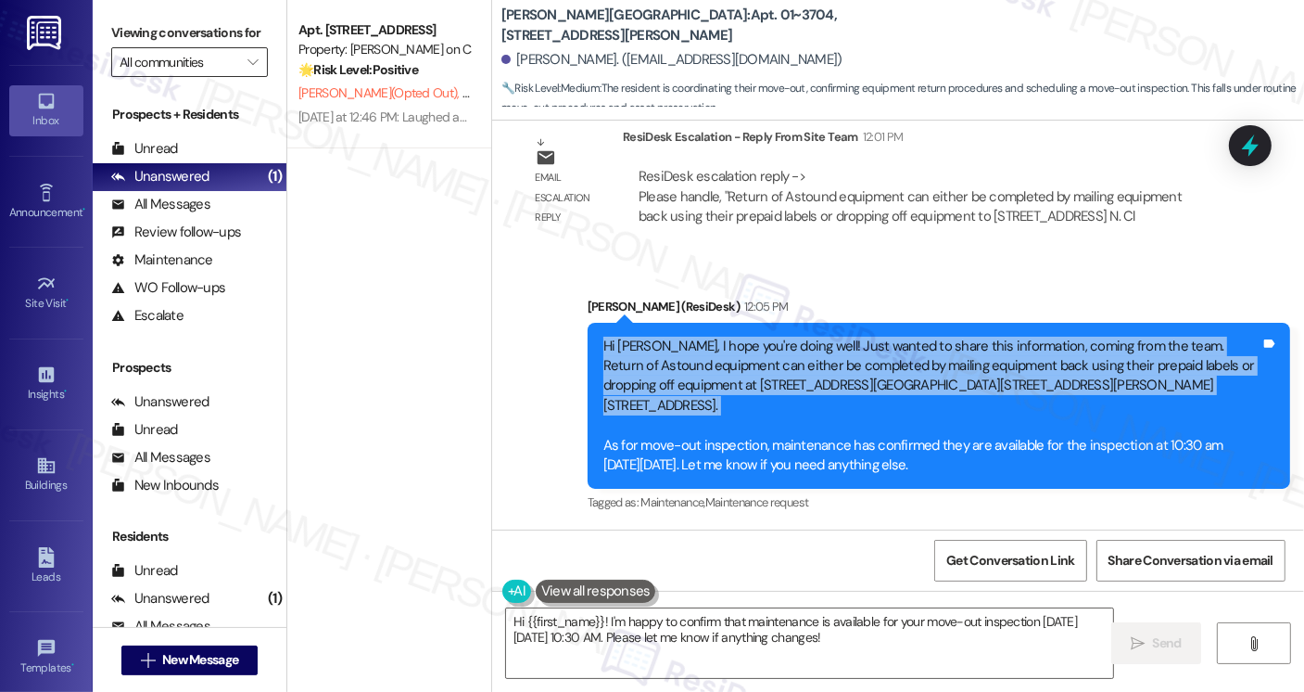
click at [210, 77] on input "All communities" at bounding box center [179, 62] width 119 height 30
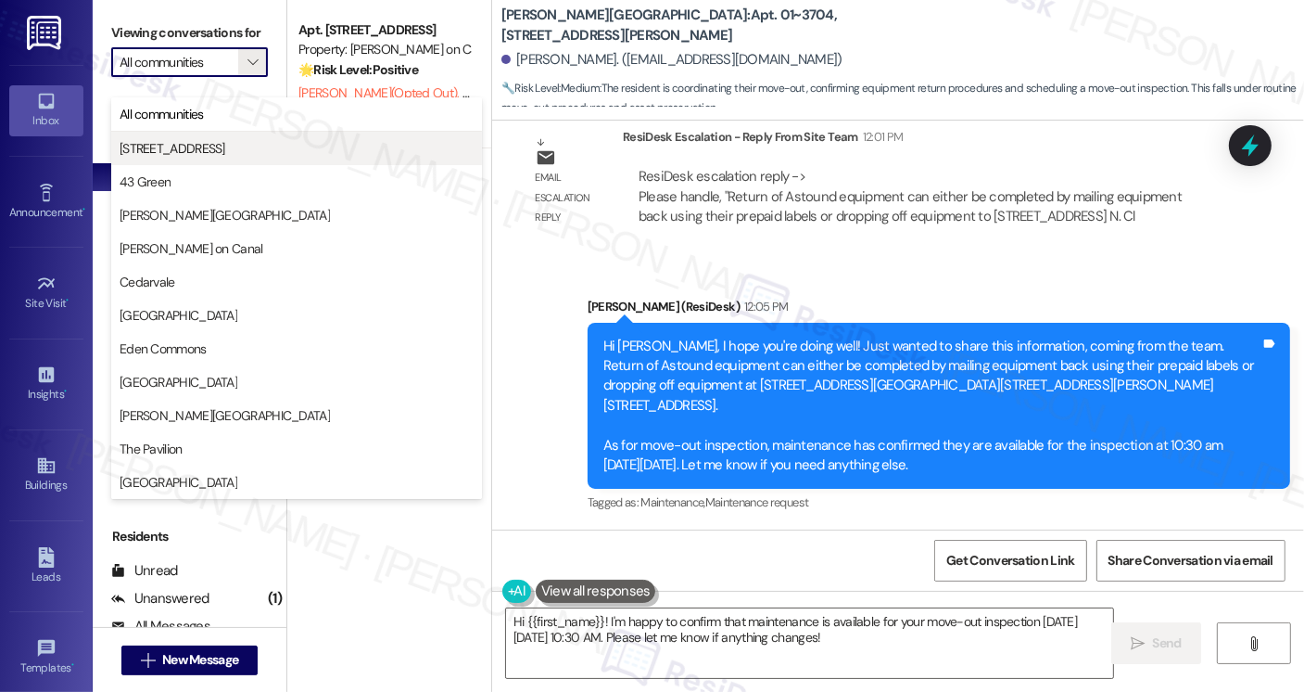
click at [222, 144] on span "1333 S Wabash" at bounding box center [297, 148] width 354 height 19
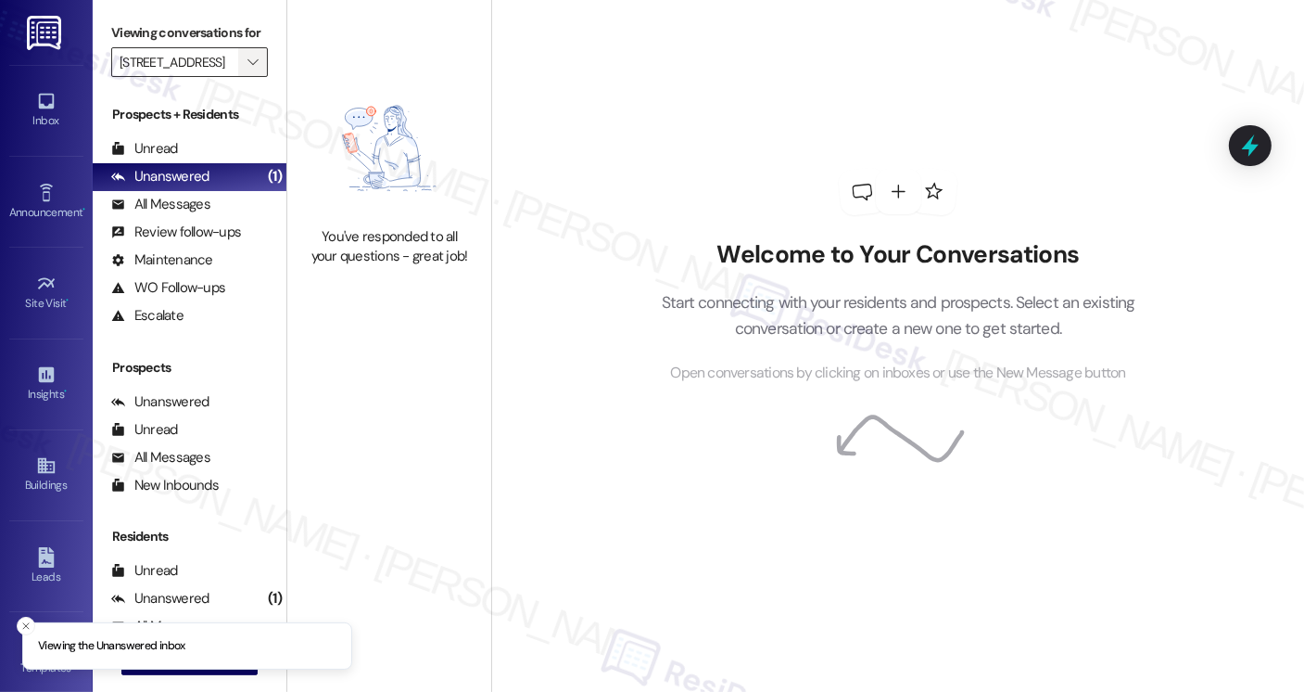
click at [248, 70] on icon "" at bounding box center [253, 62] width 10 height 15
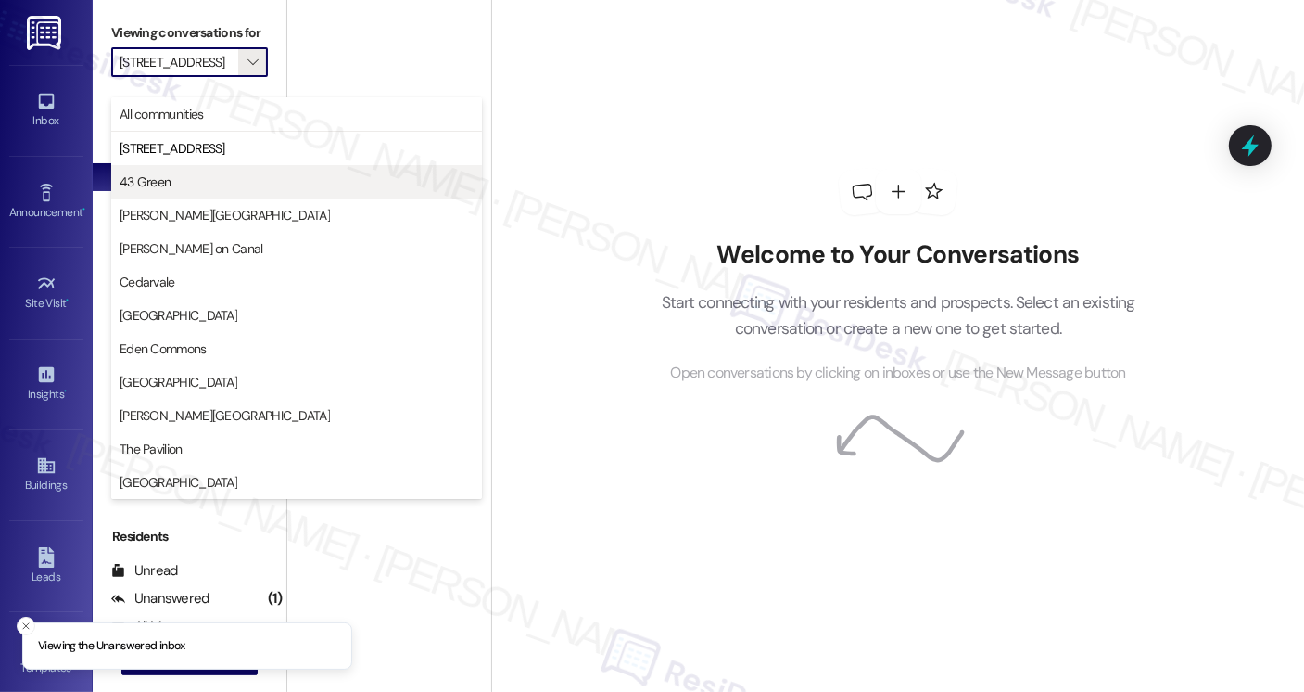
click at [248, 190] on span "43 Green" at bounding box center [297, 181] width 354 height 19
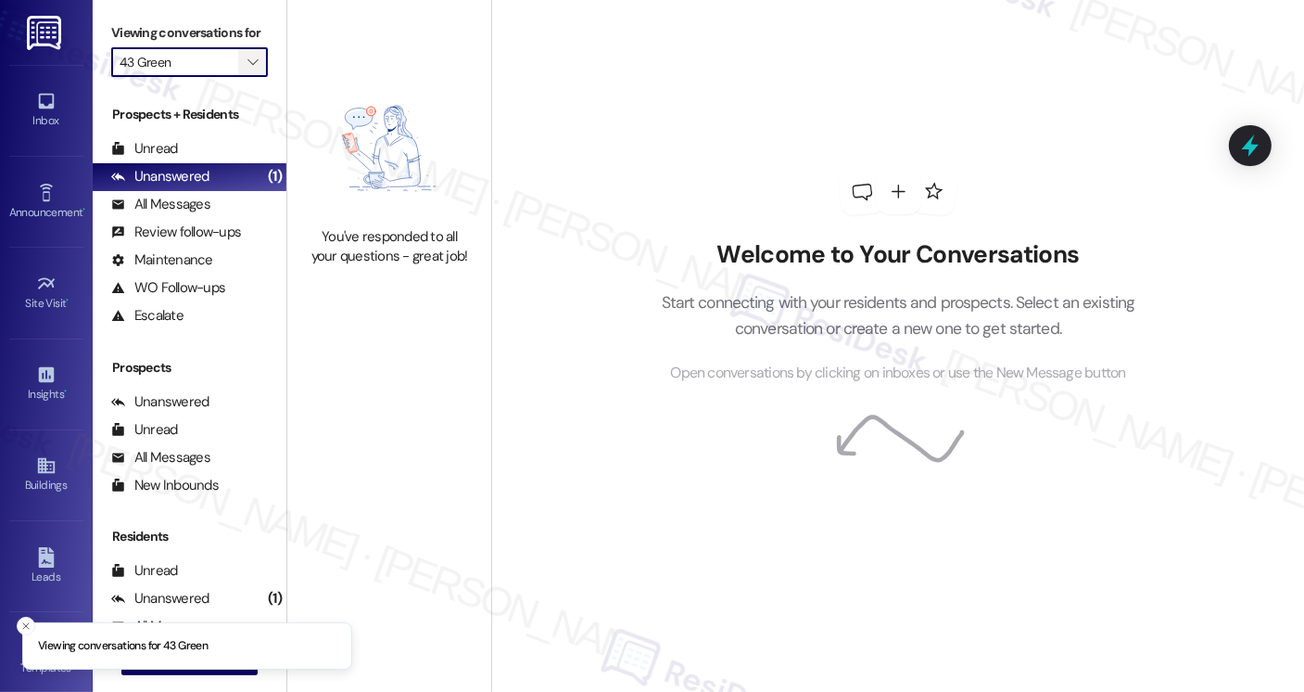
click at [244, 77] on span "" at bounding box center [253, 62] width 18 height 30
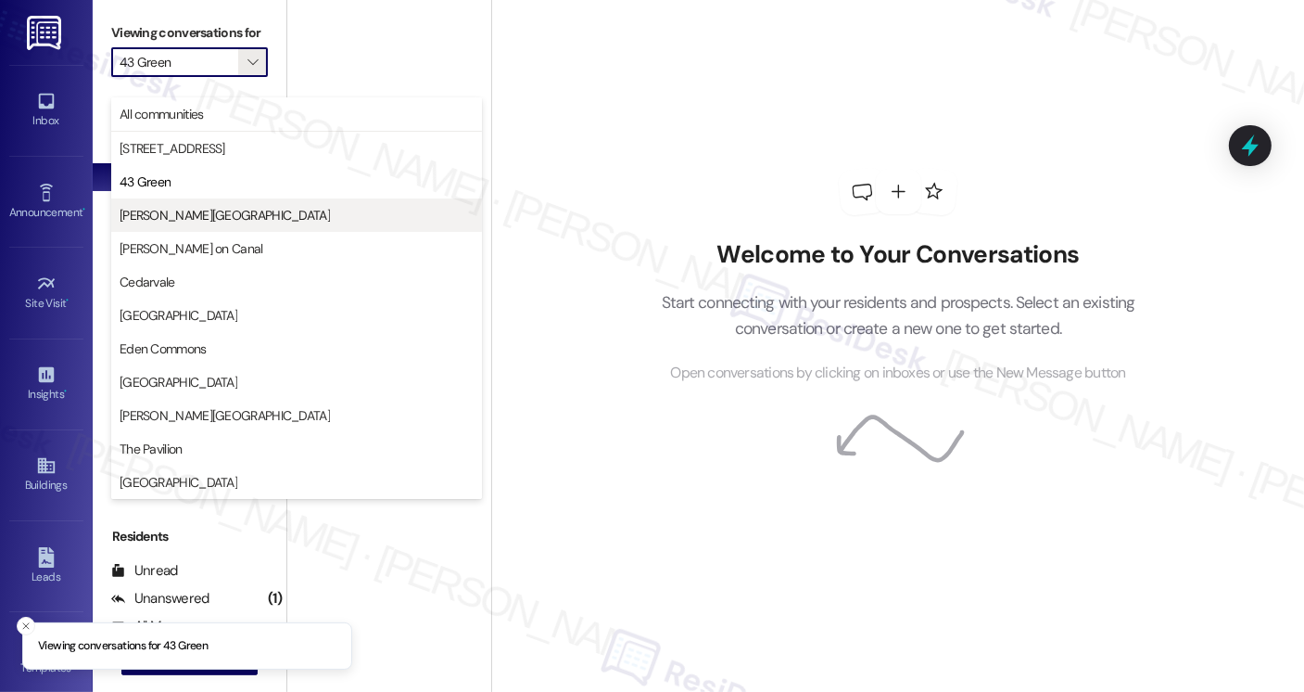
click at [209, 223] on span "Asbury Plaza" at bounding box center [297, 215] width 354 height 19
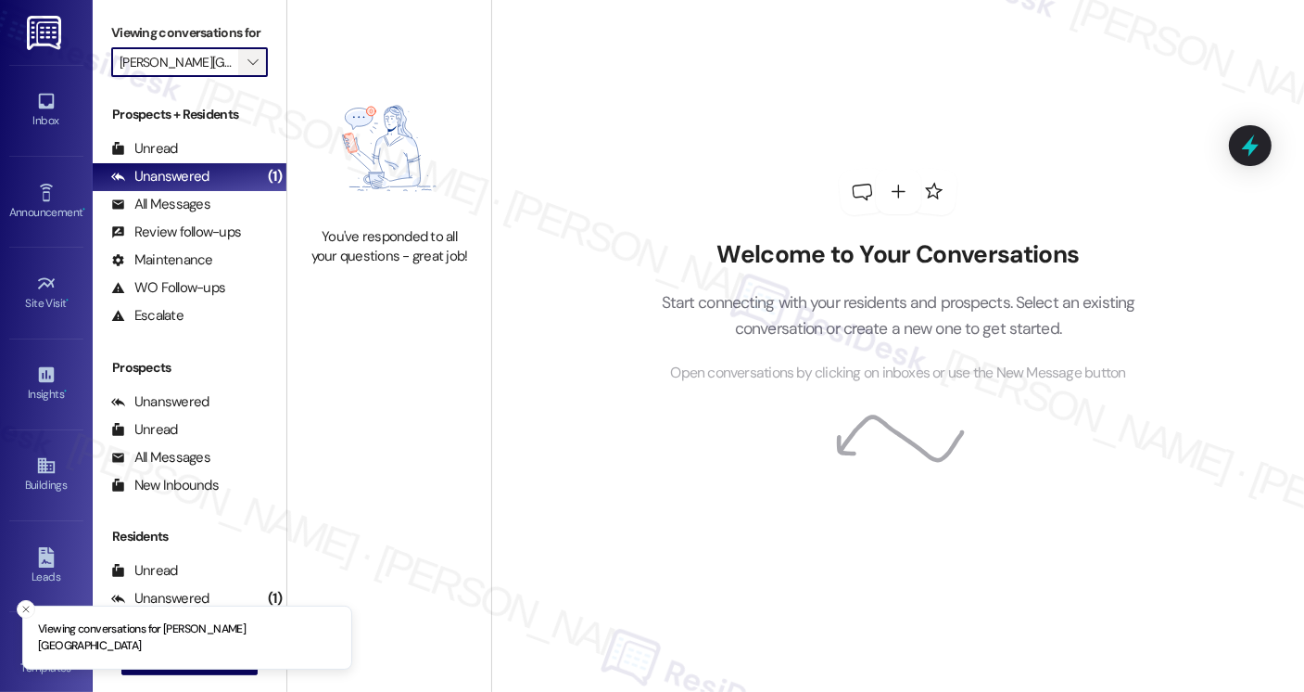
click at [248, 70] on icon "" at bounding box center [253, 62] width 10 height 15
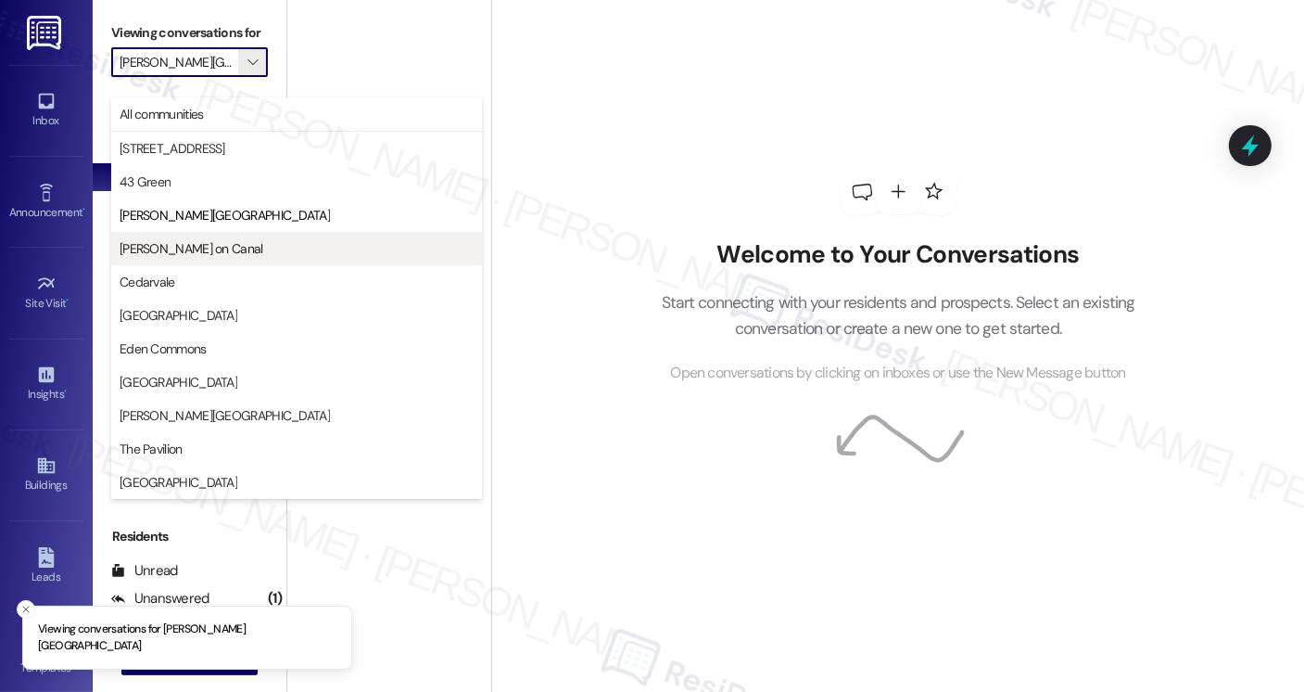
click at [230, 244] on span "Cassidy on Canal" at bounding box center [297, 248] width 354 height 19
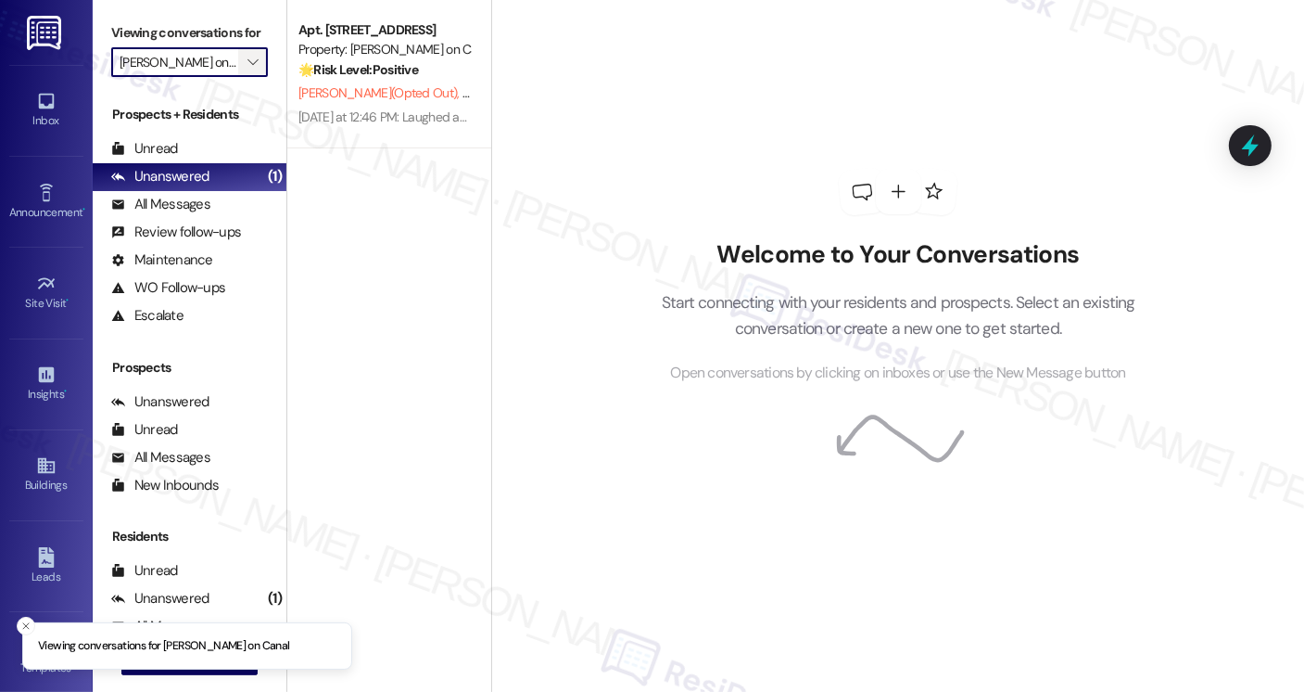
click at [244, 77] on span "" at bounding box center [253, 62] width 18 height 30
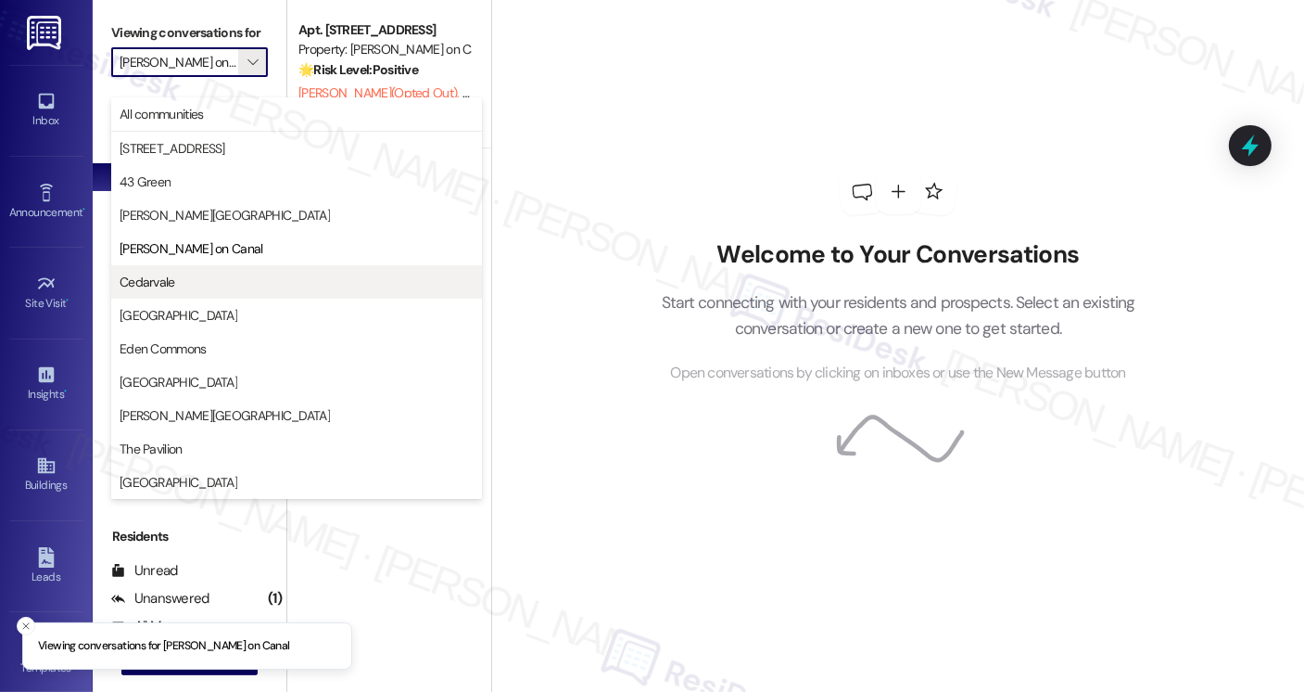
click at [210, 282] on span "Cedarvale" at bounding box center [297, 282] width 354 height 19
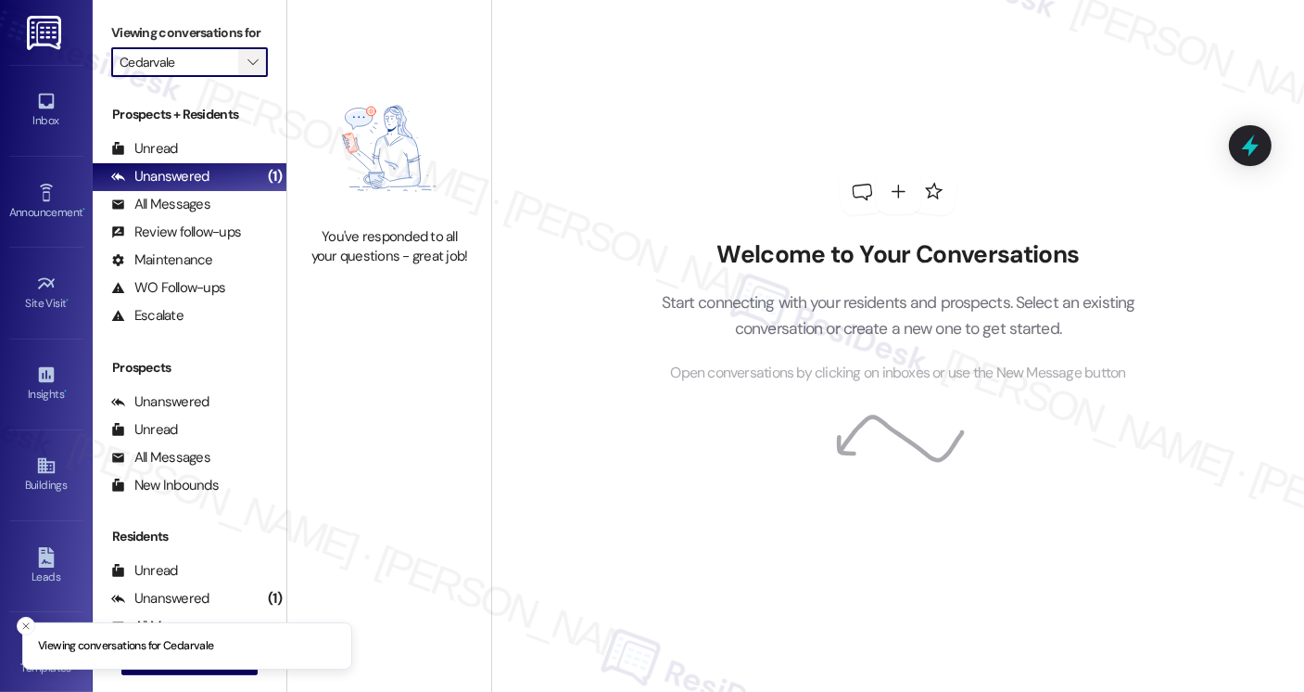
click at [248, 70] on icon "" at bounding box center [253, 62] width 10 height 15
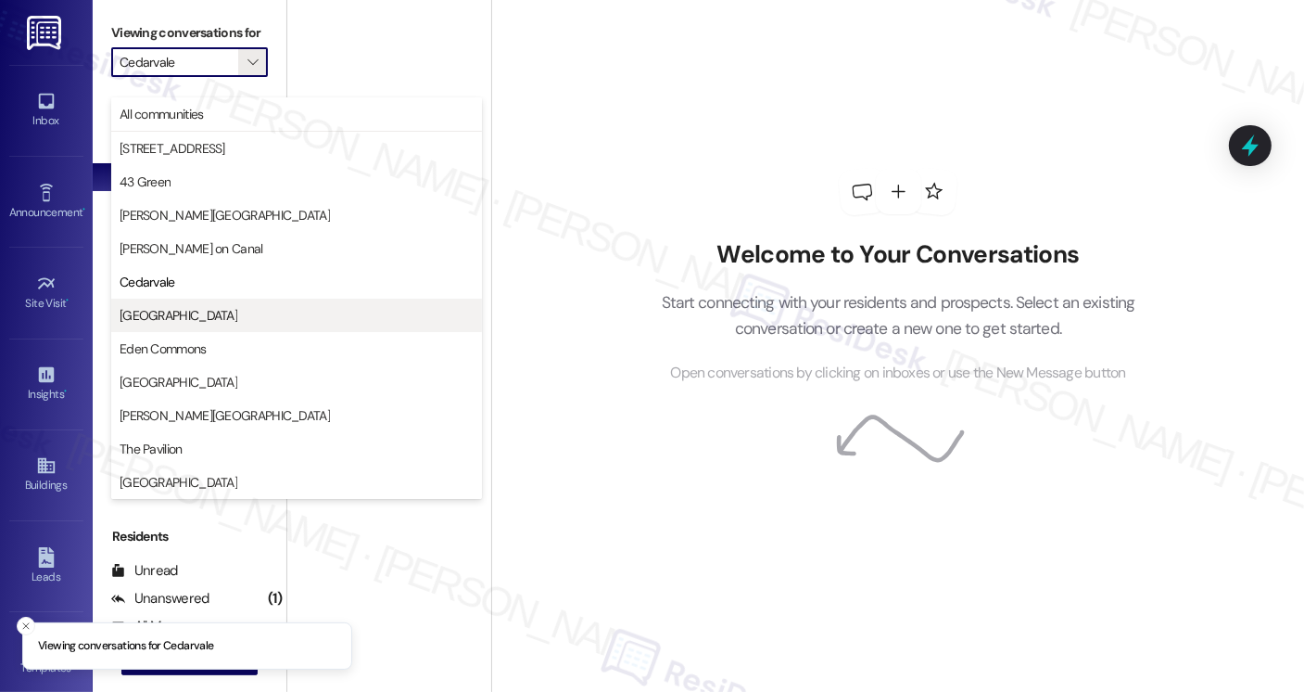
click at [260, 318] on span "Columbus Plaza" at bounding box center [297, 315] width 354 height 19
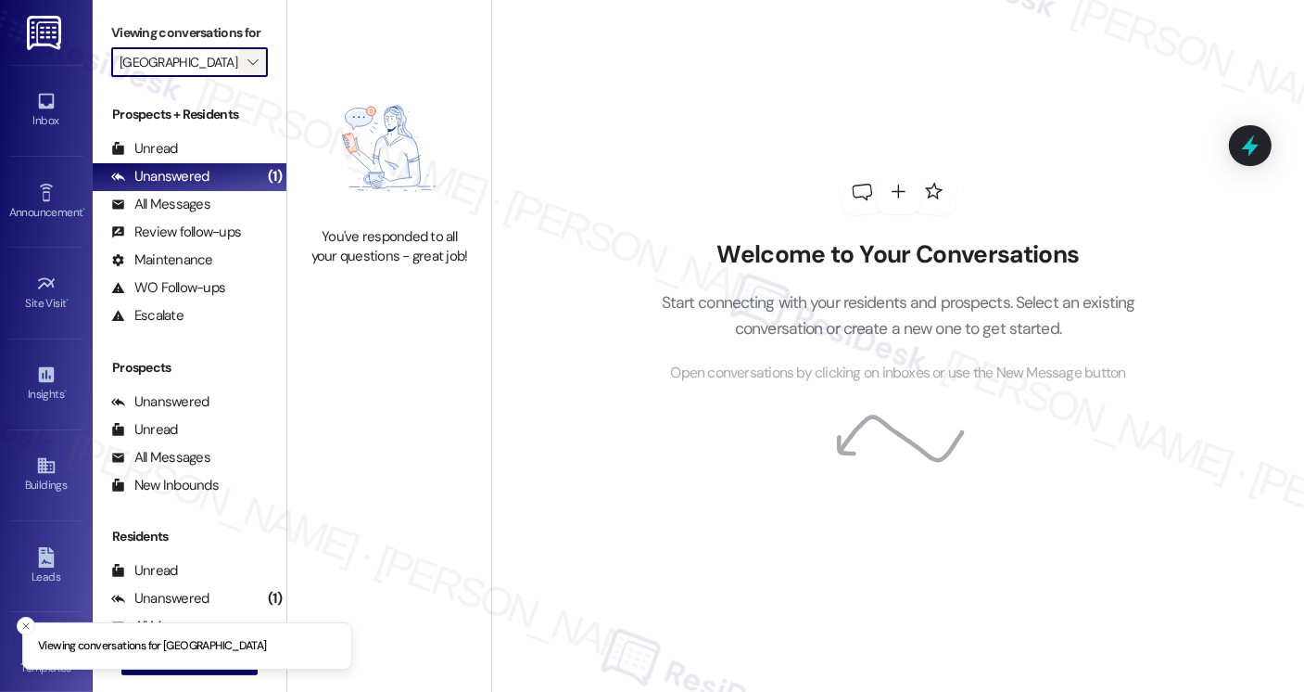
click at [248, 70] on icon "" at bounding box center [253, 62] width 10 height 15
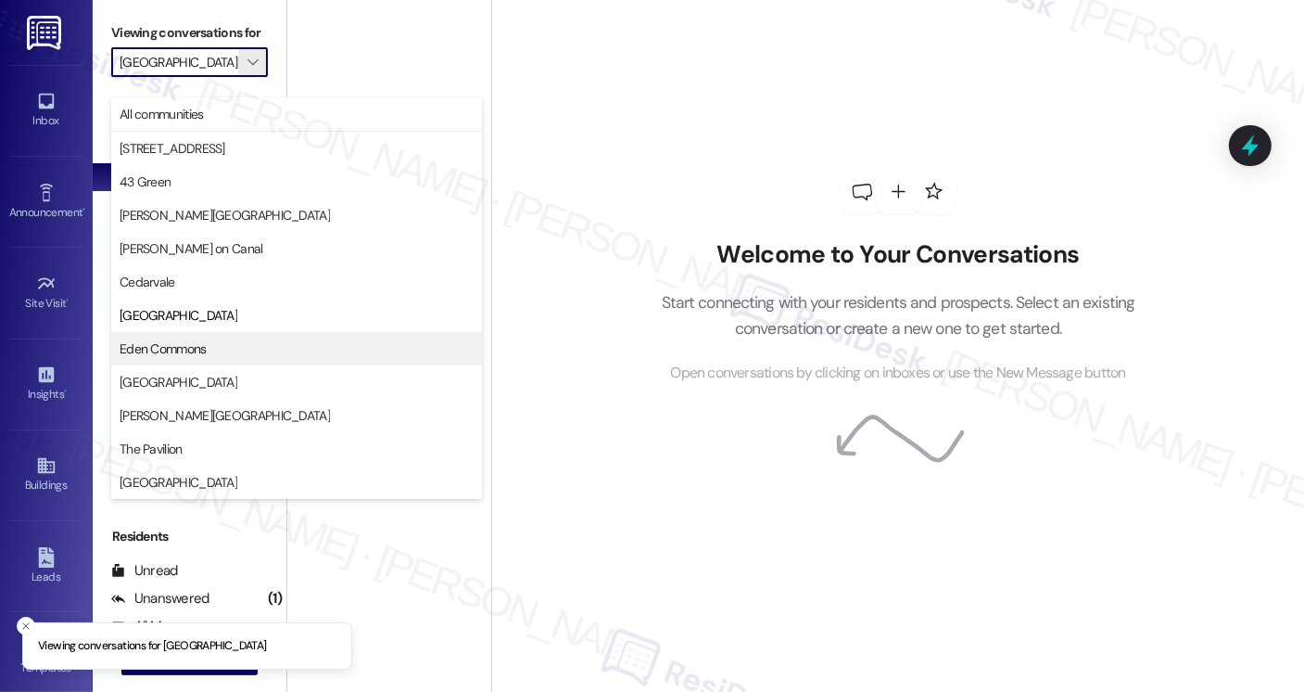
click at [214, 347] on span "Eden Commons" at bounding box center [297, 348] width 354 height 19
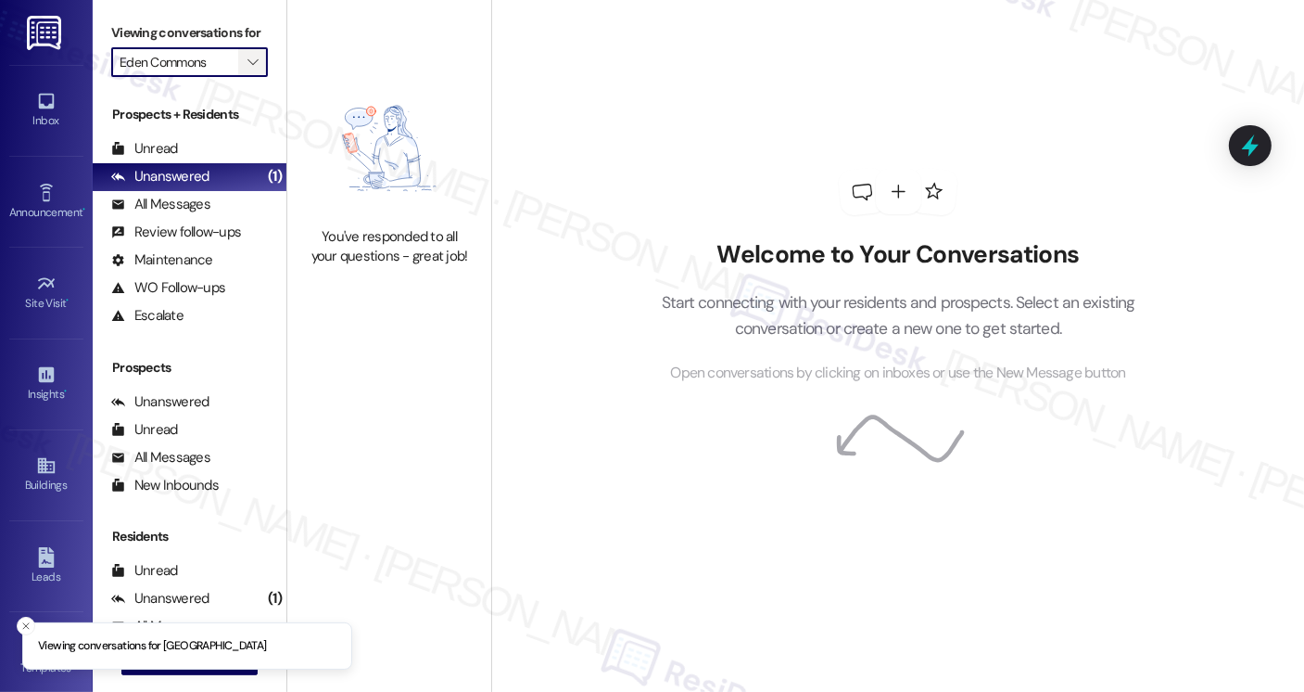
click at [248, 70] on icon "" at bounding box center [253, 62] width 10 height 15
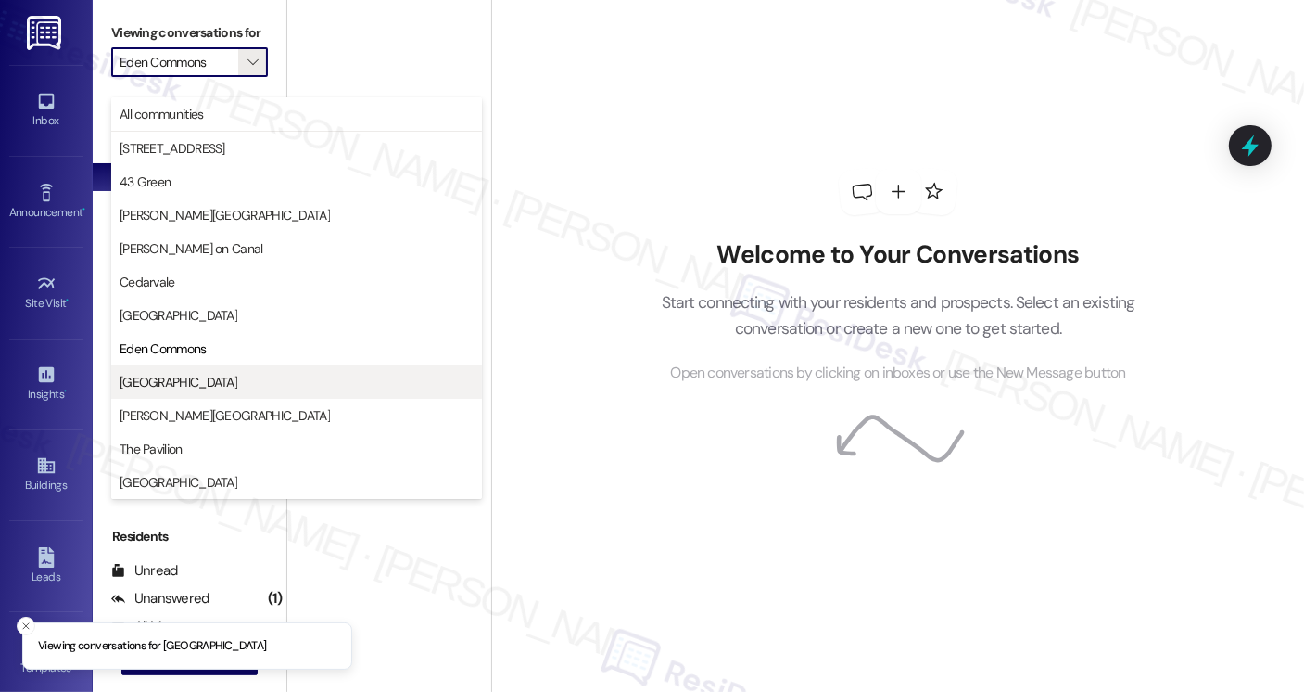
click at [248, 374] on span "Elm Street" at bounding box center [297, 382] width 354 height 19
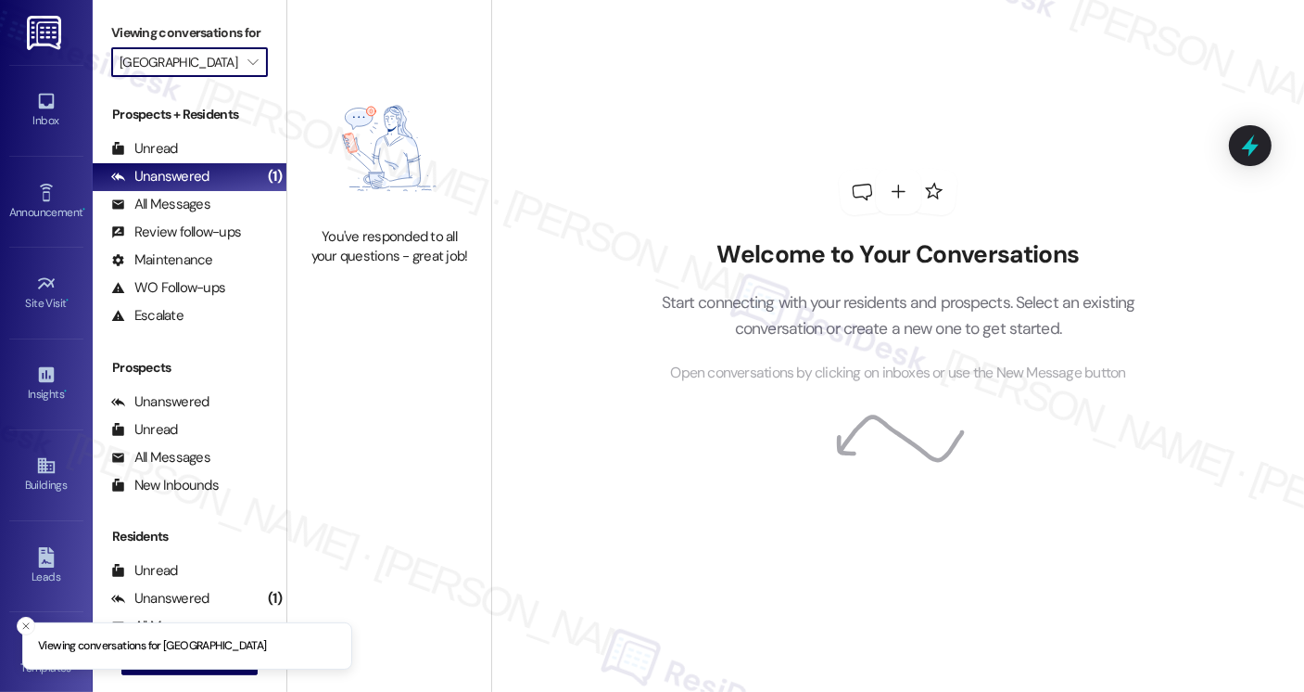
click at [241, 95] on div "Viewing conversations for Elm Street " at bounding box center [190, 47] width 194 height 95
click at [248, 70] on icon "" at bounding box center [253, 62] width 10 height 15
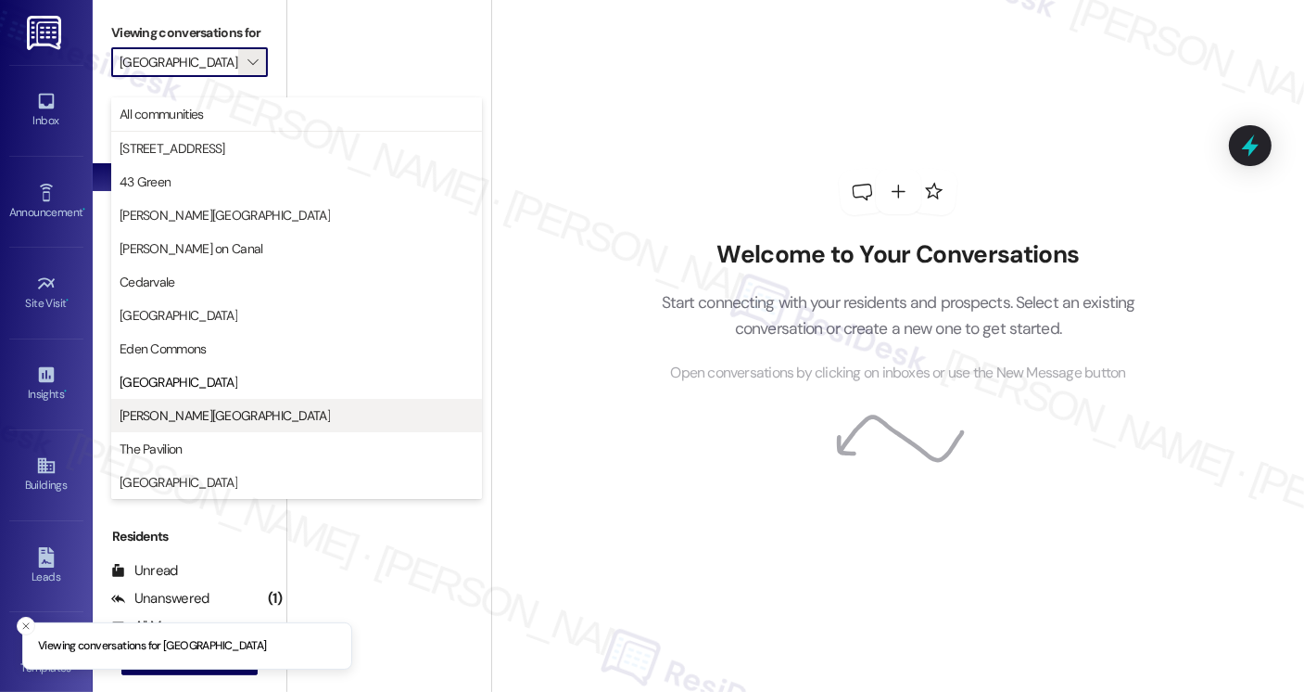
click at [253, 406] on span "Kingsbury Plaza" at bounding box center [297, 415] width 354 height 19
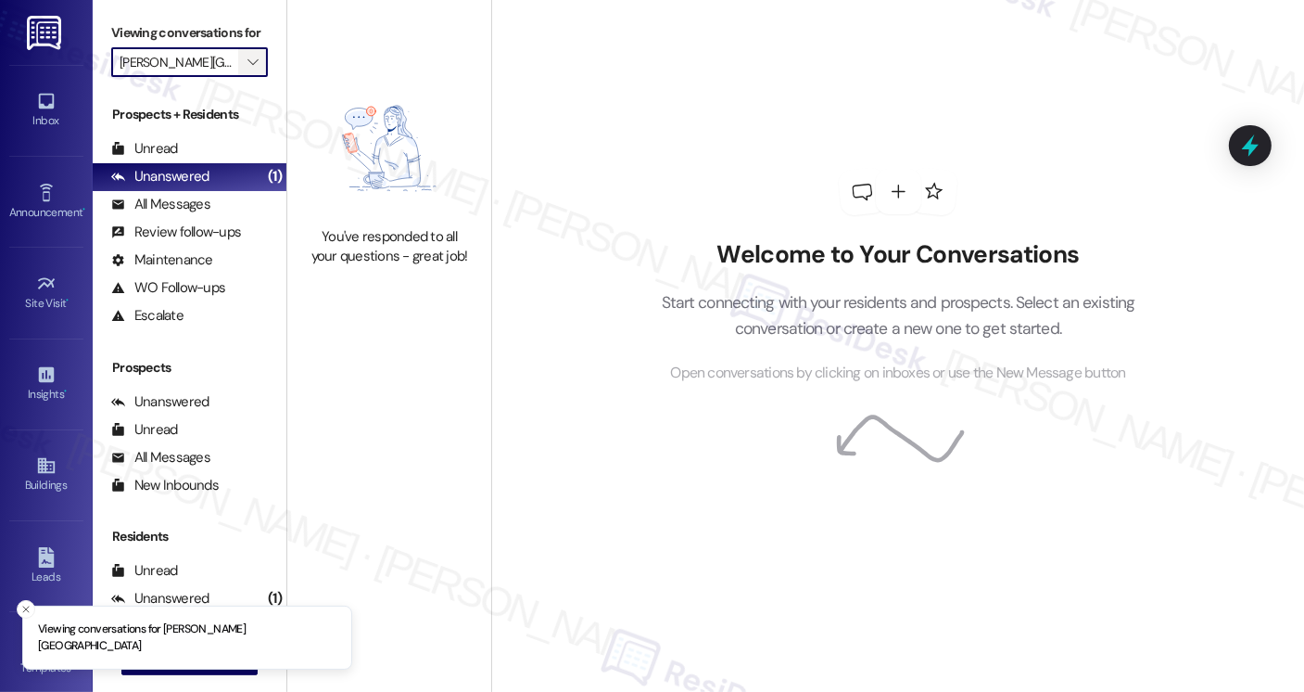
click at [254, 77] on button "" at bounding box center [253, 62] width 30 height 30
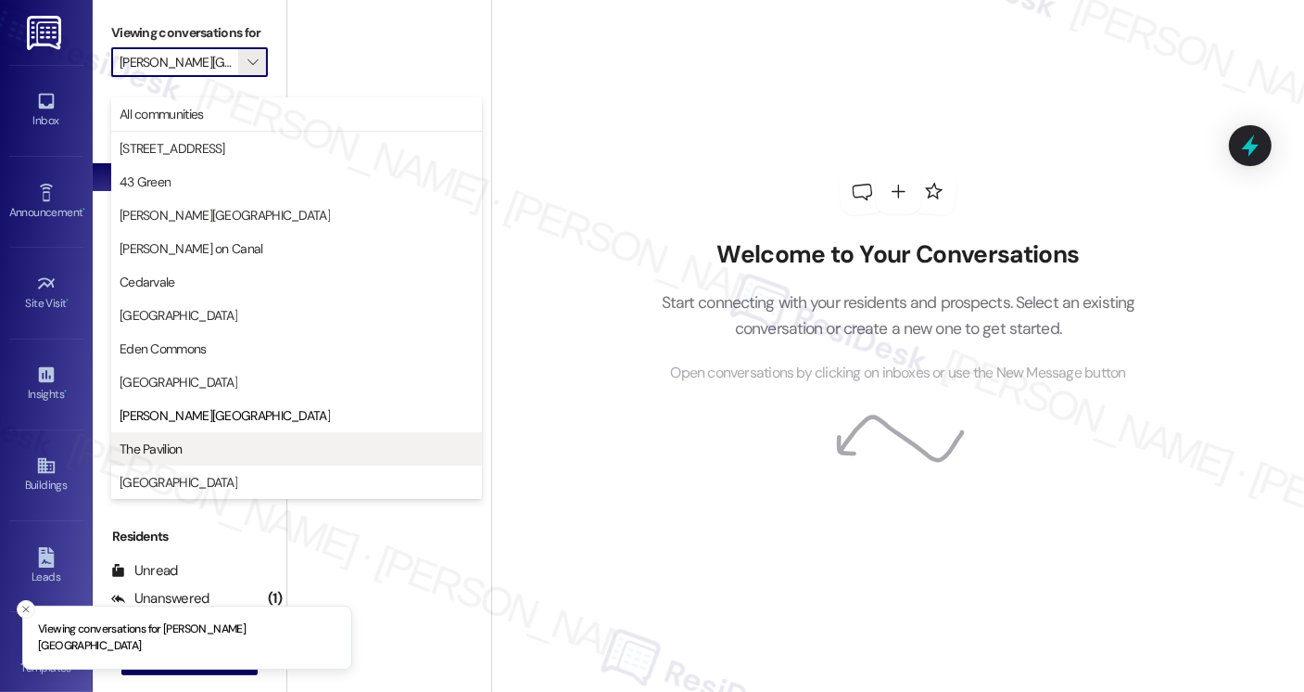
click at [221, 447] on span "The Pavilion" at bounding box center [297, 448] width 354 height 19
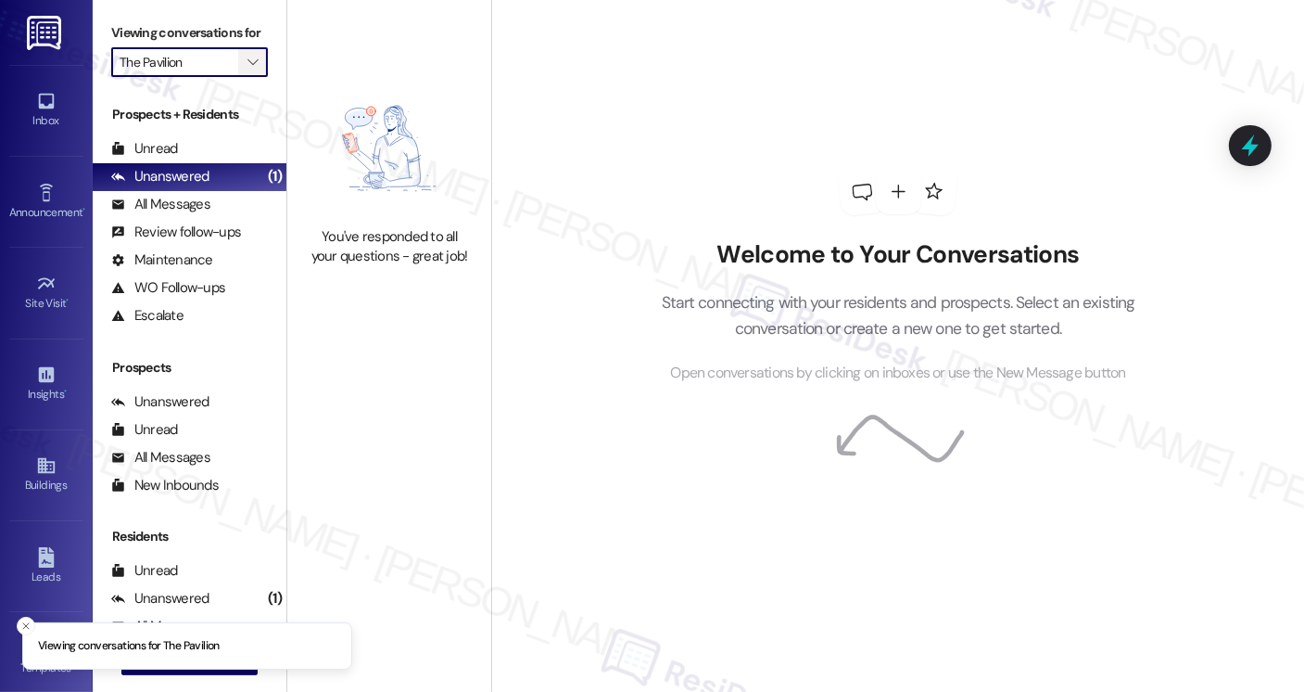
click at [248, 70] on icon "" at bounding box center [253, 62] width 10 height 15
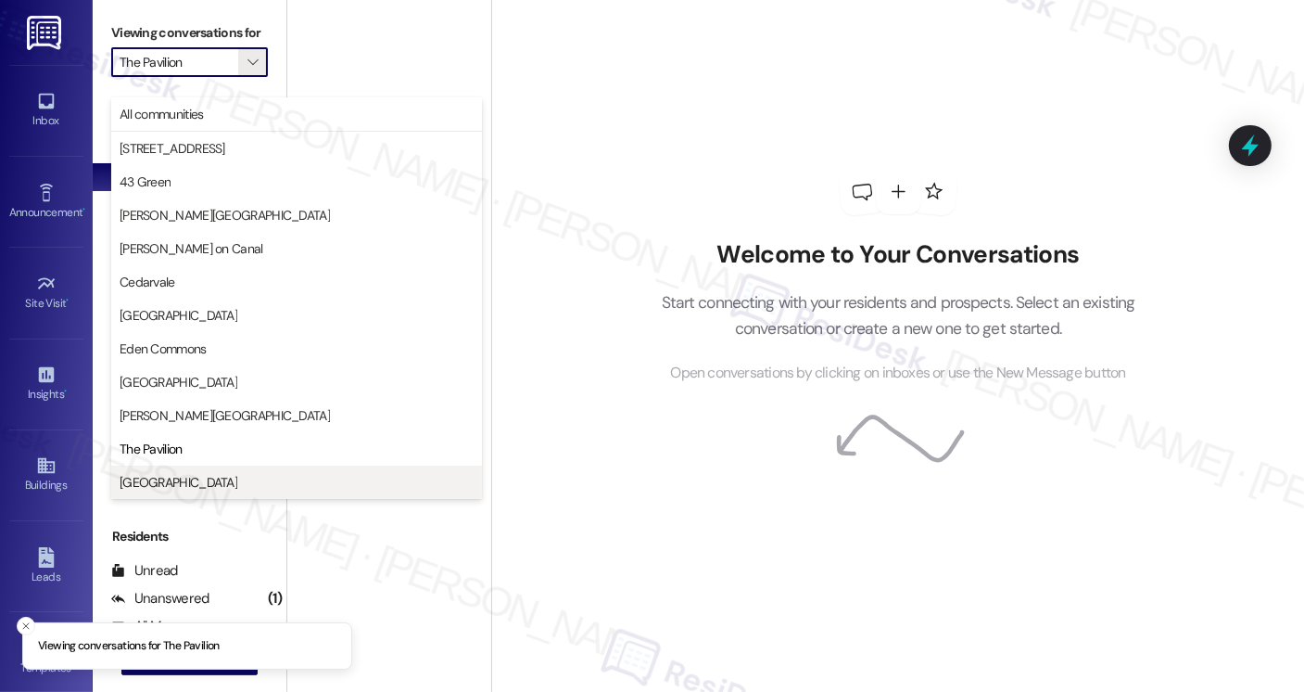
click at [248, 474] on span "Twin Towers" at bounding box center [297, 482] width 354 height 19
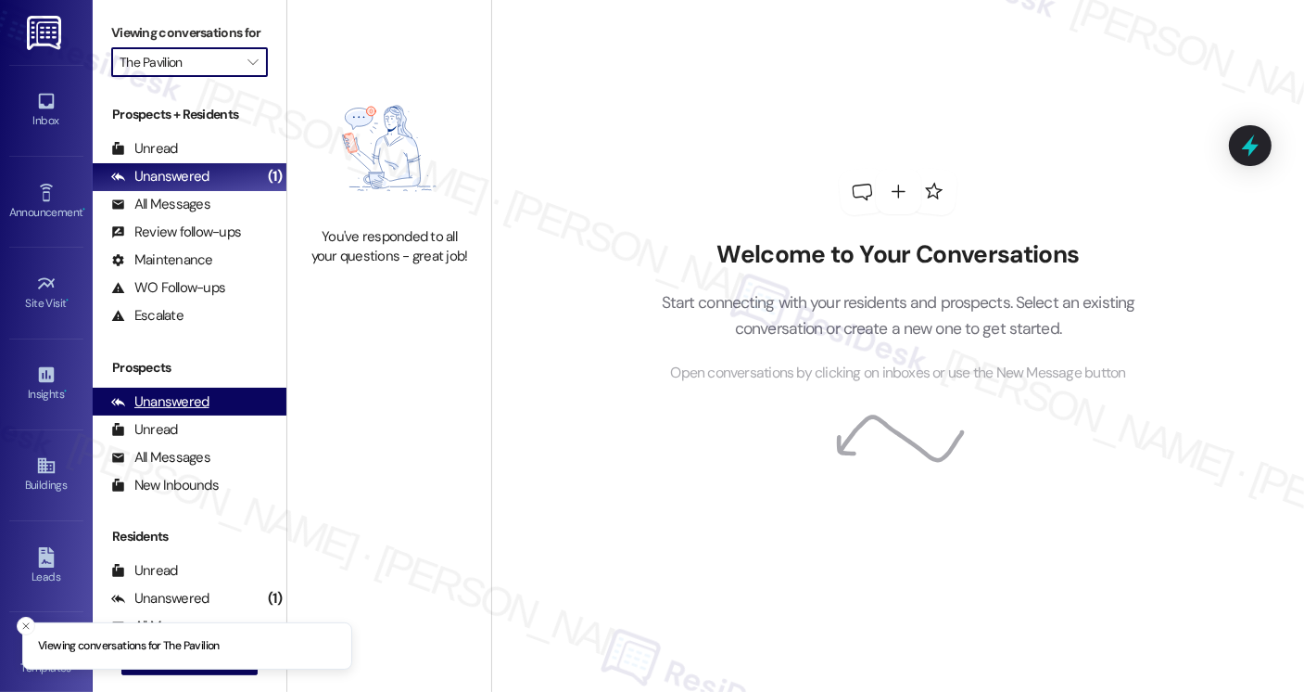
type input "Twin Towers"
click at [248, 70] on icon "" at bounding box center [253, 62] width 10 height 15
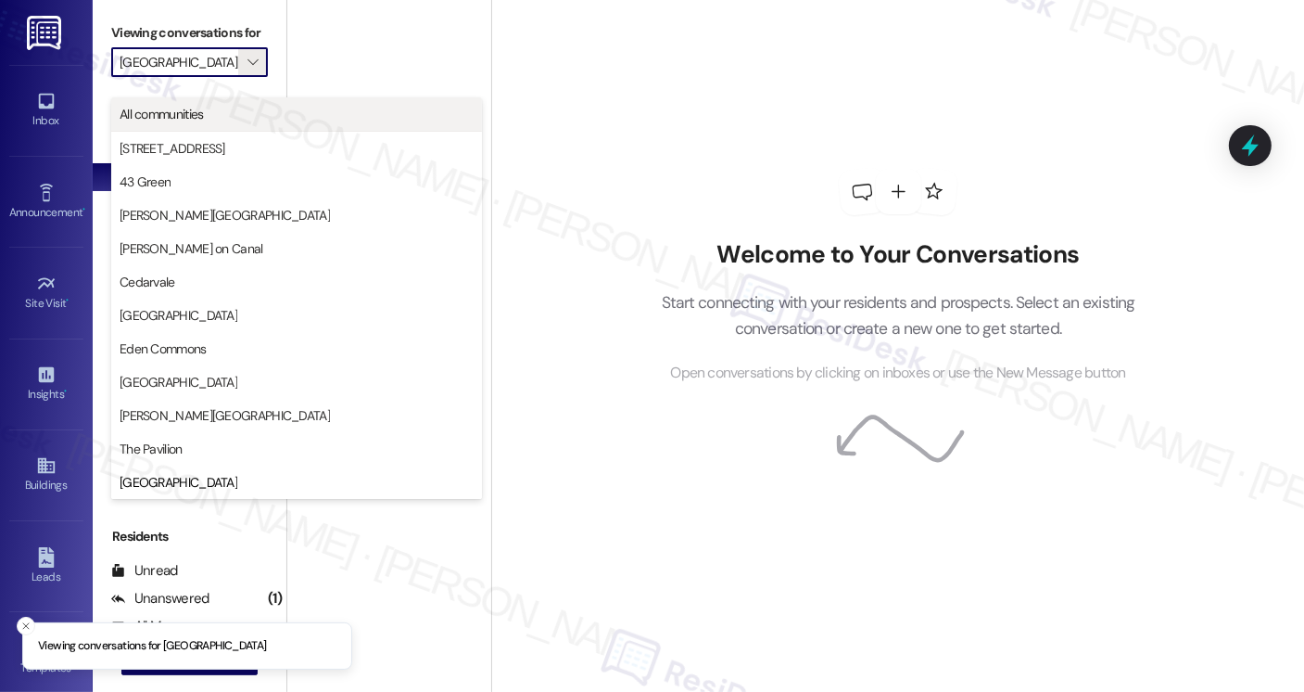
click at [222, 111] on span "All communities" at bounding box center [297, 114] width 354 height 19
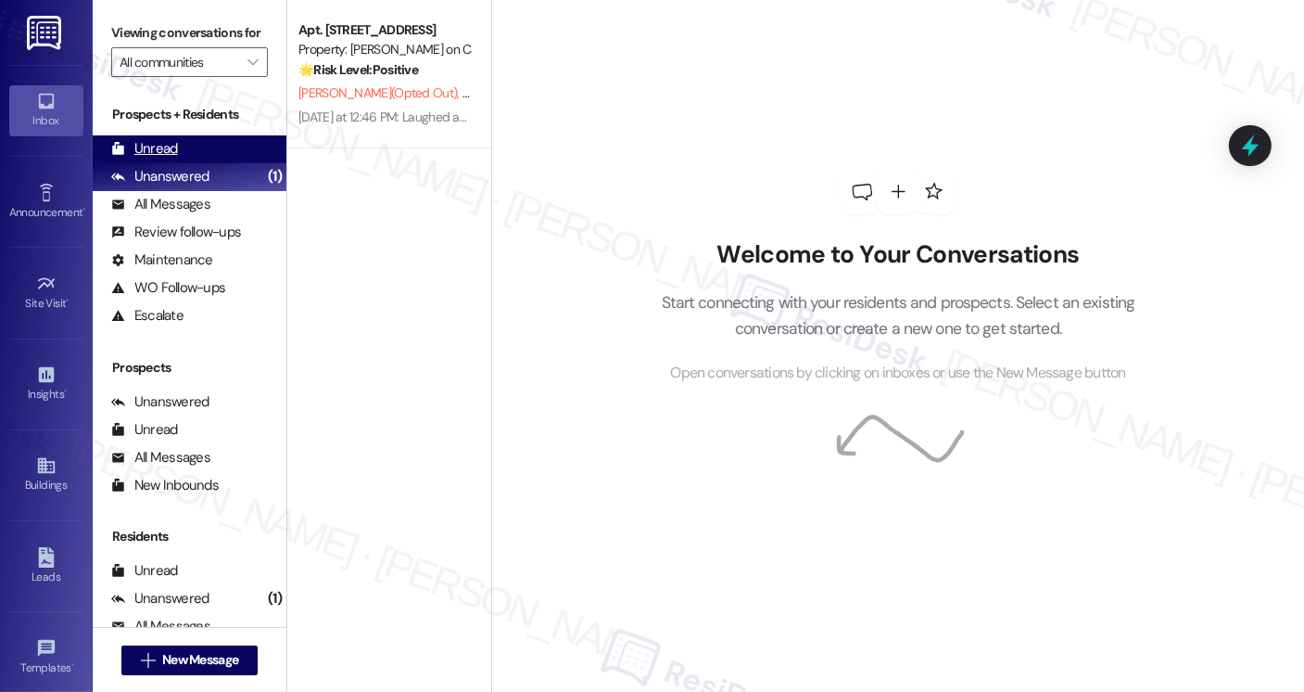
click at [193, 157] on div "Unread (0)" at bounding box center [190, 149] width 194 height 28
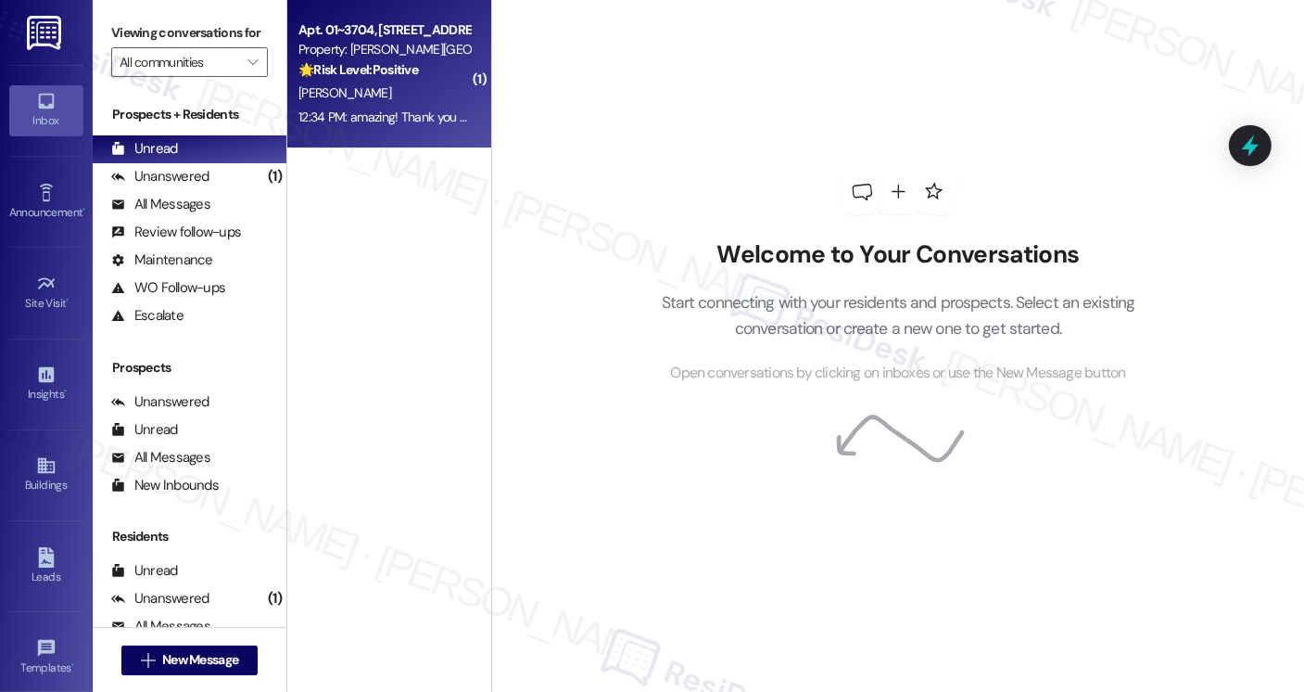
click at [360, 136] on div "Apt. 01~3704, 520 North Kingsbury Property: Kingsbury Plaza 🌟 Risk Level: Posit…" at bounding box center [389, 74] width 204 height 148
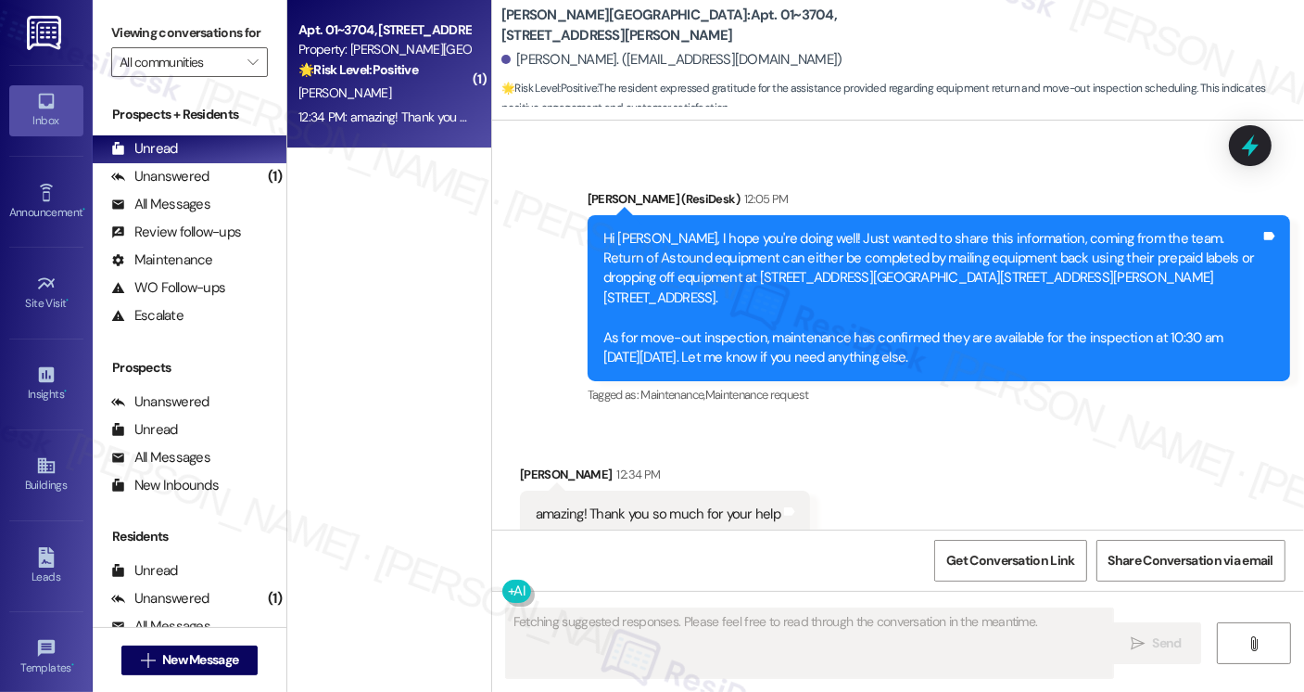
scroll to position [2685, 0]
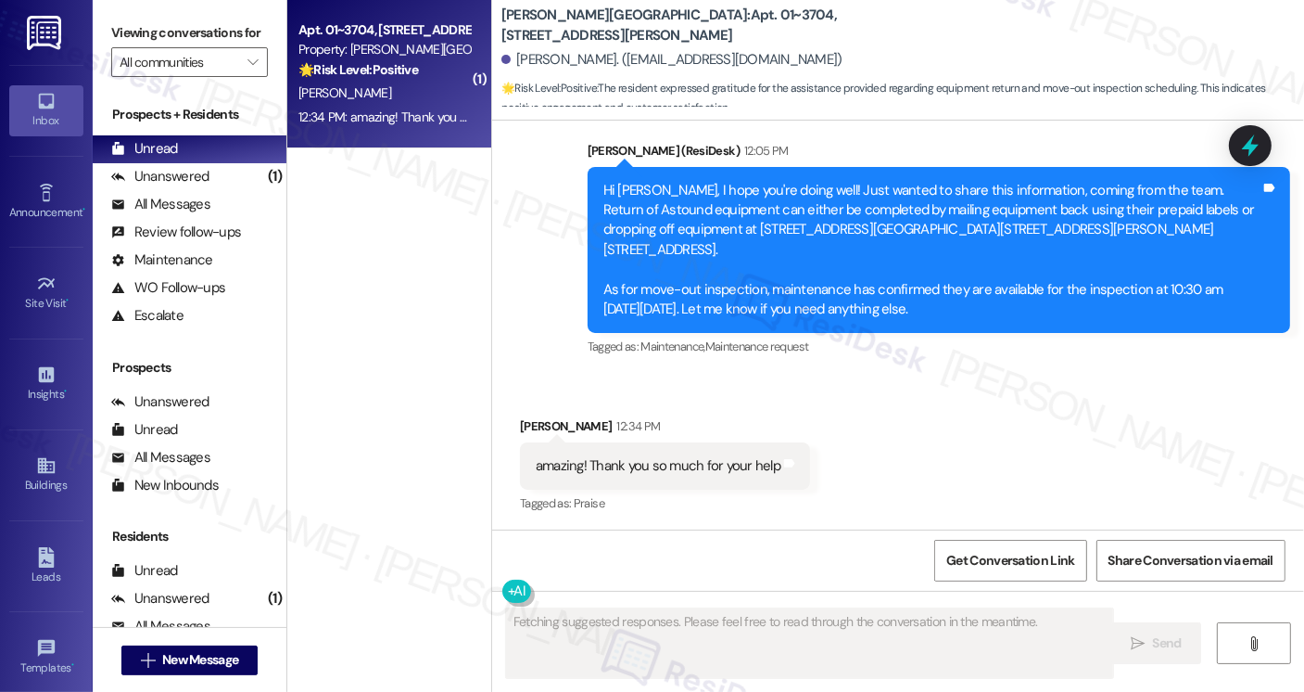
click at [694, 464] on div "amazing! Thank you so much for your help" at bounding box center [658, 465] width 245 height 19
click at [684, 201] on div "Hi Jacqueline, I hope you're doing well! Just wanted to share this information,…" at bounding box center [931, 250] width 657 height 139
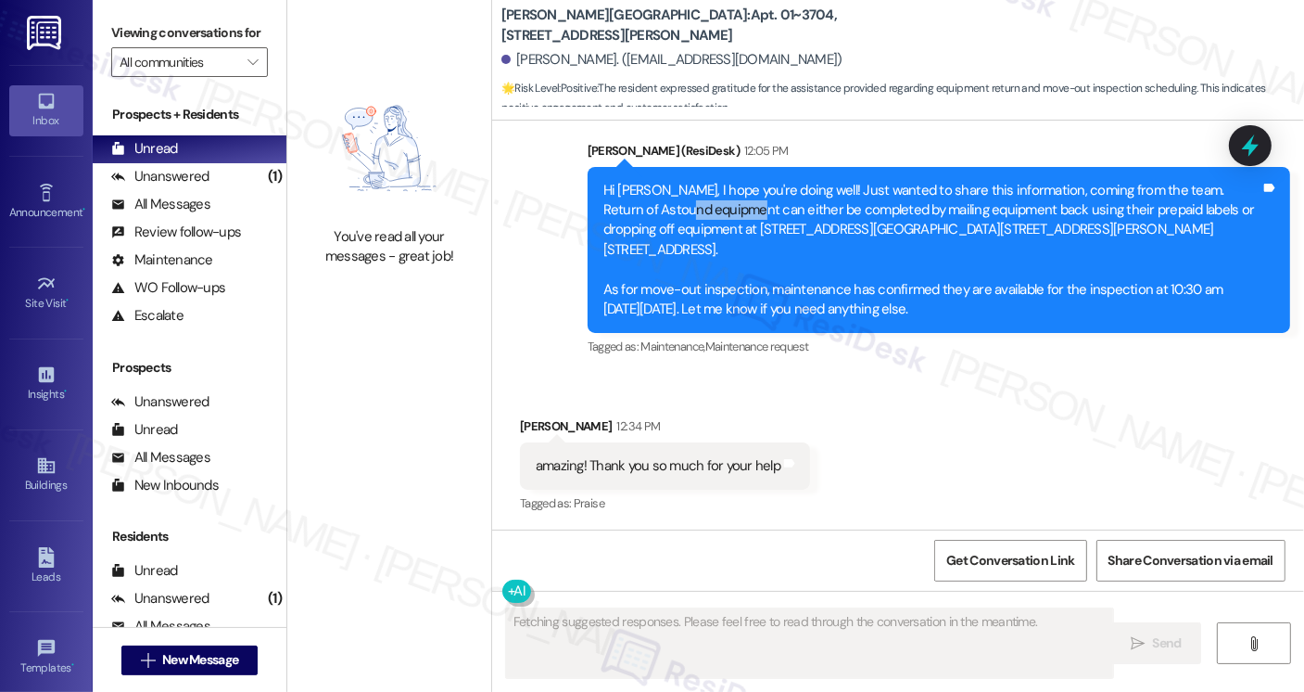
click at [684, 201] on div "Hi Jacqueline, I hope you're doing well! Just wanted to share this information,…" at bounding box center [931, 250] width 657 height 139
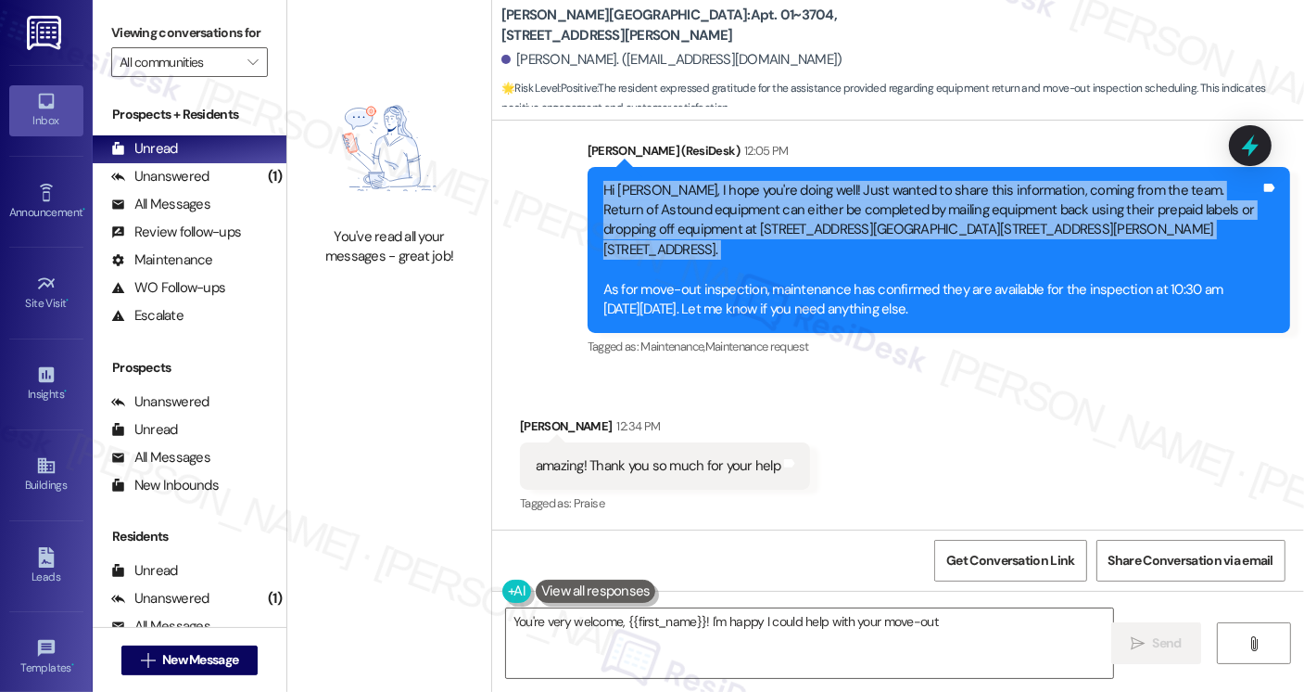
click at [684, 201] on div "Hi Jacqueline, I hope you're doing well! Just wanted to share this information,…" at bounding box center [931, 250] width 657 height 139
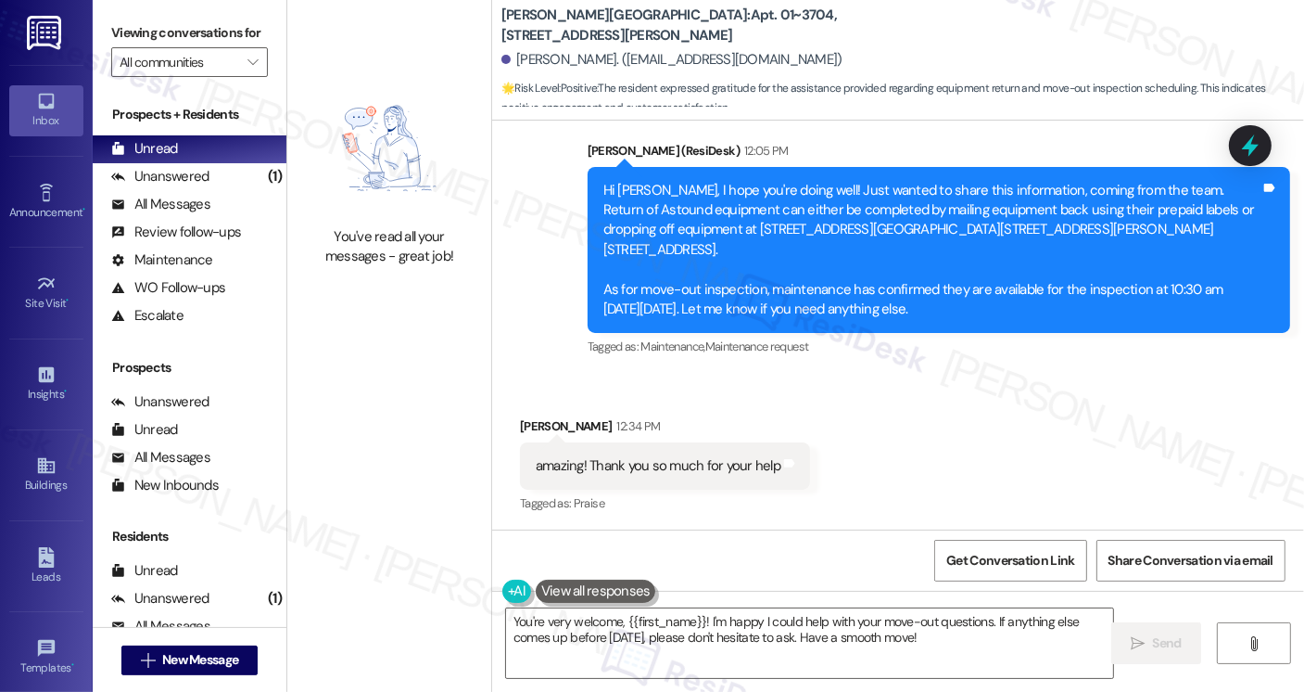
click at [714, 464] on div "amazing! Thank you so much for your help" at bounding box center [658, 465] width 245 height 19
click at [665, 218] on div "Hi Jacqueline, I hope you're doing well! Just wanted to share this information,…" at bounding box center [931, 250] width 657 height 139
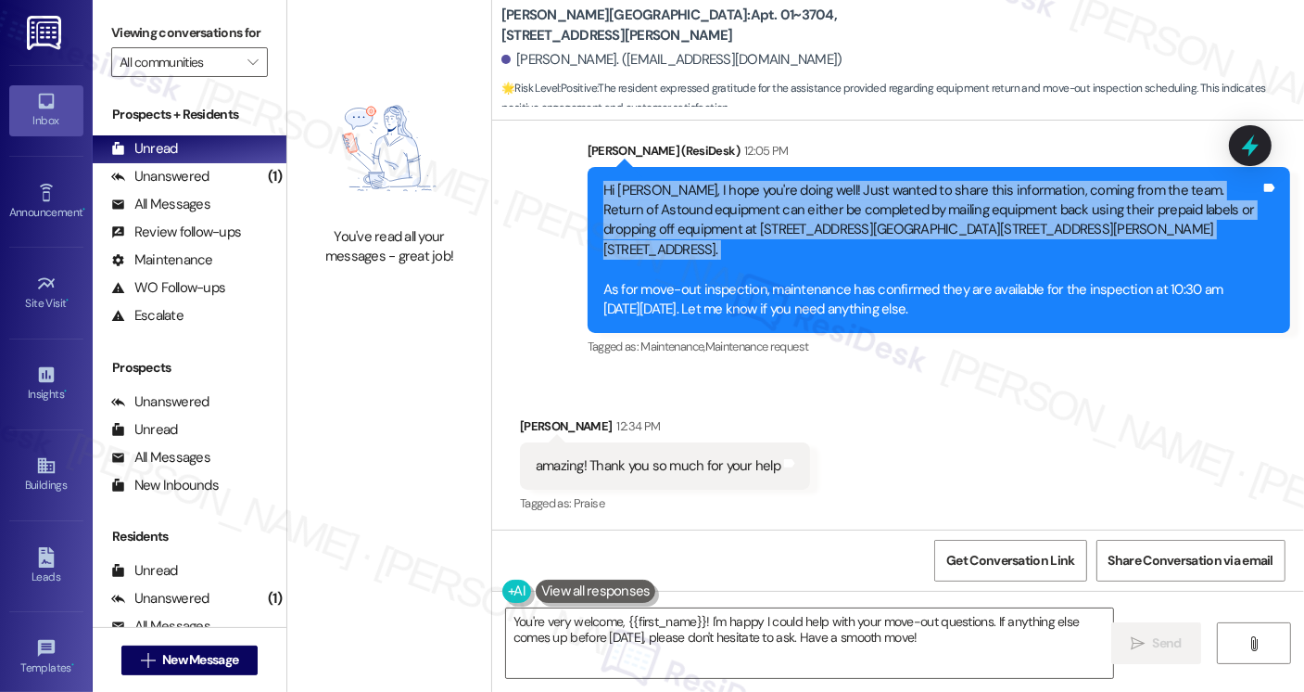
click at [665, 218] on div "Hi Jacqueline, I hope you're doing well! Just wanted to share this information,…" at bounding box center [931, 250] width 657 height 139
click at [906, 634] on textarea "You're very welcome, {{first_name}}! I'm happy I could help with your move-out …" at bounding box center [809, 643] width 607 height 70
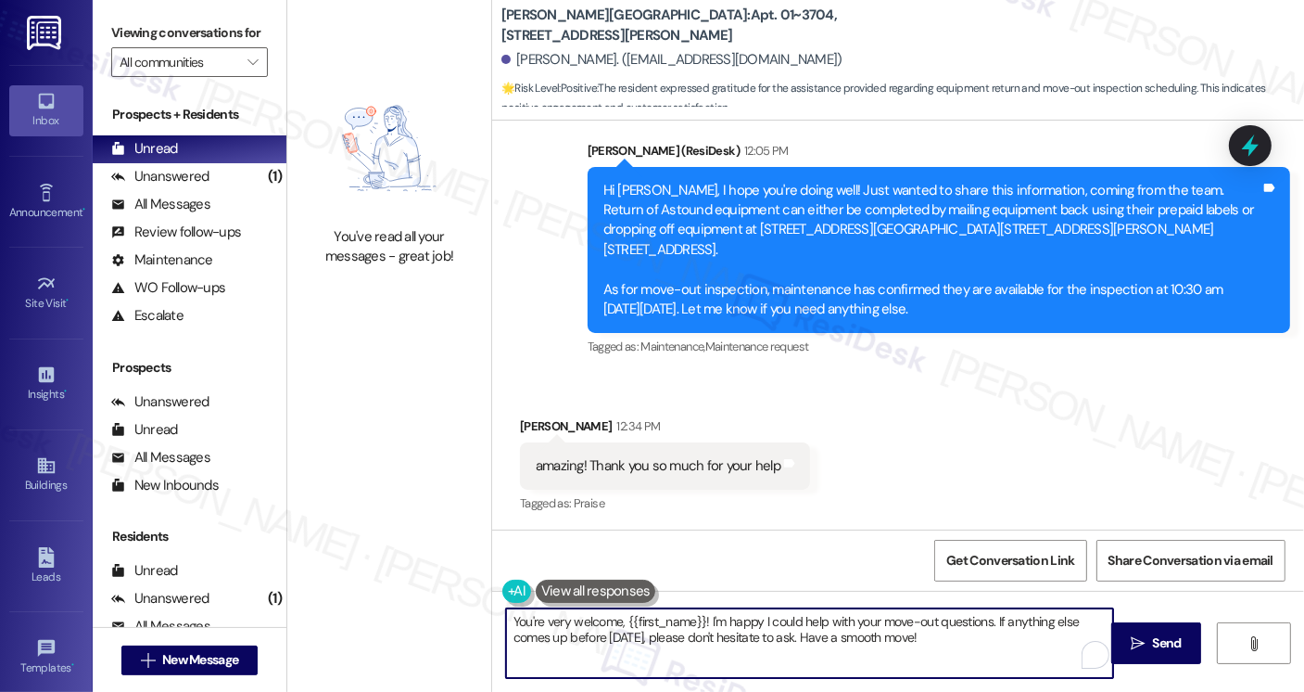
drag, startPoint x: 943, startPoint y: 641, endPoint x: 702, endPoint y: 623, distance: 241.7
click at [702, 623] on textarea "You're very welcome, {{first_name}}! I'm happy I could help with your move-out …" at bounding box center [809, 643] width 607 height 70
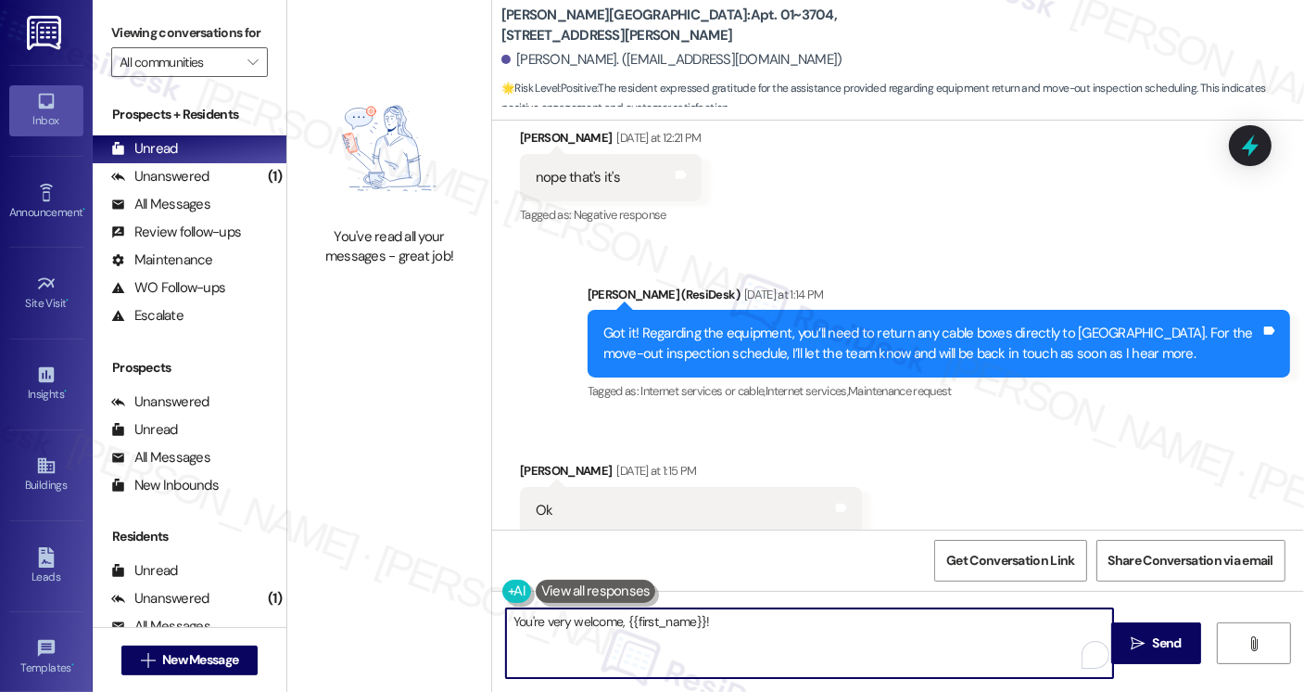
scroll to position [1758, 0]
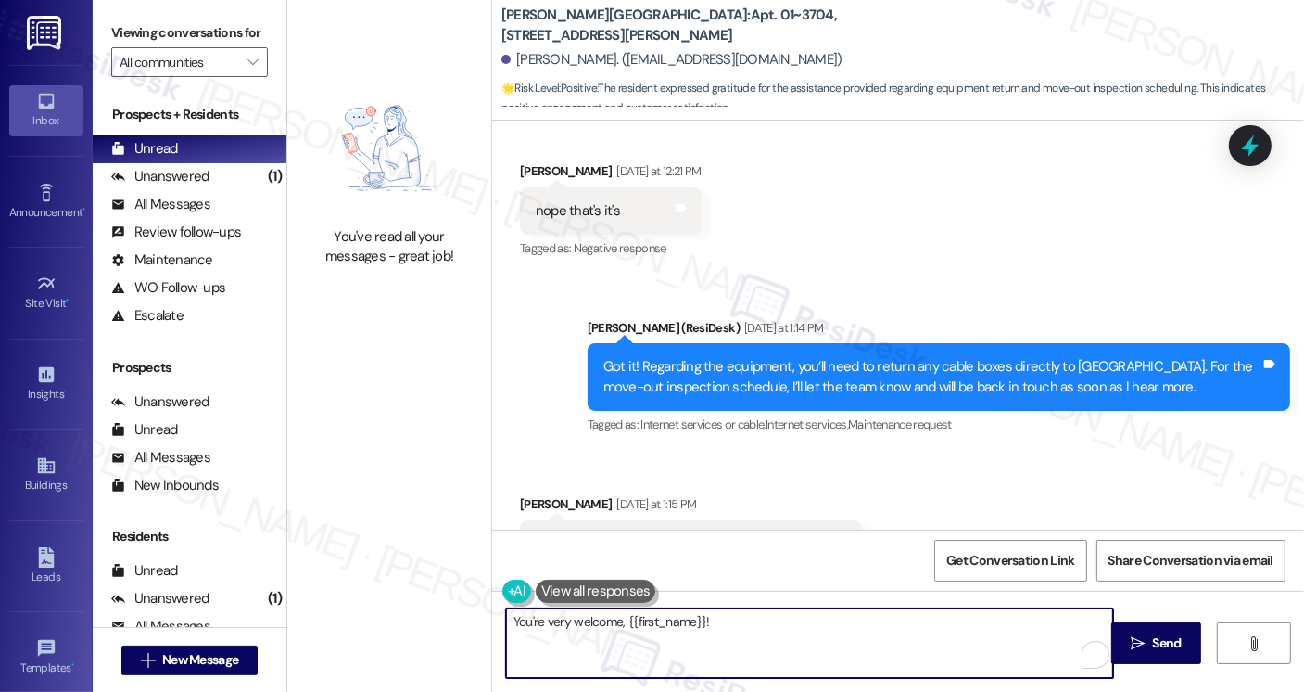
click at [755, 362] on div "Got it! Regarding the equipment, you’ll need to return any cable boxes directly…" at bounding box center [931, 377] width 657 height 40
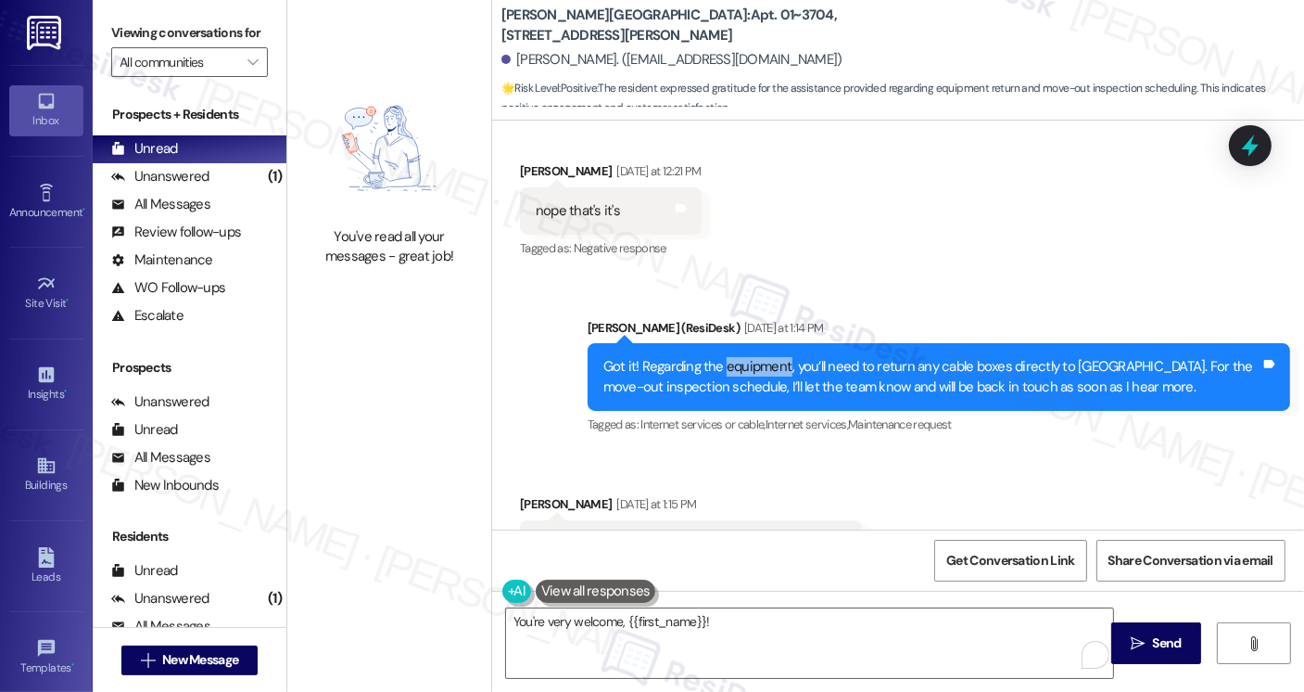
click at [755, 362] on div "Got it! Regarding the equipment, you’ll need to return any cable boxes directly…" at bounding box center [931, 377] width 657 height 40
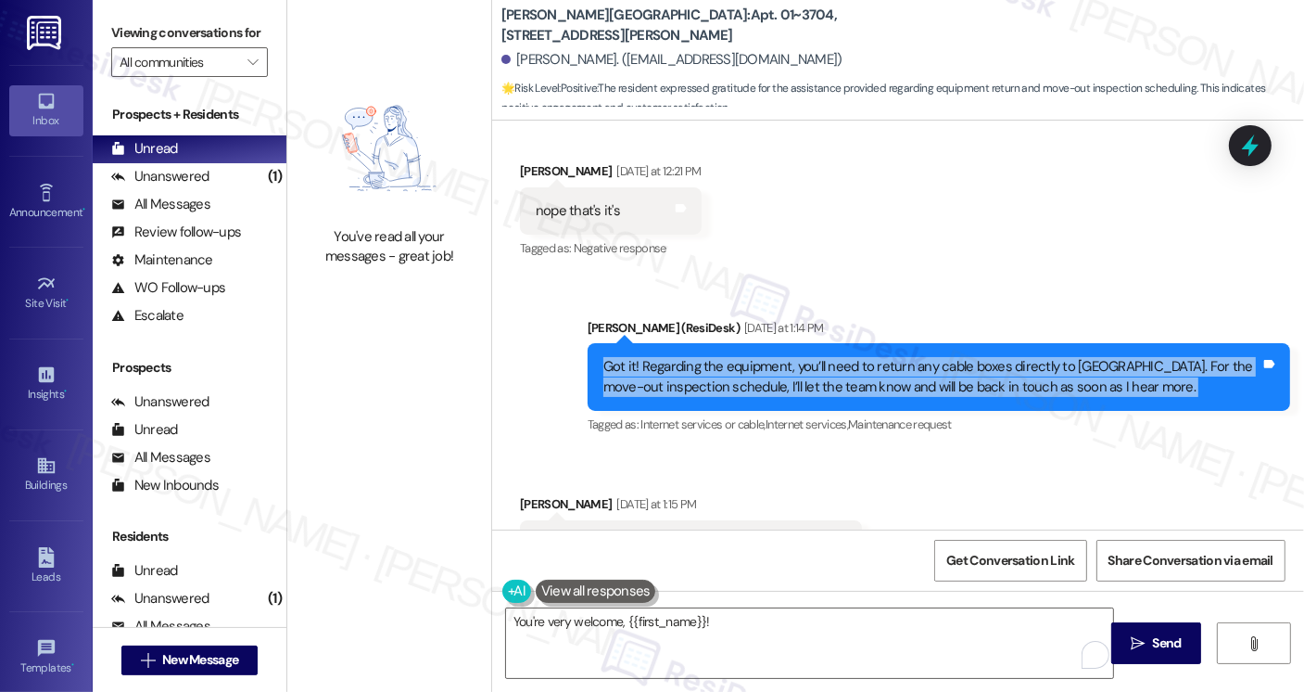
click at [755, 362] on div "Got it! Regarding the equipment, you’ll need to return any cable boxes directly…" at bounding box center [931, 377] width 657 height 40
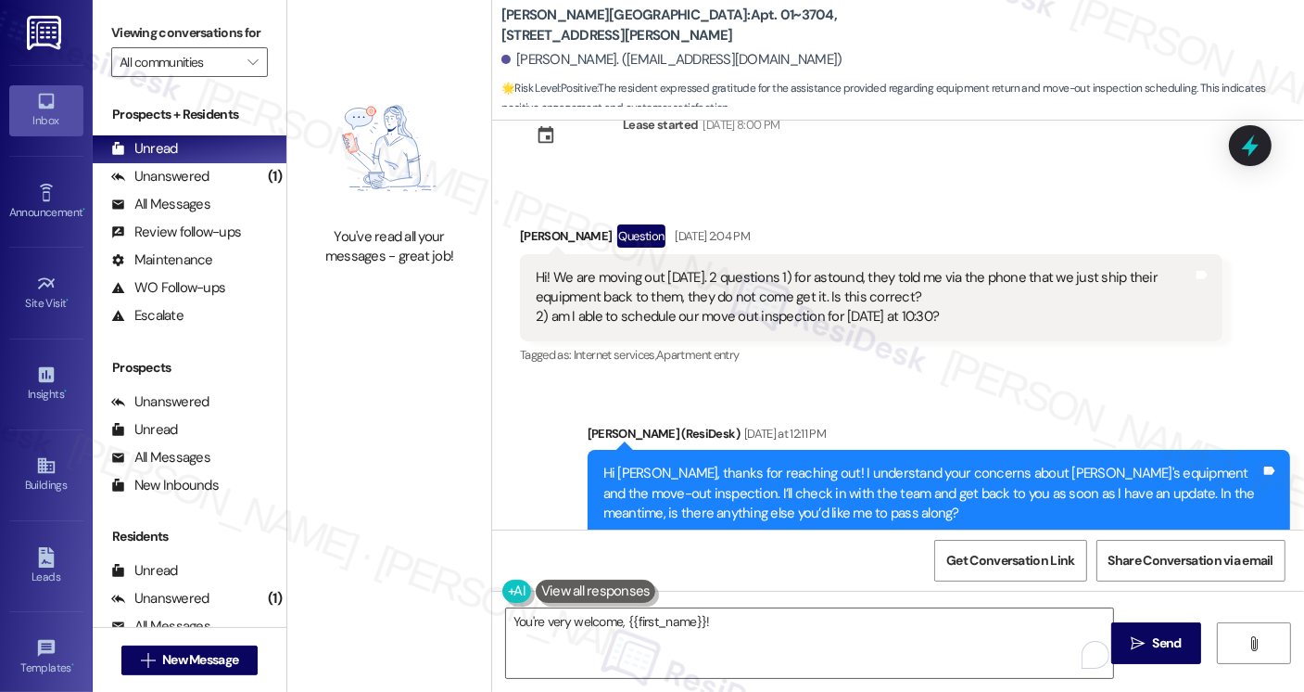
scroll to position [1294, 0]
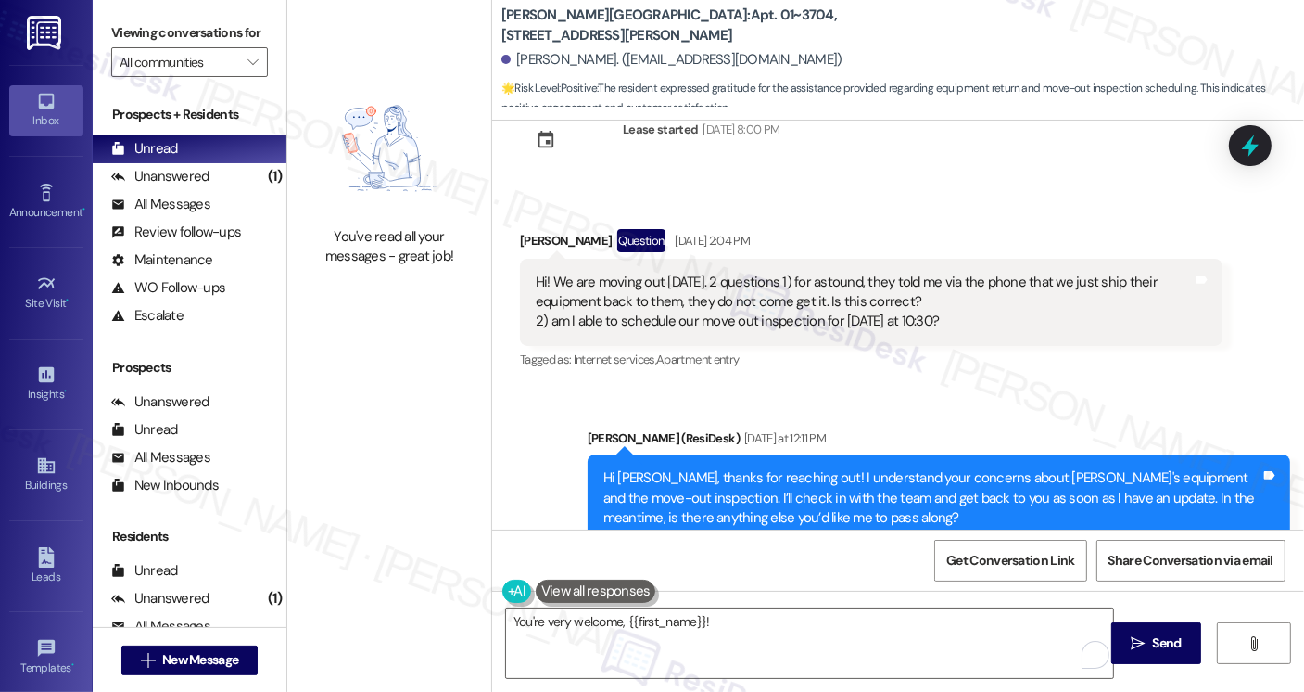
click at [713, 289] on div "Hi! We are moving out this Friday. 2 questions 1) for astound, they told me via…" at bounding box center [864, 302] width 657 height 59
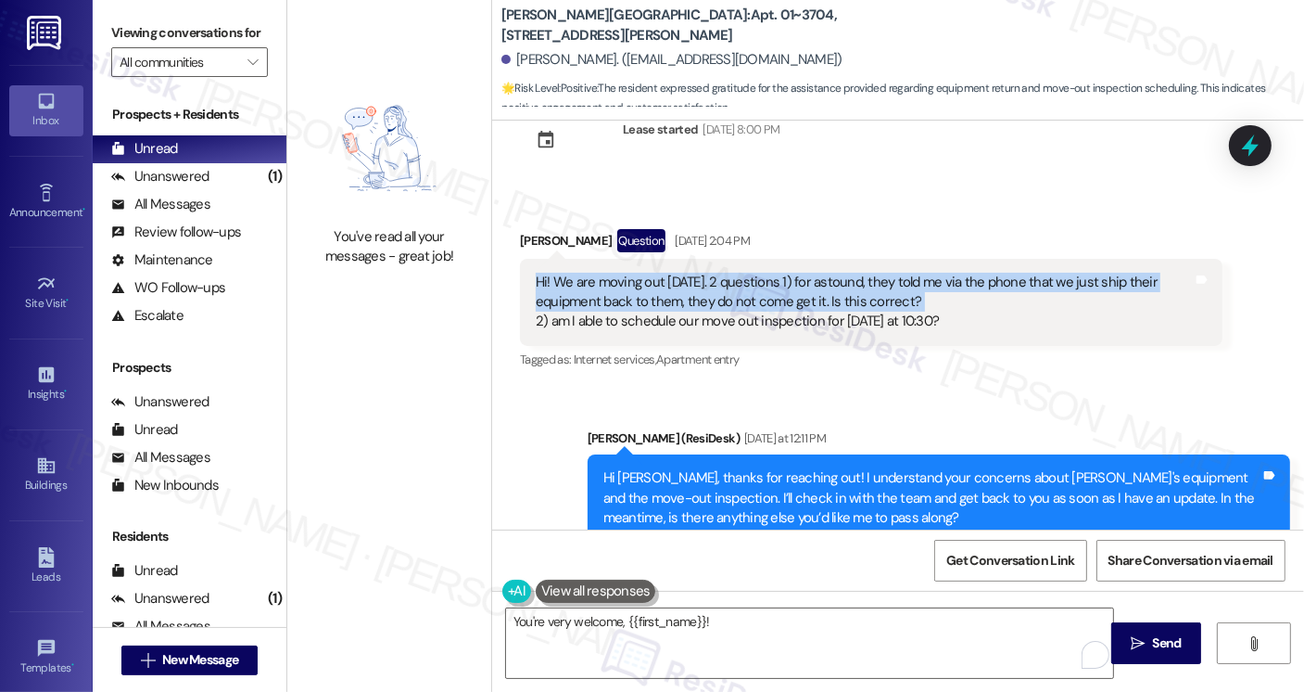
drag, startPoint x: 713, startPoint y: 289, endPoint x: 728, endPoint y: 303, distance: 20.3
click at [713, 289] on div "Hi! We are moving out this Friday. 2 questions 1) for astound, they told me via…" at bounding box center [864, 302] width 657 height 59
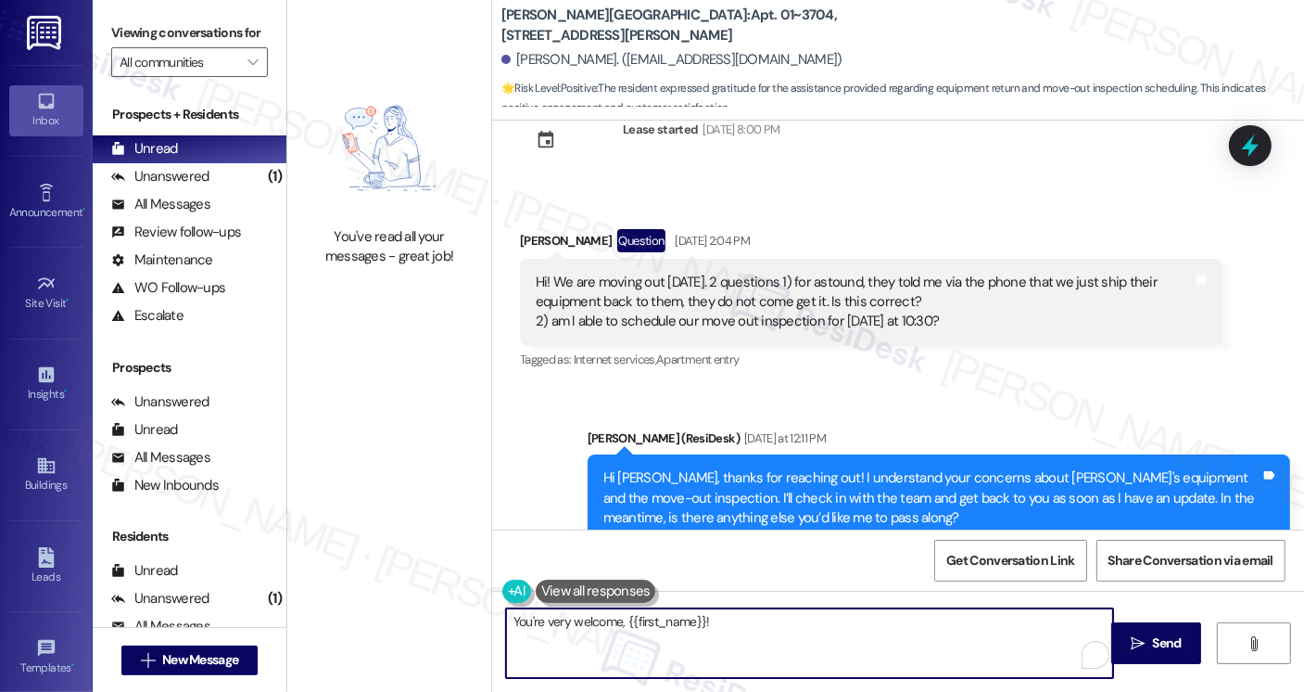
click at [754, 616] on textarea "You're very welcome, {{first_name}}!" at bounding box center [809, 643] width 607 height 70
click at [798, 636] on textarea "You're very welcome, {{first_name}}! By the way, if you don't mind me asking, w…" at bounding box center [809, 643] width 607 height 70
type textarea "You're very welcome, {{first_name}}! By the way, if you don't mind me asking, w…"
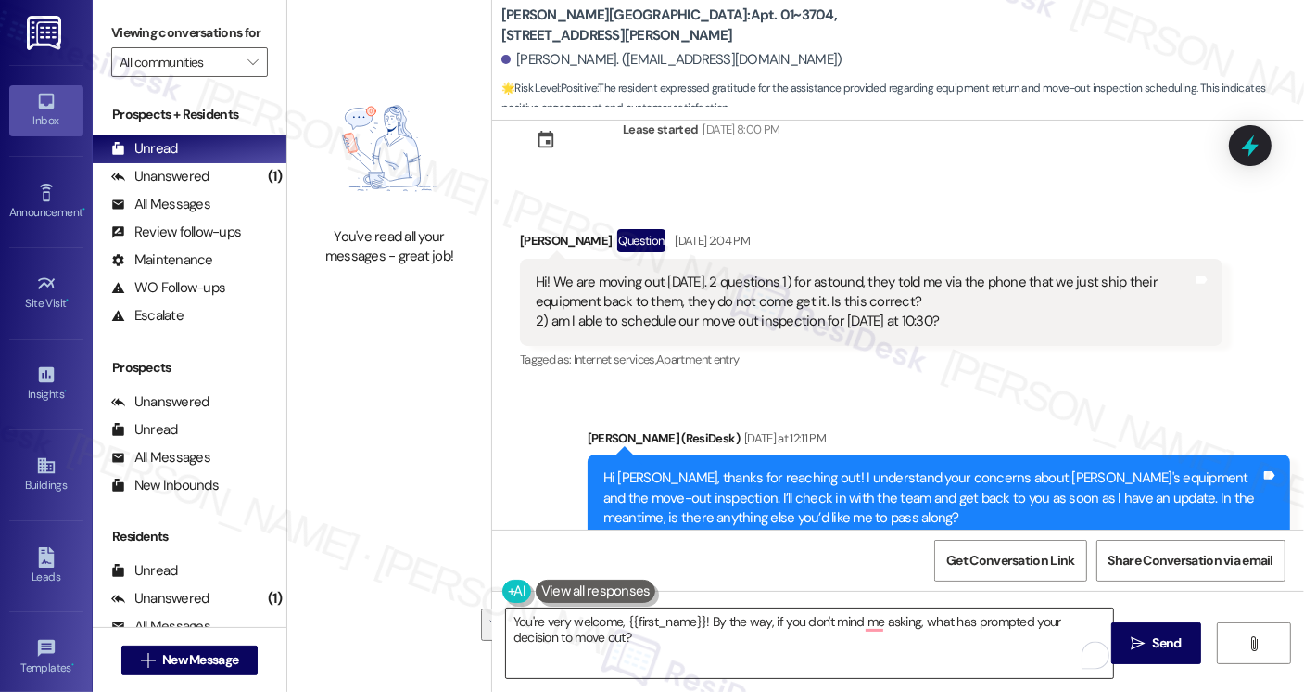
click at [1008, 633] on textarea "You're very welcome, {{first_name}}! By the way, if you don't mind me asking, w…" at bounding box center [809, 643] width 607 height 70
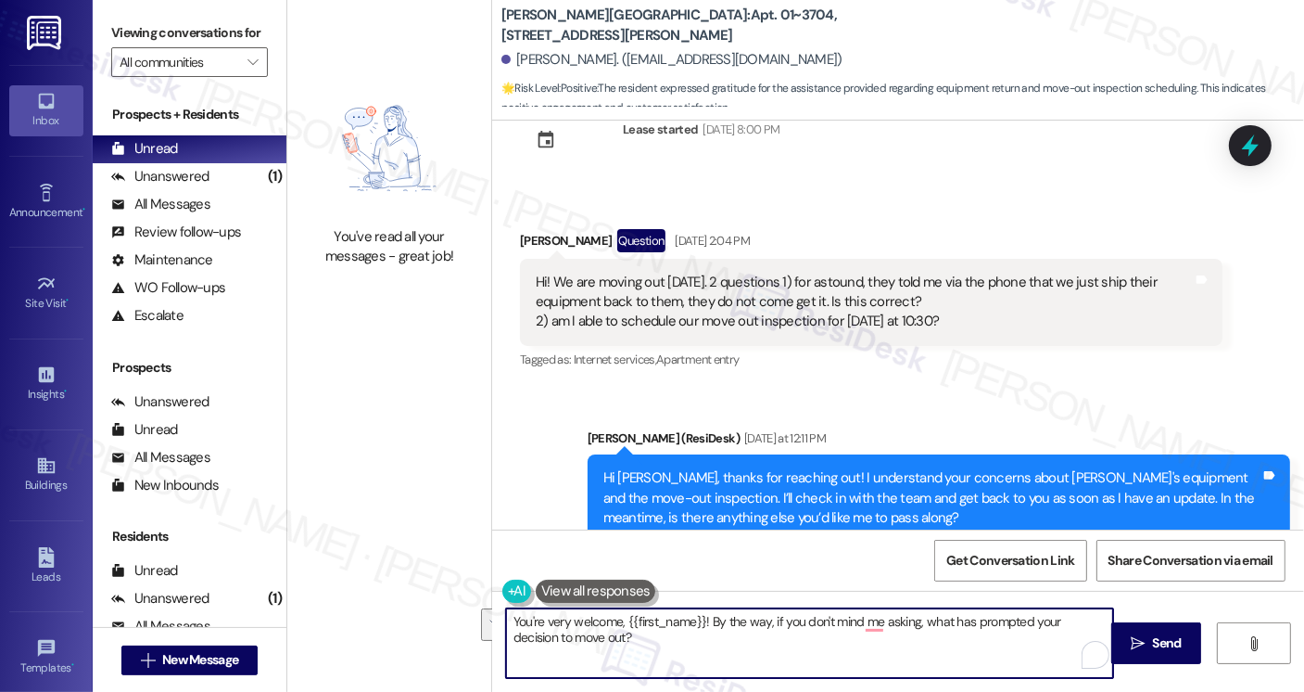
click at [1008, 633] on textarea "You're very welcome, {{first_name}}! By the way, if you don't mind me asking, w…" at bounding box center [809, 643] width 607 height 70
click at [904, 637] on textarea "You're very welcome, {{first_name}}! By the way, if you don't mind me asking, w…" at bounding box center [809, 643] width 607 height 70
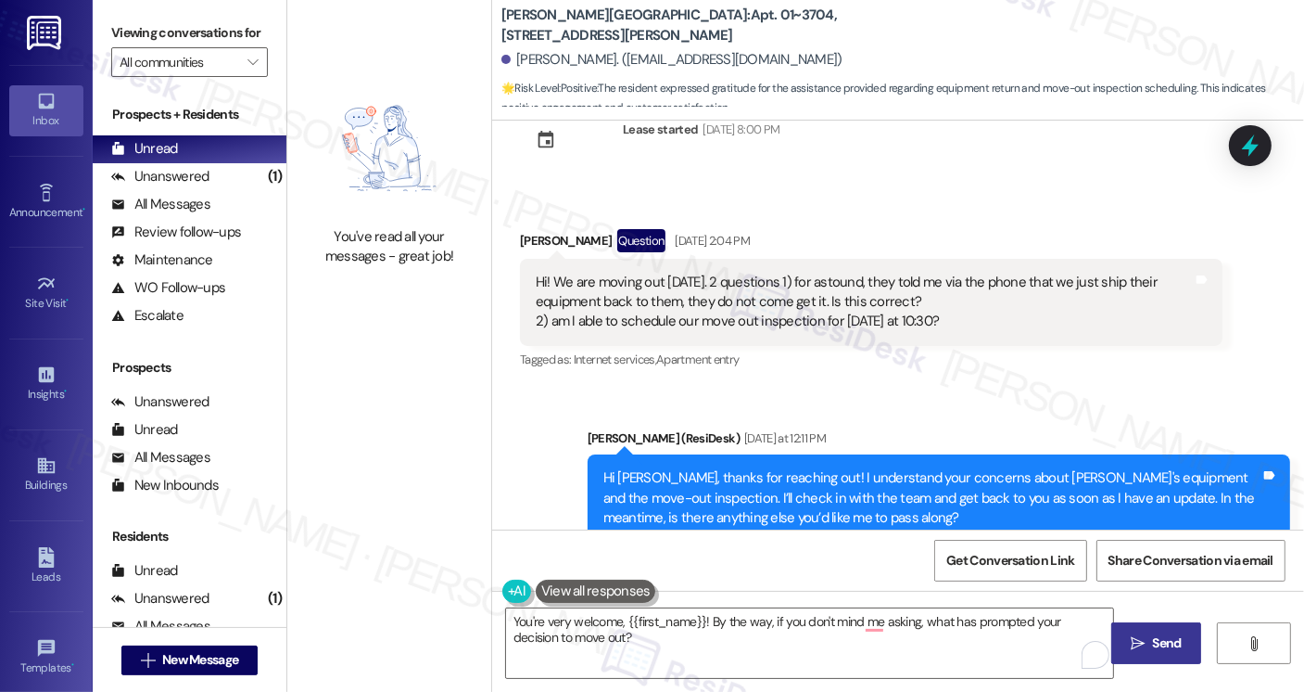
click at [1175, 630] on button " Send" at bounding box center [1156, 643] width 90 height 42
